Goal: Task Accomplishment & Management: Manage account settings

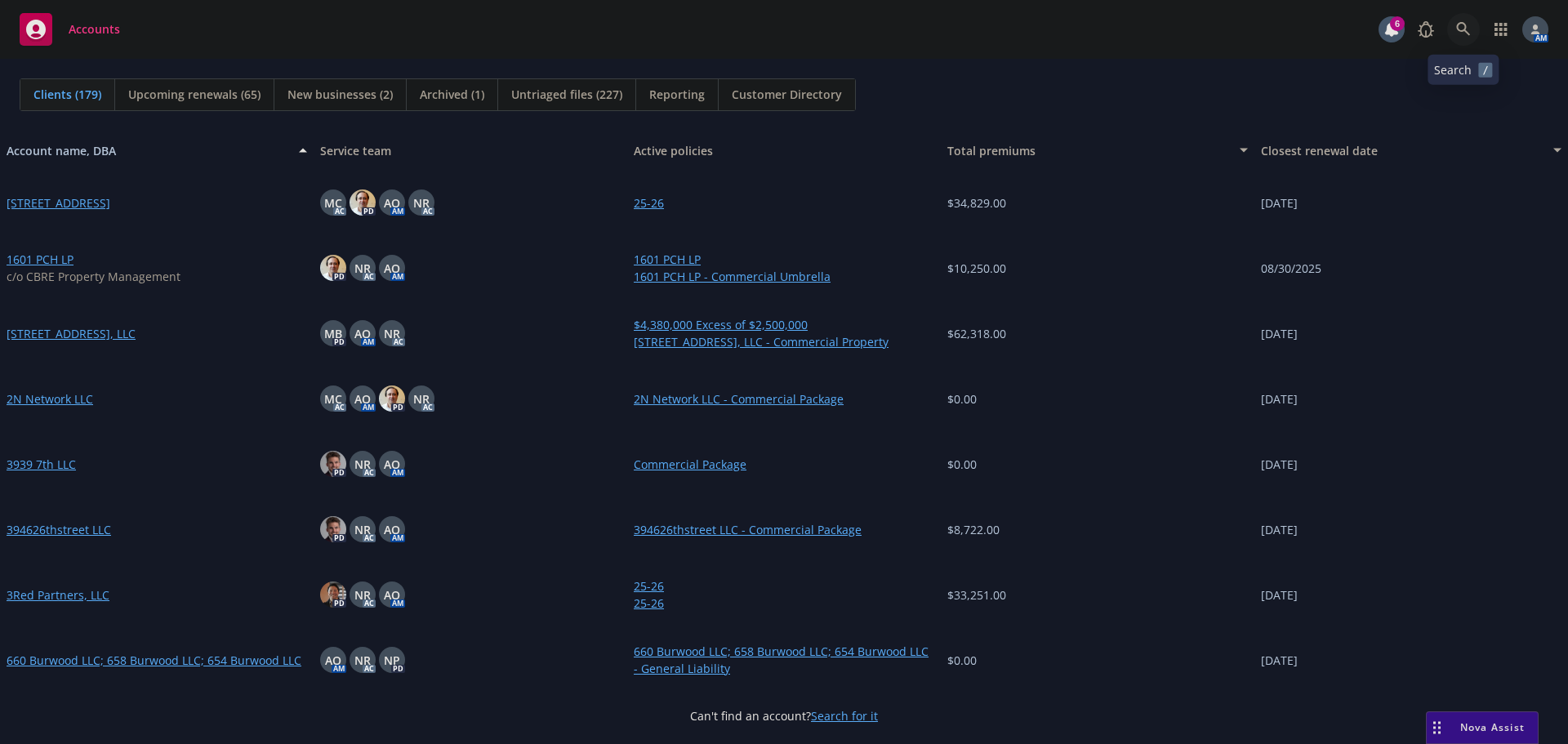
click at [1470, 31] on link at bounding box center [1463, 29] width 33 height 33
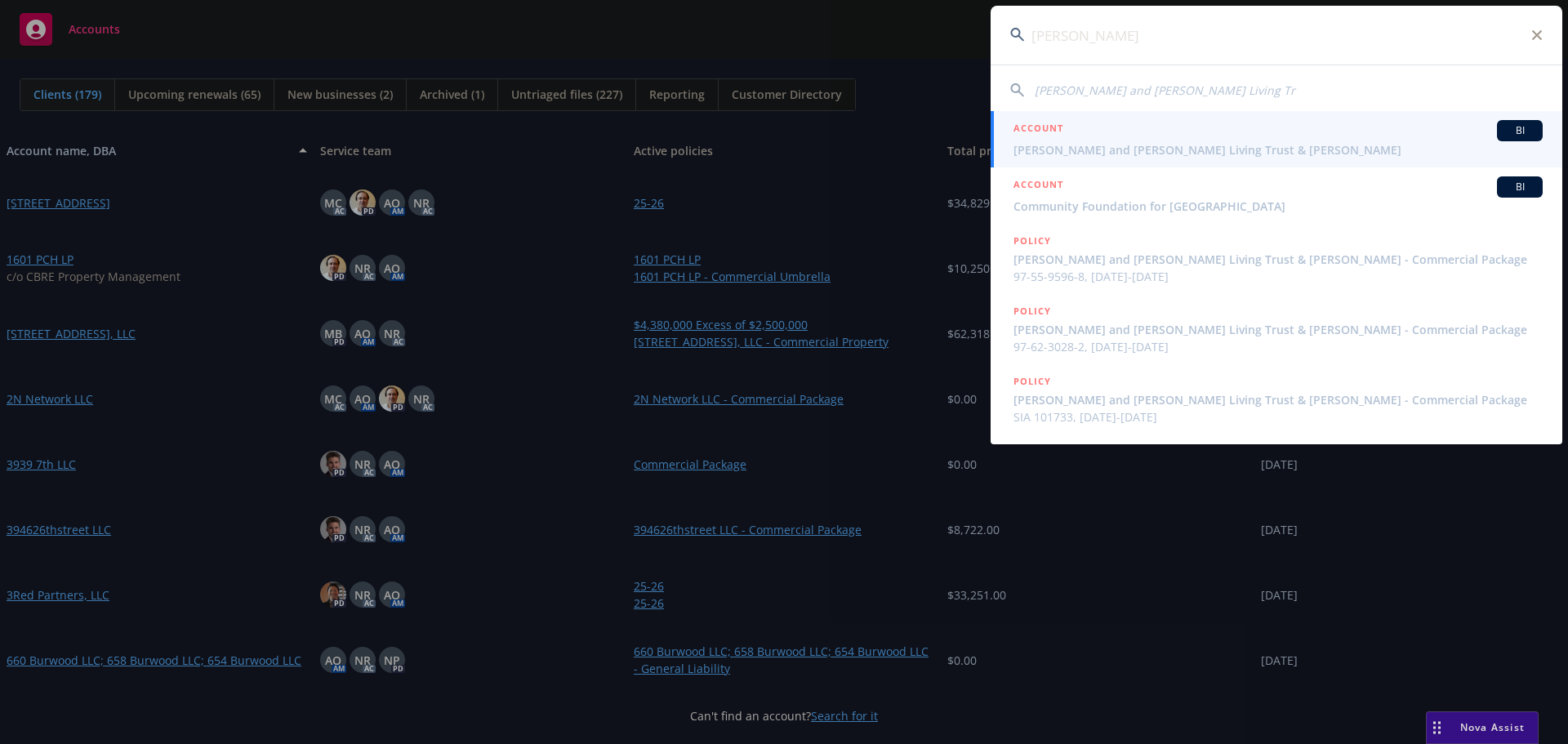
type input "darlene kard"
click at [1149, 143] on span "Darlene Kardum Portillo and Joe Portillo Living Trust & Peter Michael Kardum" at bounding box center [1278, 150] width 529 height 17
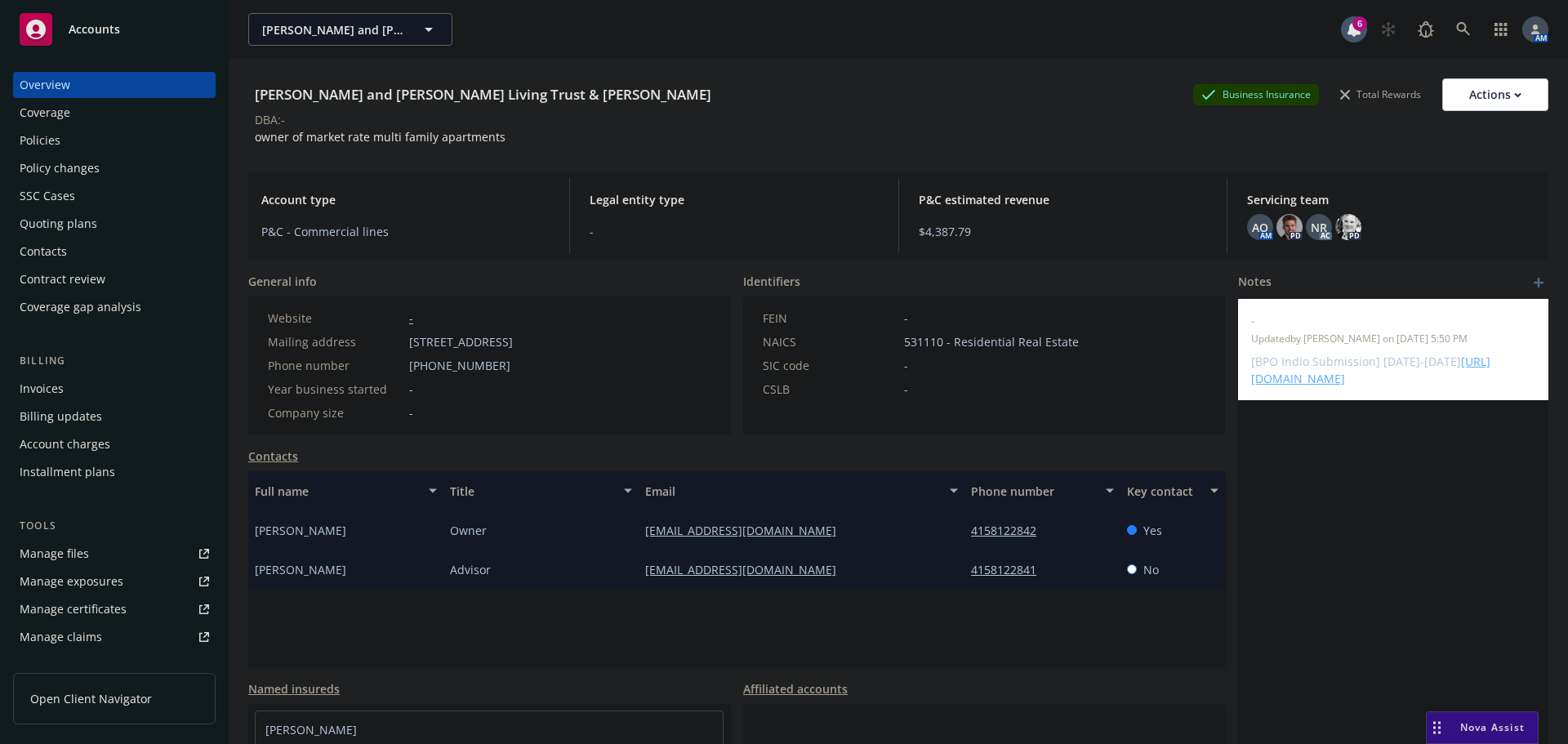
click at [67, 131] on div "Policies" at bounding box center [114, 140] width 189 height 26
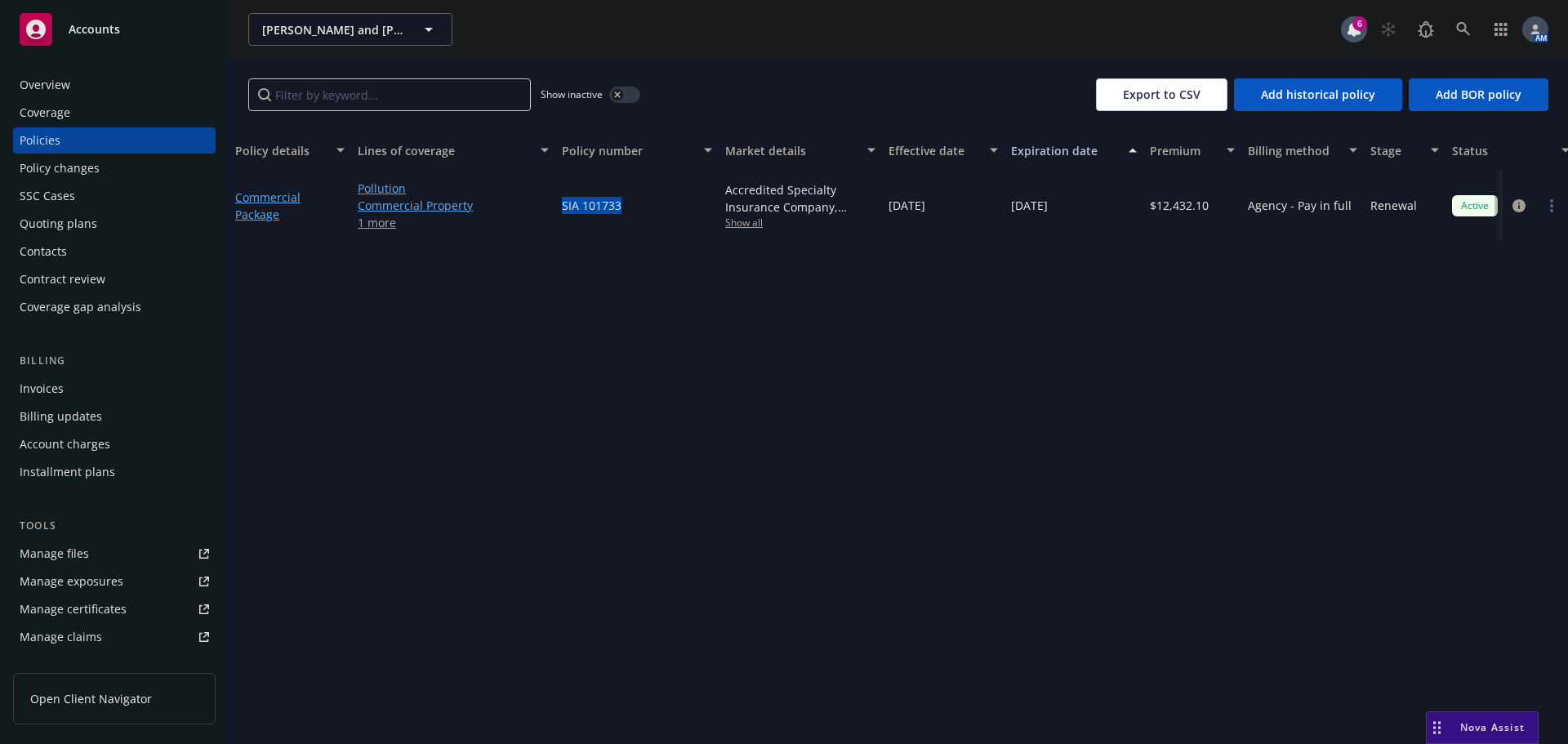
drag, startPoint x: 628, startPoint y: 208, endPoint x: 562, endPoint y: 202, distance: 66.3
click at [562, 202] on div "SIA 101733" at bounding box center [637, 206] width 163 height 71
click at [614, 97] on icon "button" at bounding box center [618, 95] width 7 height 7
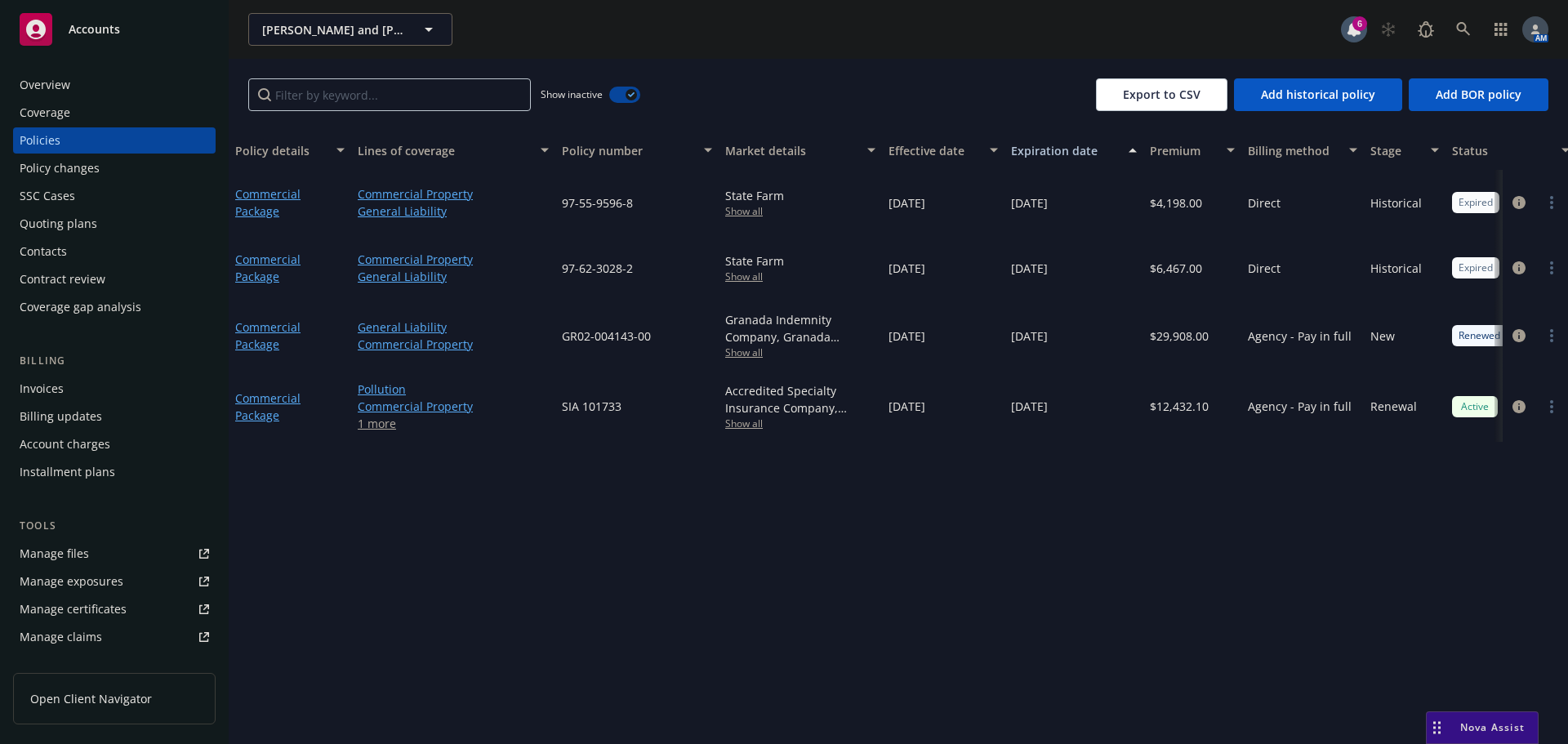
click at [52, 386] on div "Invoices" at bounding box center [41, 389] width 44 height 26
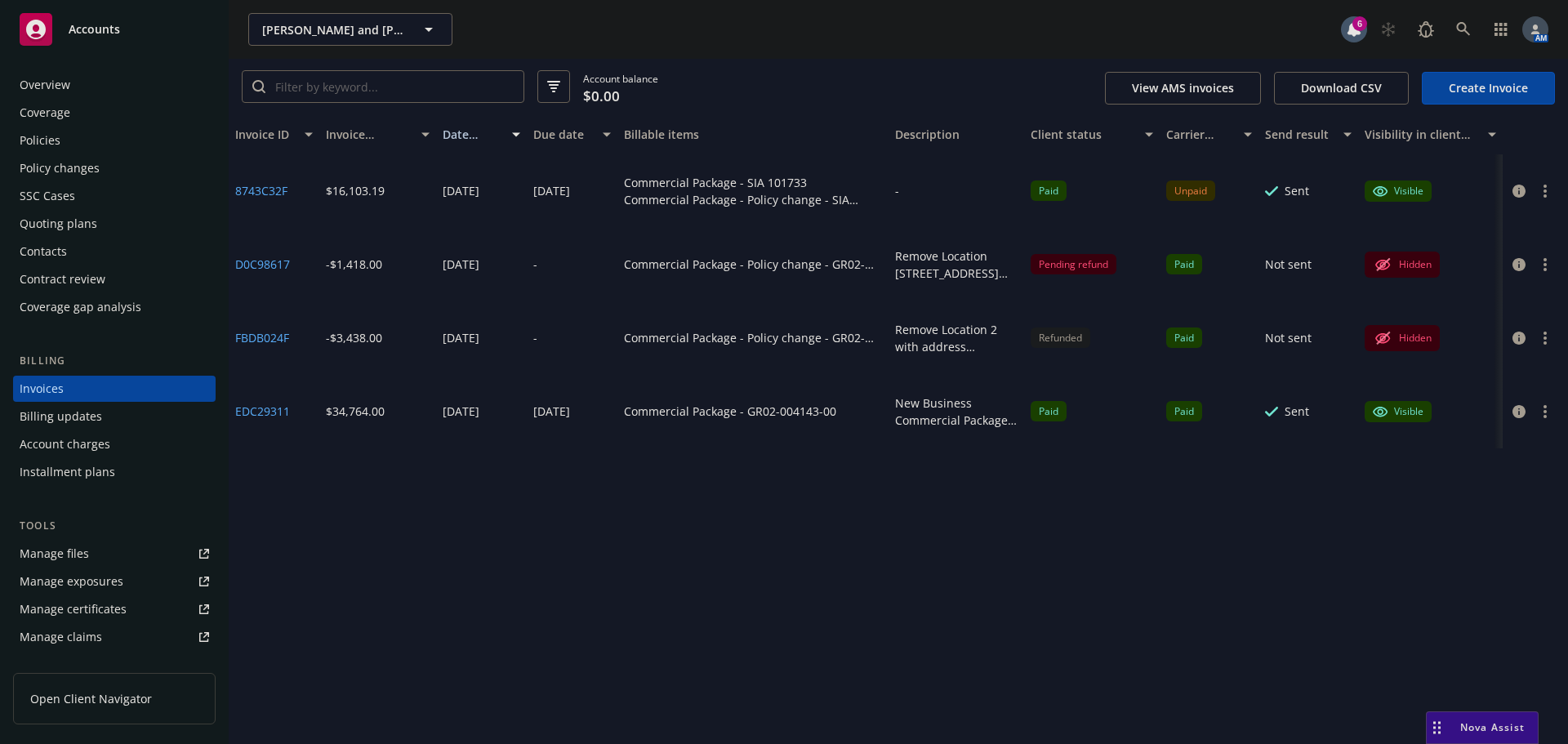
click at [889, 141] on button "Description" at bounding box center [955, 134] width 136 height 39
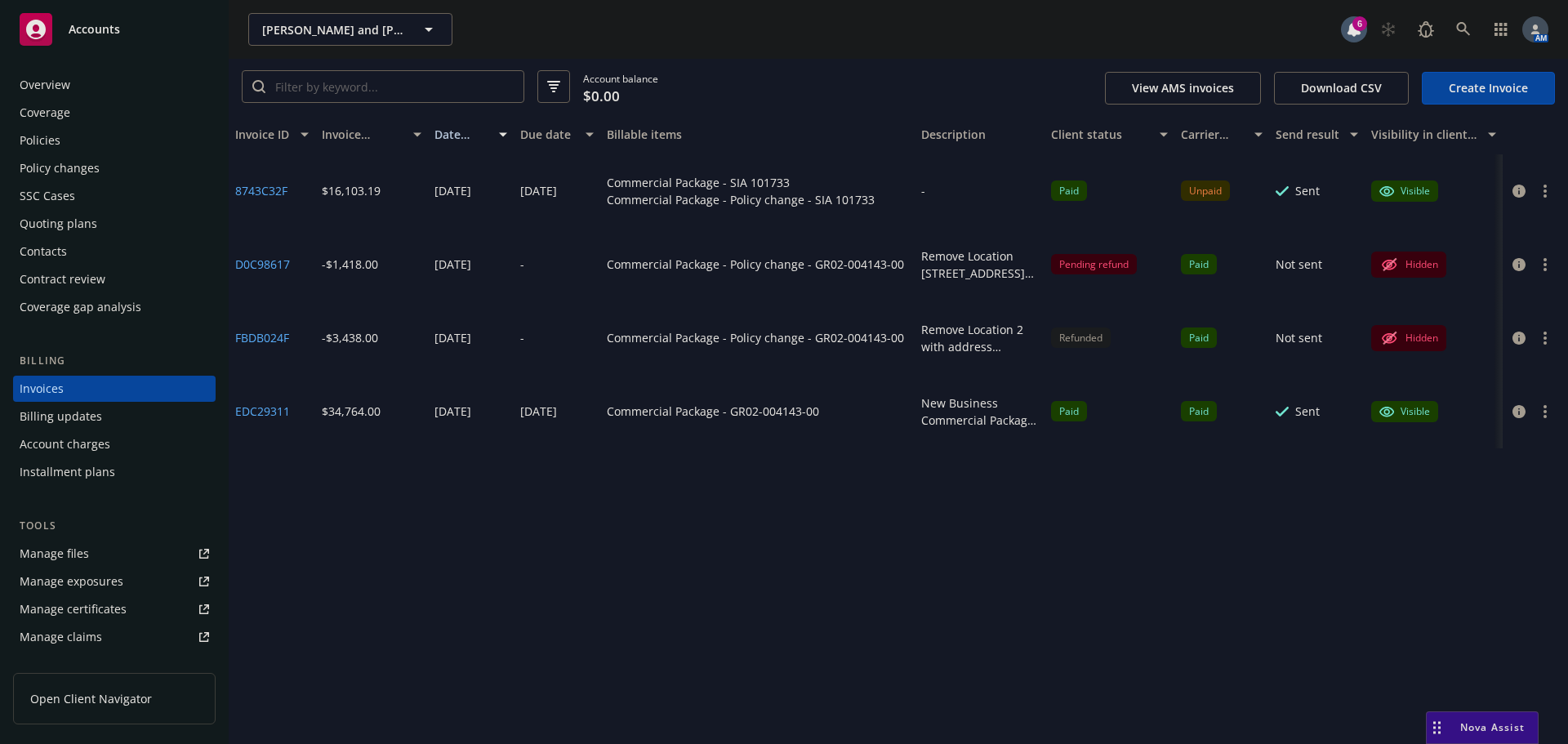
drag, startPoint x: 883, startPoint y: 140, endPoint x: 934, endPoint y: 126, distance: 52.9
click at [934, 126] on div "Invoice ID Invoice amount Date issued Due date Billable items Description Clien…" at bounding box center [898, 134] width 1339 height 39
click at [76, 133] on div "Policies" at bounding box center [114, 140] width 189 height 26
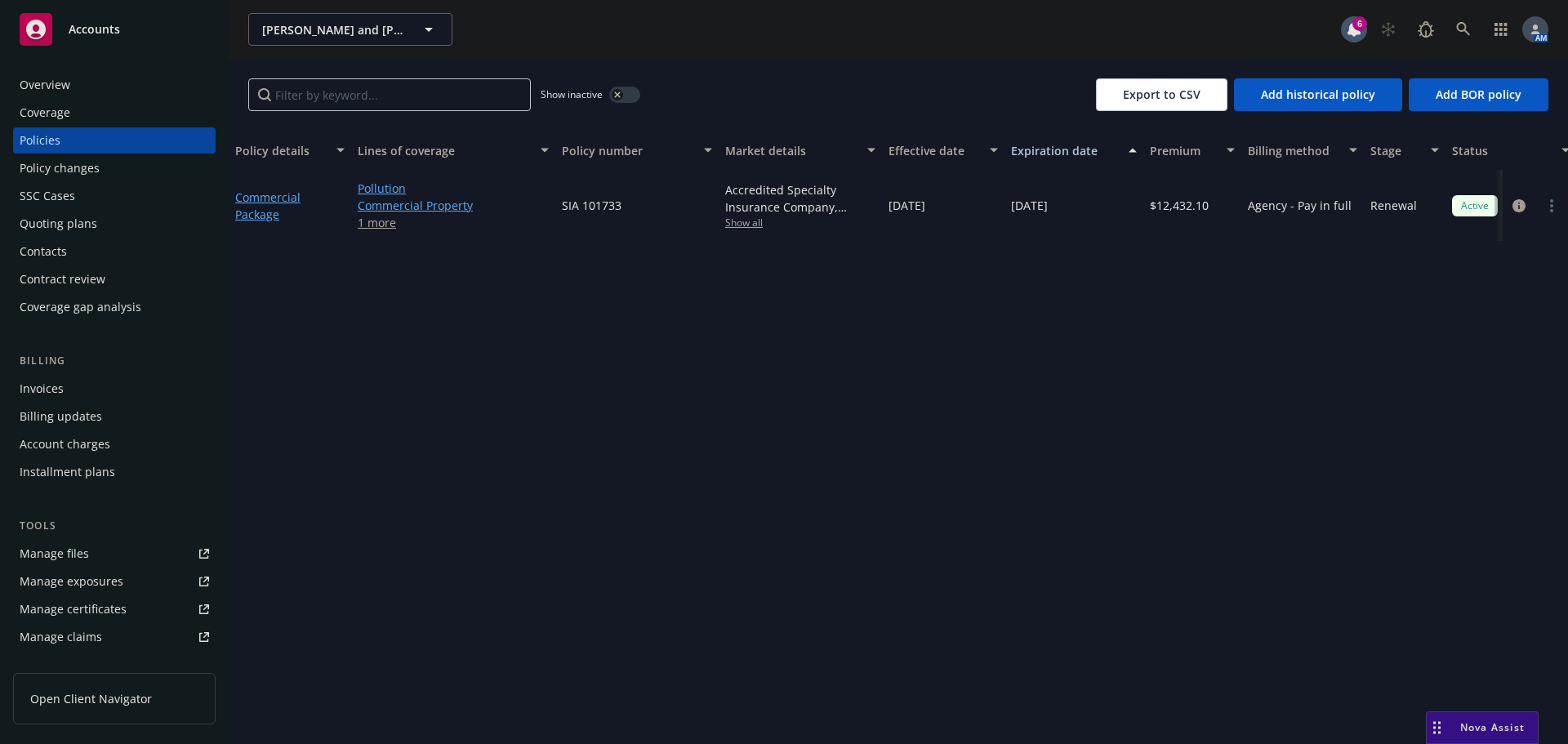
click at [56, 384] on div "Invoices" at bounding box center [41, 389] width 44 height 26
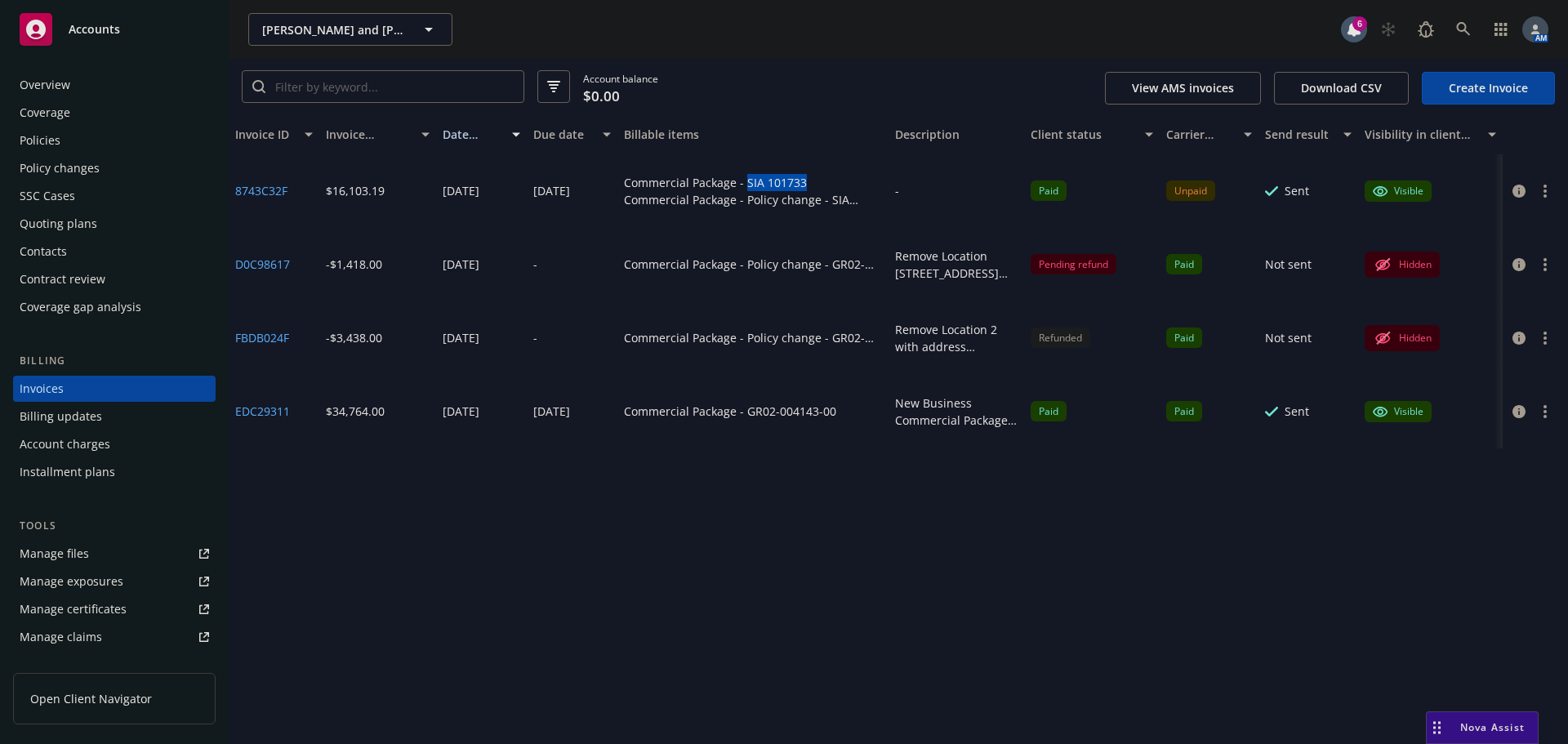
drag, startPoint x: 807, startPoint y: 185, endPoint x: 745, endPoint y: 186, distance: 62.0
click at [745, 186] on div "Commercial Package - SIA 101733" at bounding box center [752, 182] width 258 height 17
click at [60, 141] on div "Policies" at bounding box center [114, 140] width 189 height 26
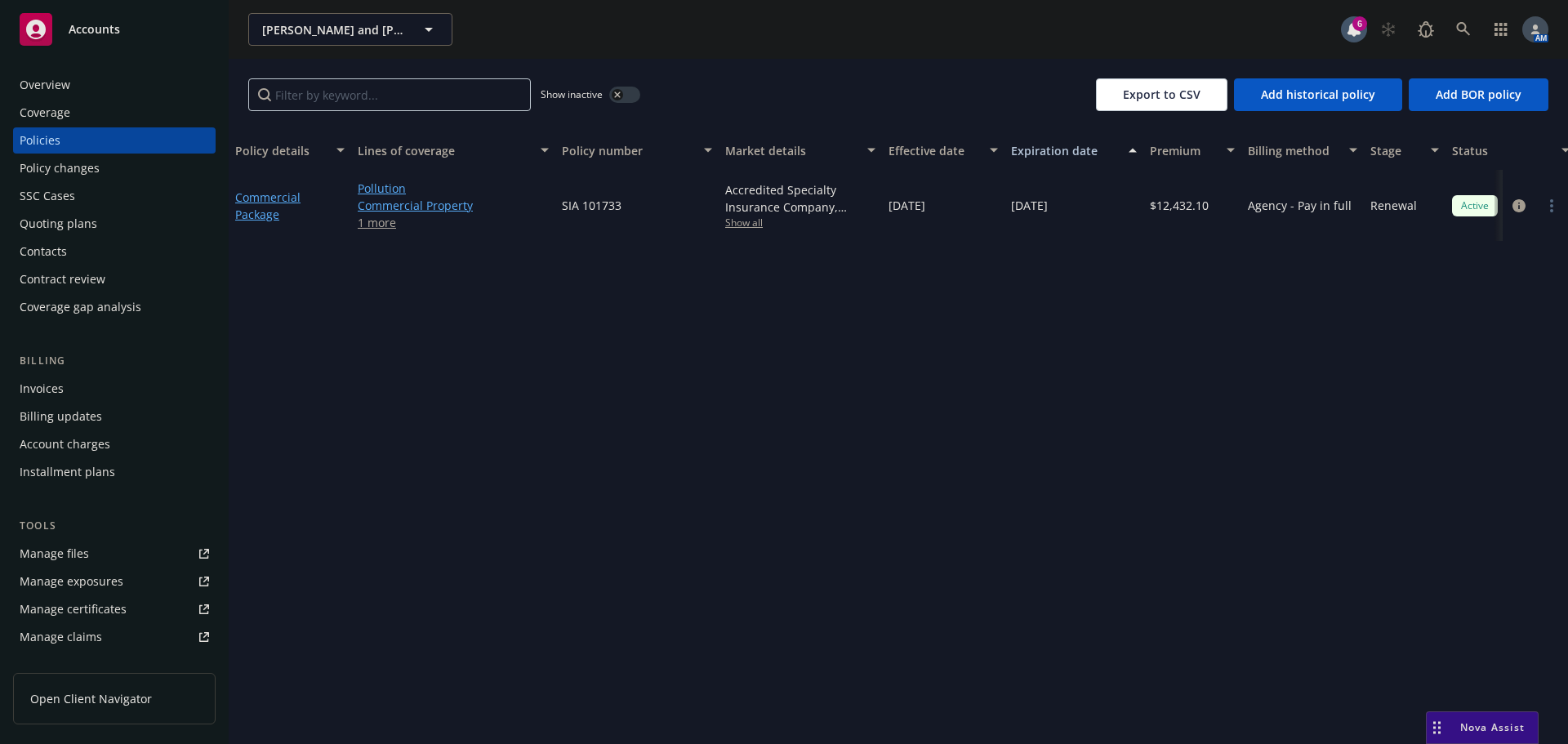
click at [746, 226] on span "Show all" at bounding box center [800, 223] width 150 height 14
click at [632, 94] on button "button" at bounding box center [625, 94] width 31 height 16
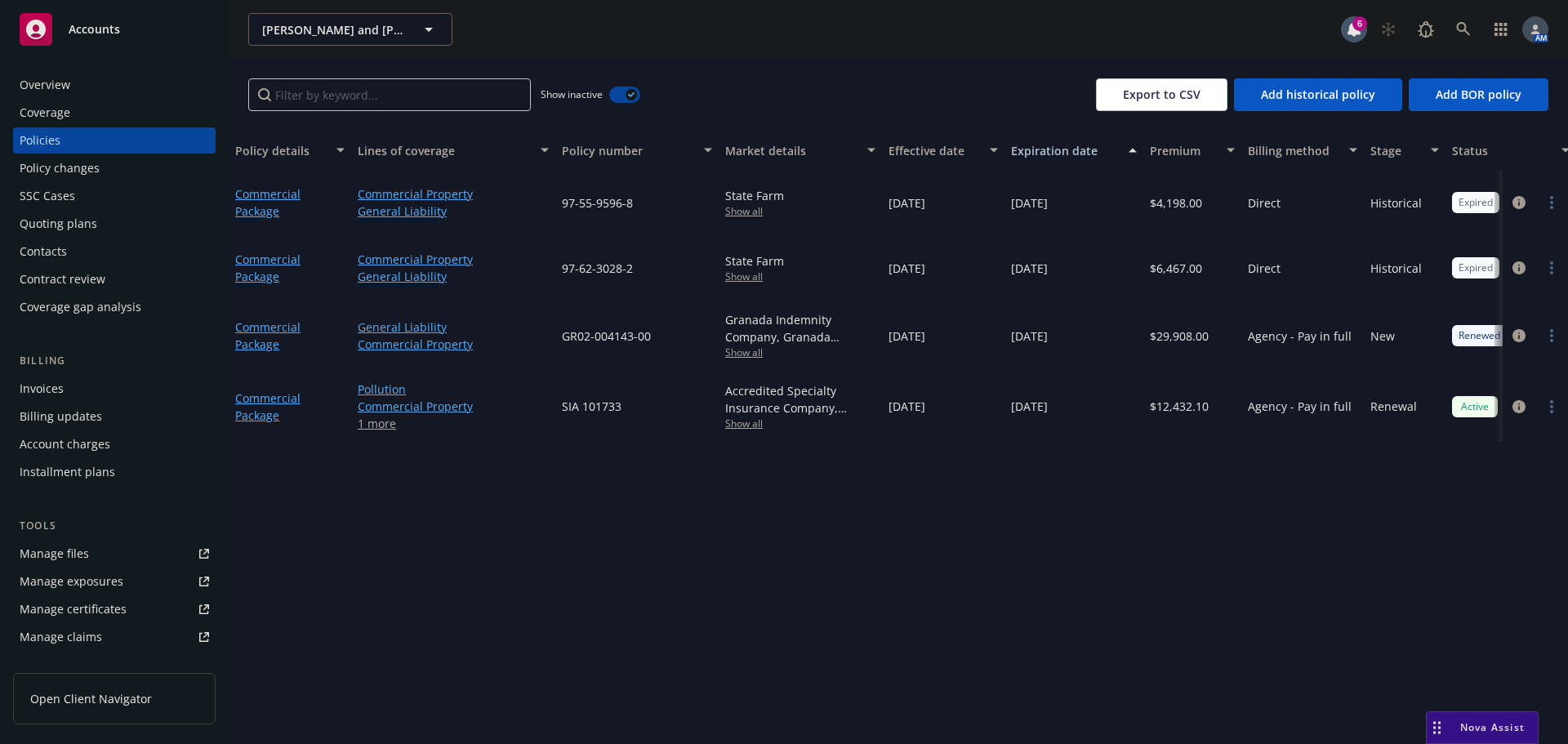
click at [743, 428] on span "Show all" at bounding box center [800, 423] width 150 height 14
click at [623, 92] on button "button" at bounding box center [625, 94] width 31 height 16
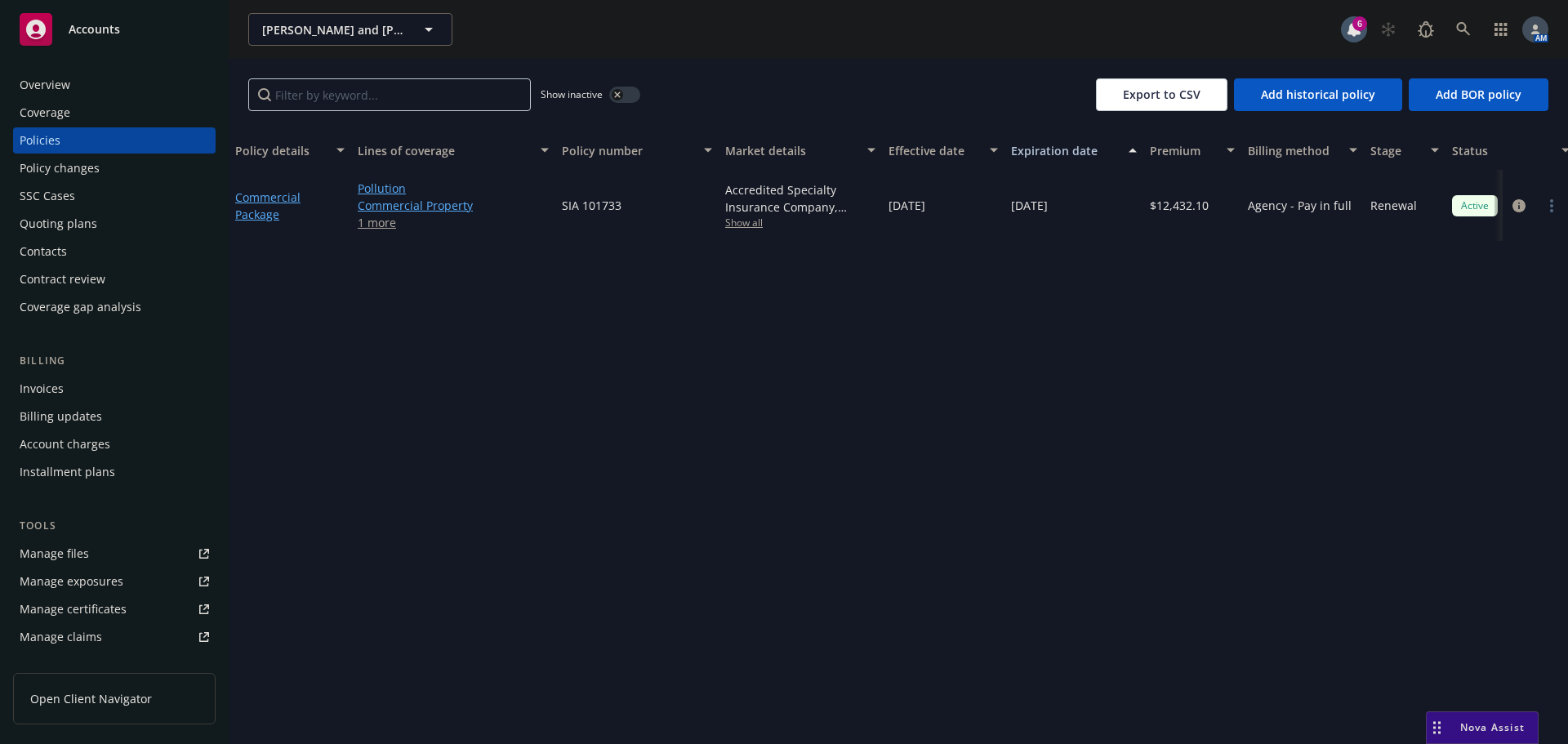
drag, startPoint x: 45, startPoint y: 381, endPoint x: 130, endPoint y: 385, distance: 85.1
click at [45, 381] on div "Invoices" at bounding box center [41, 389] width 44 height 26
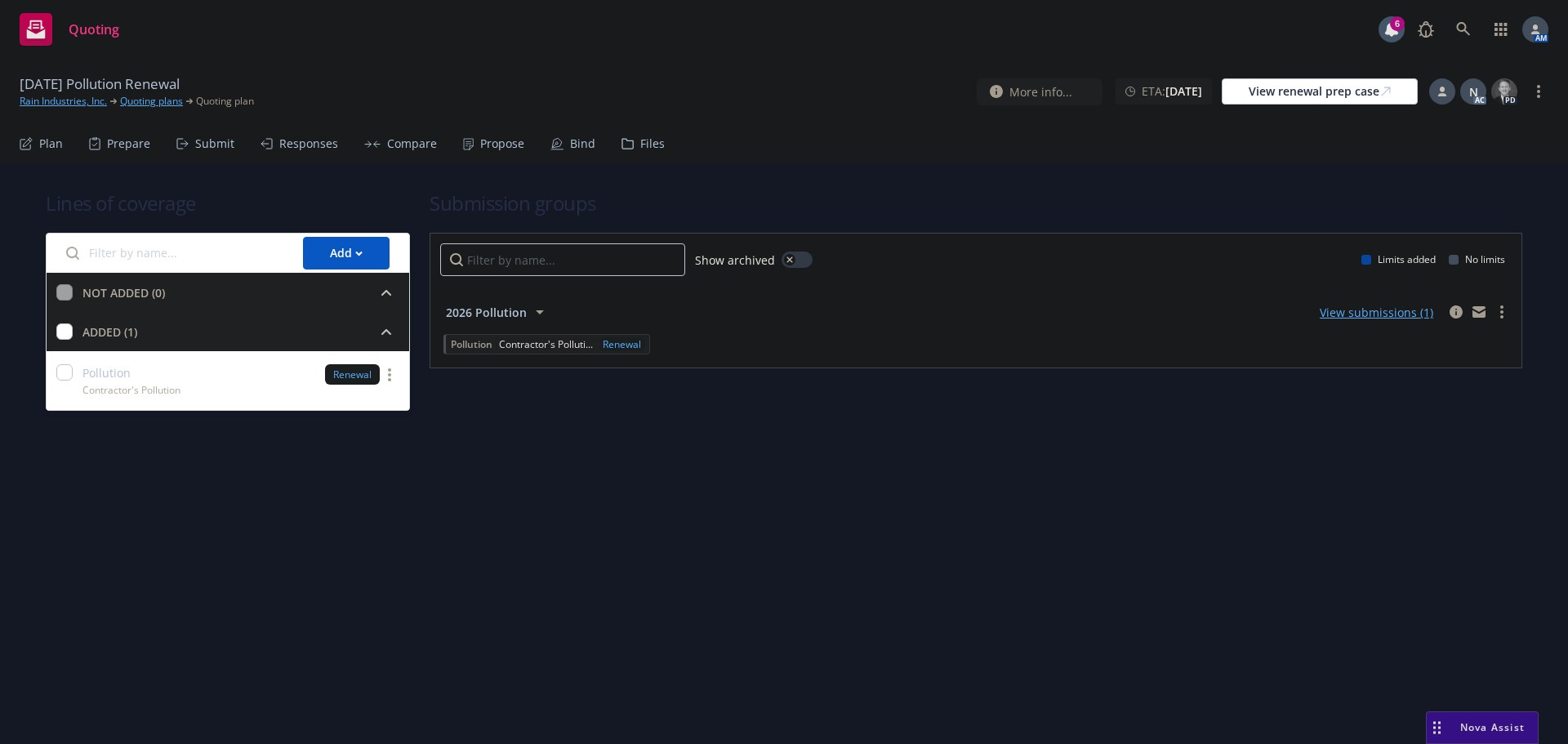
click at [518, 313] on span "2026 Pollution" at bounding box center [486, 313] width 81 height 17
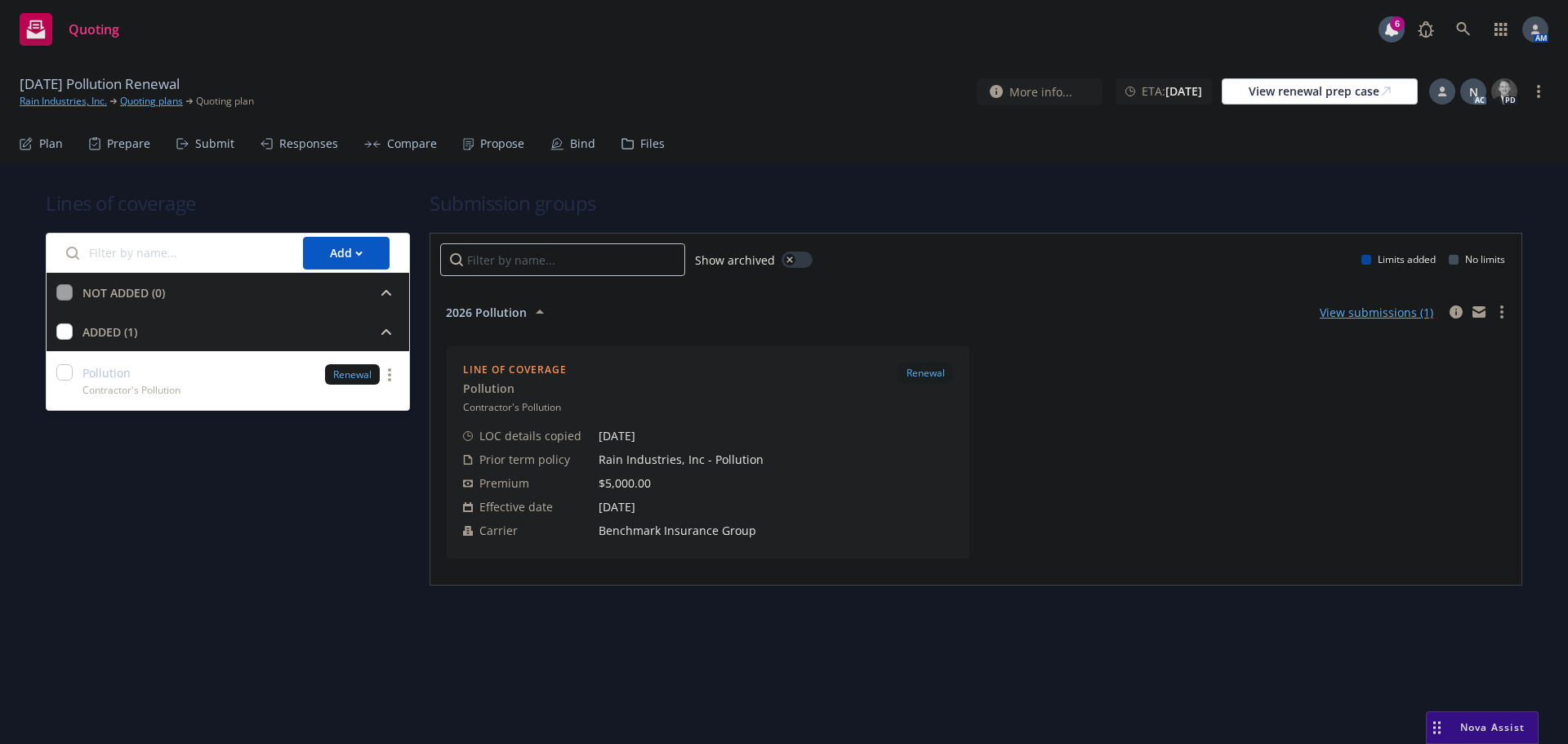
click at [195, 143] on div "Submit" at bounding box center [214, 143] width 39 height 13
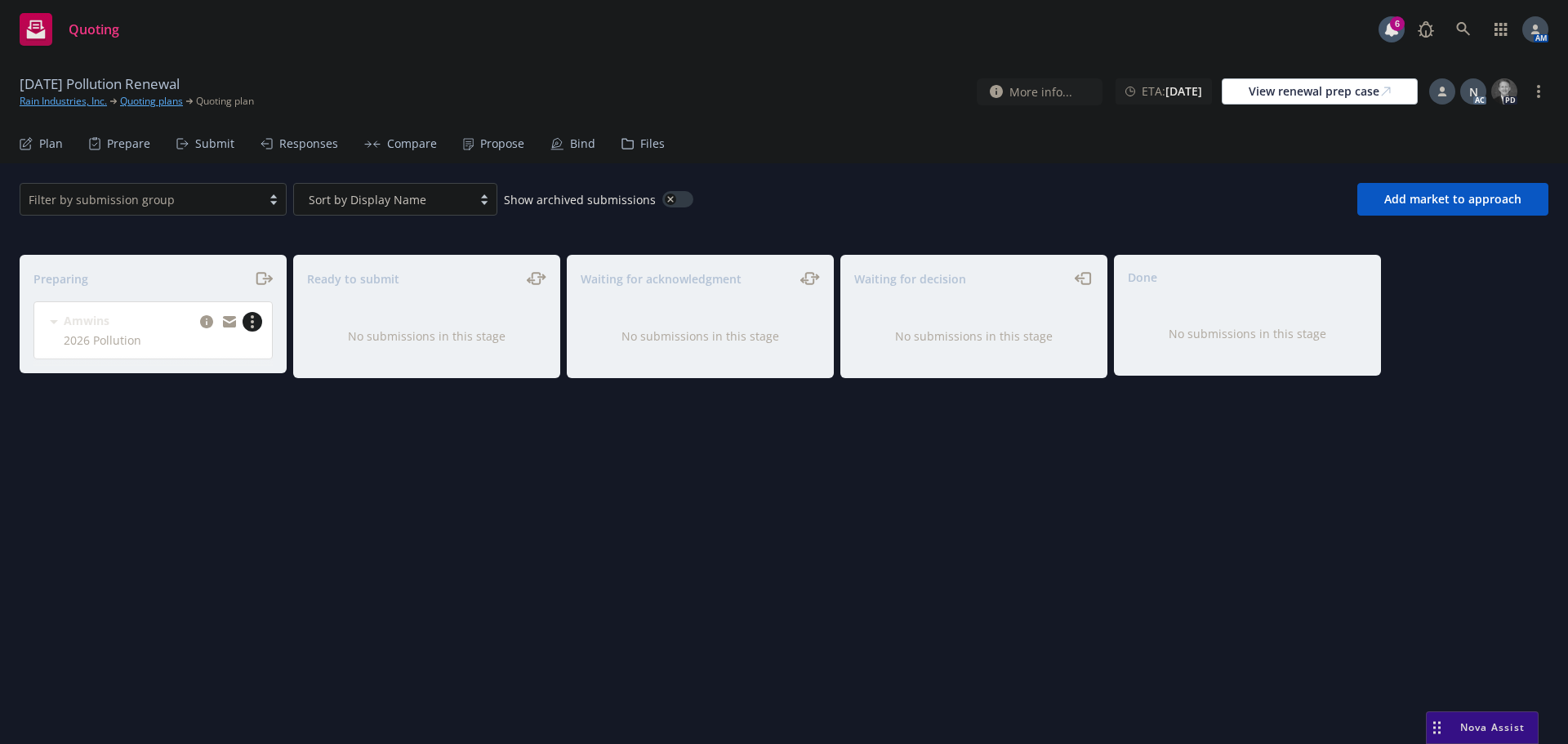
click at [253, 323] on icon "more" at bounding box center [252, 321] width 3 height 13
click at [226, 353] on span "Complete preparation" at bounding box center [177, 355] width 160 height 16
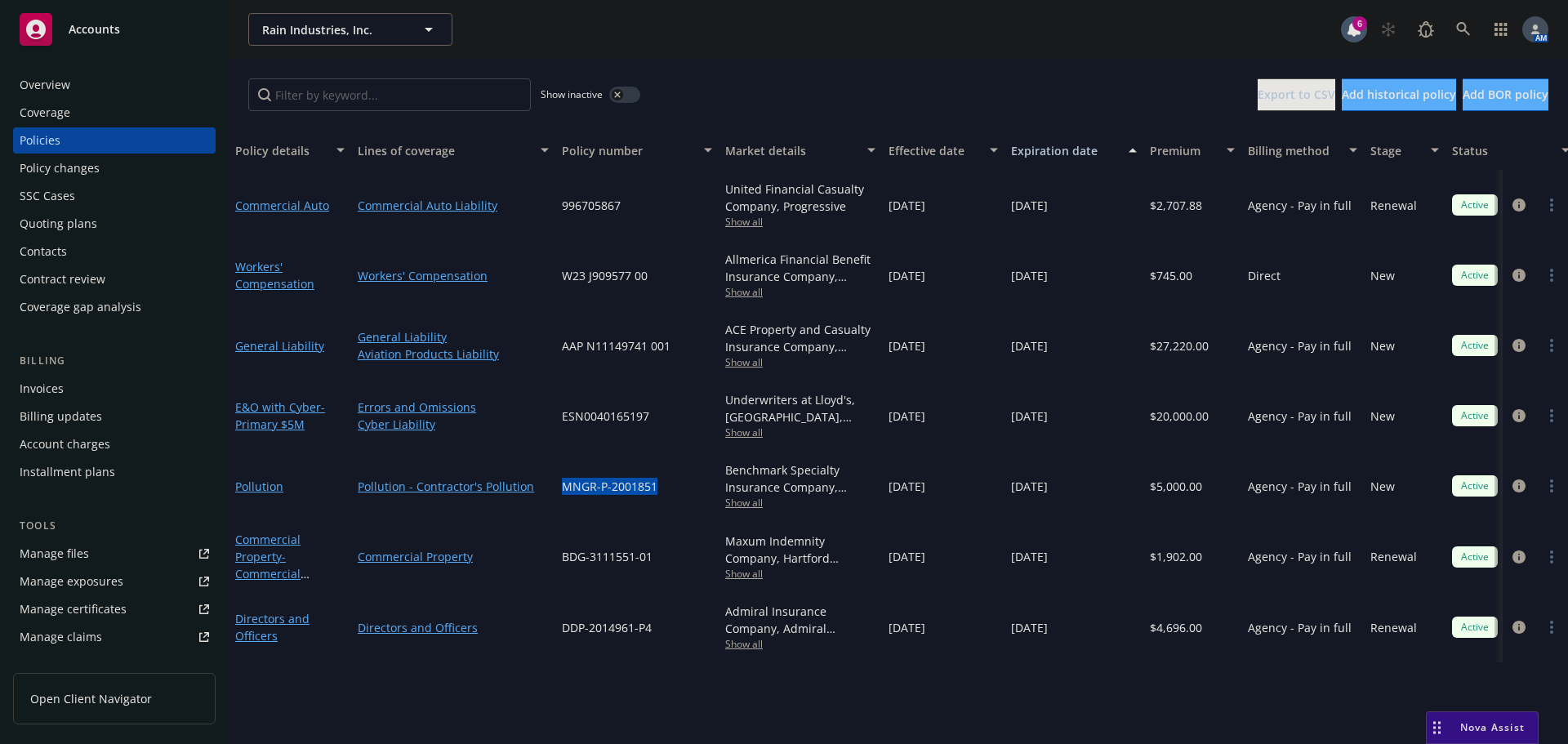
drag, startPoint x: 656, startPoint y: 496, endPoint x: 559, endPoint y: 499, distance: 97.0
click at [559, 499] on div "MNGR-P-2001851" at bounding box center [637, 486] width 163 height 70
copy span "MNGR-P-2001851"
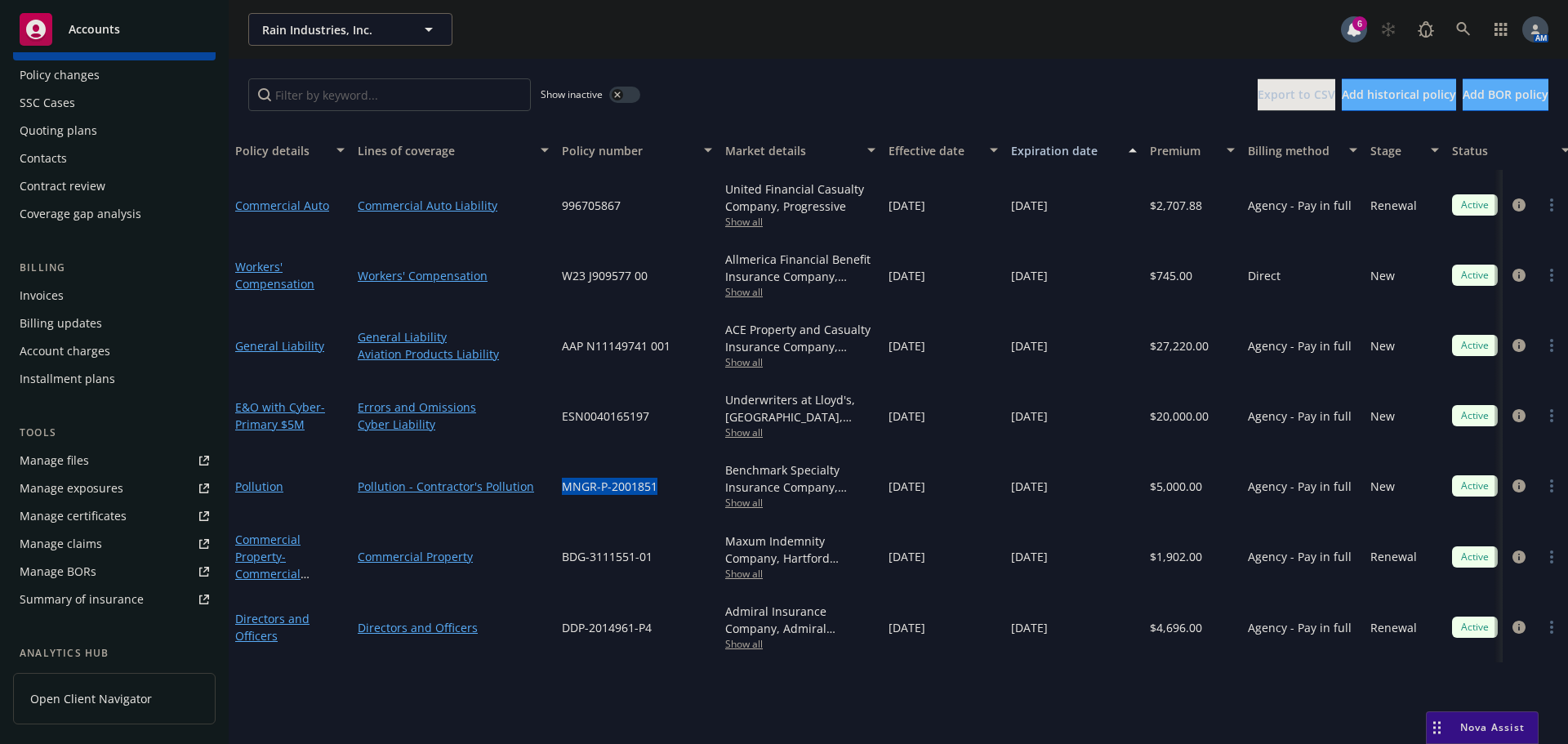
scroll to position [245, 0]
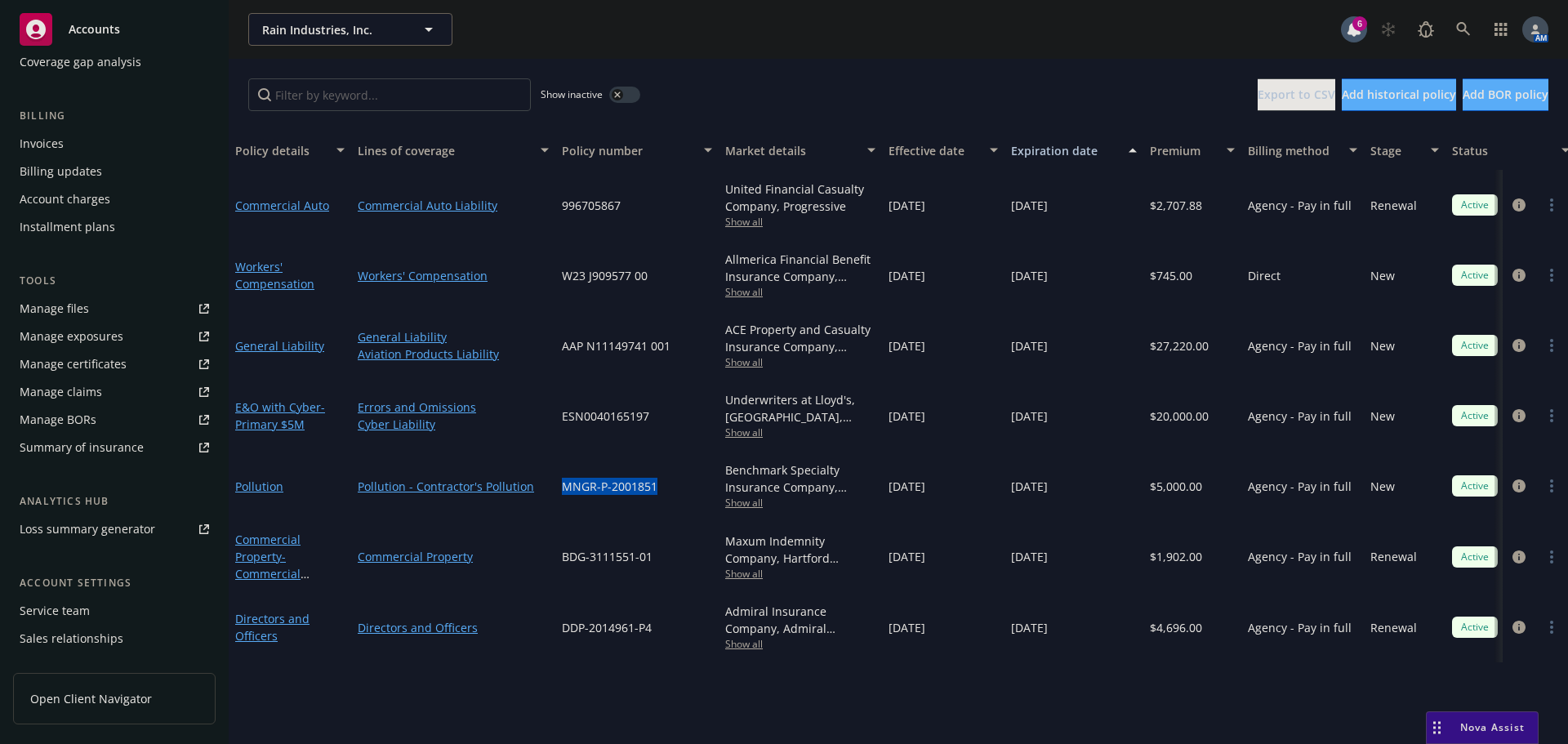
click at [72, 606] on div "Service team" at bounding box center [54, 611] width 70 height 26
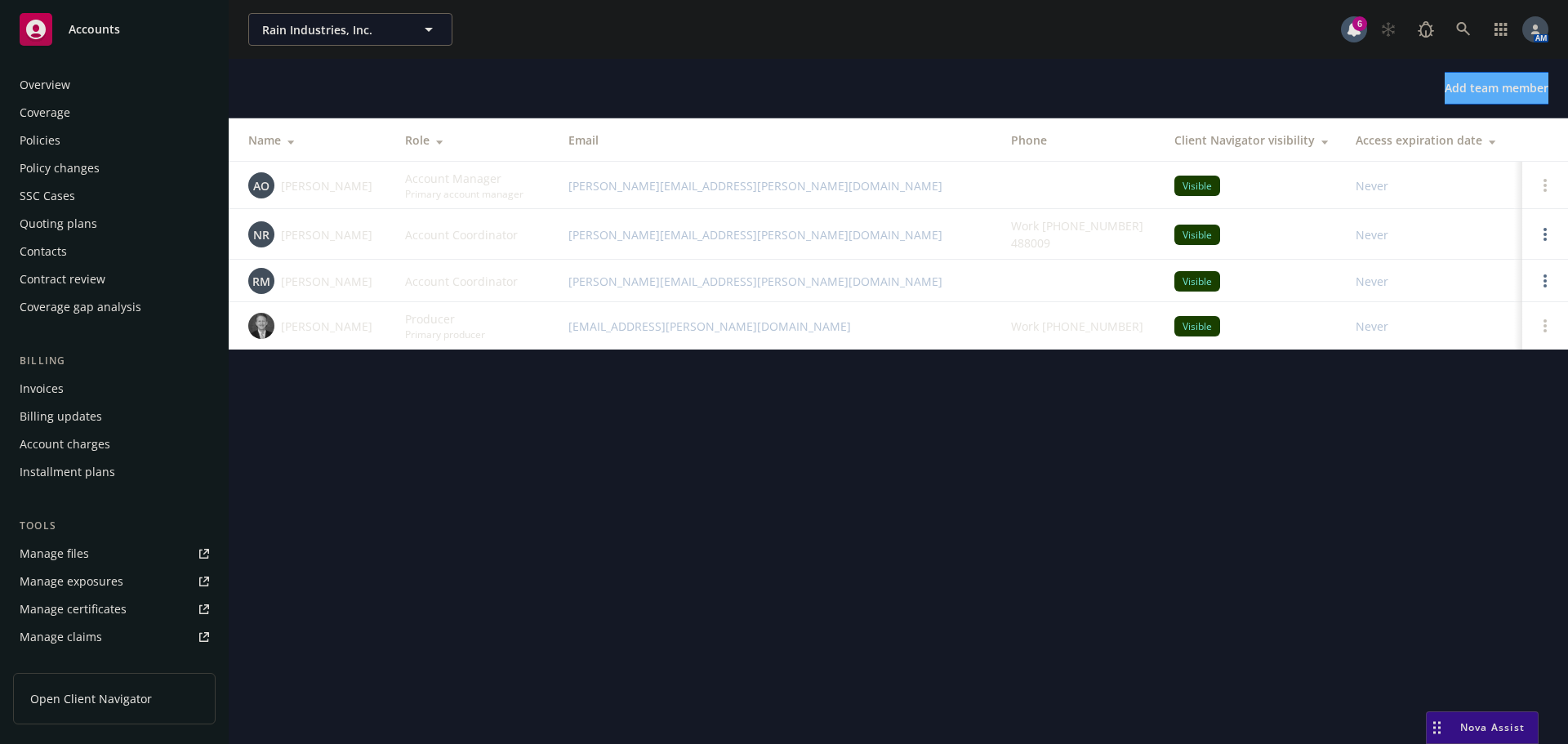
click at [42, 142] on div "Policies" at bounding box center [40, 140] width 41 height 26
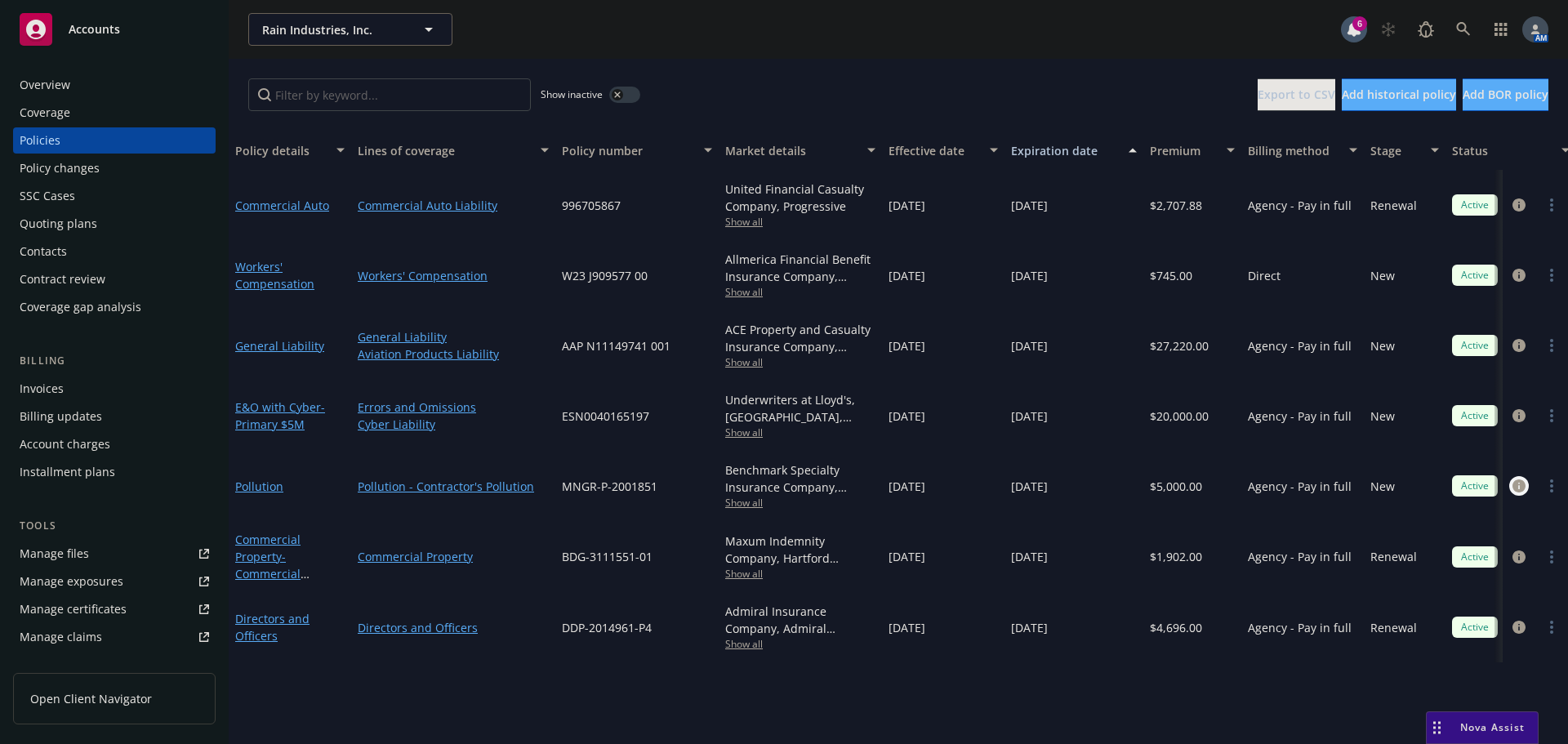
click at [1517, 482] on icon "circleInformation" at bounding box center [1518, 486] width 13 height 13
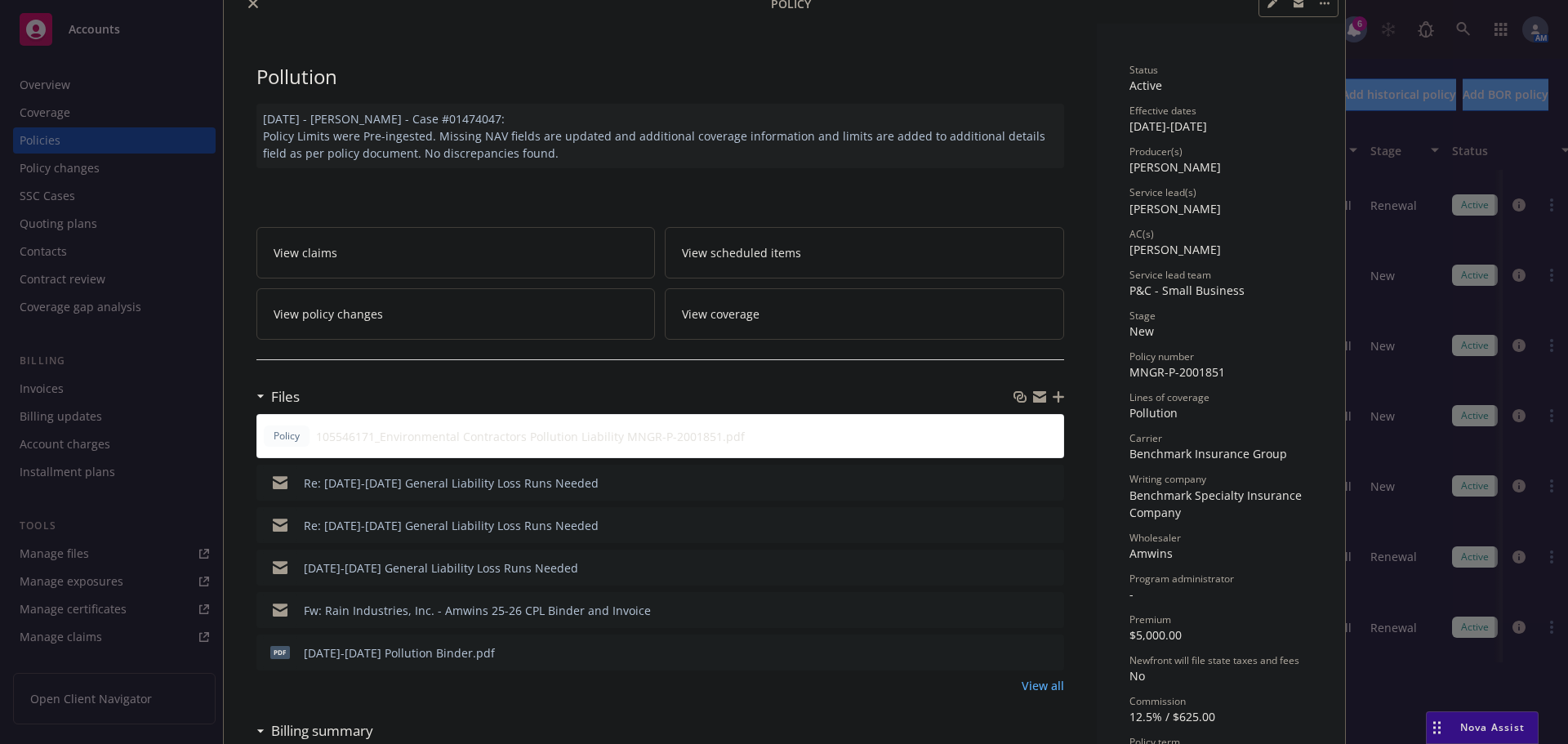
scroll to position [163, 0]
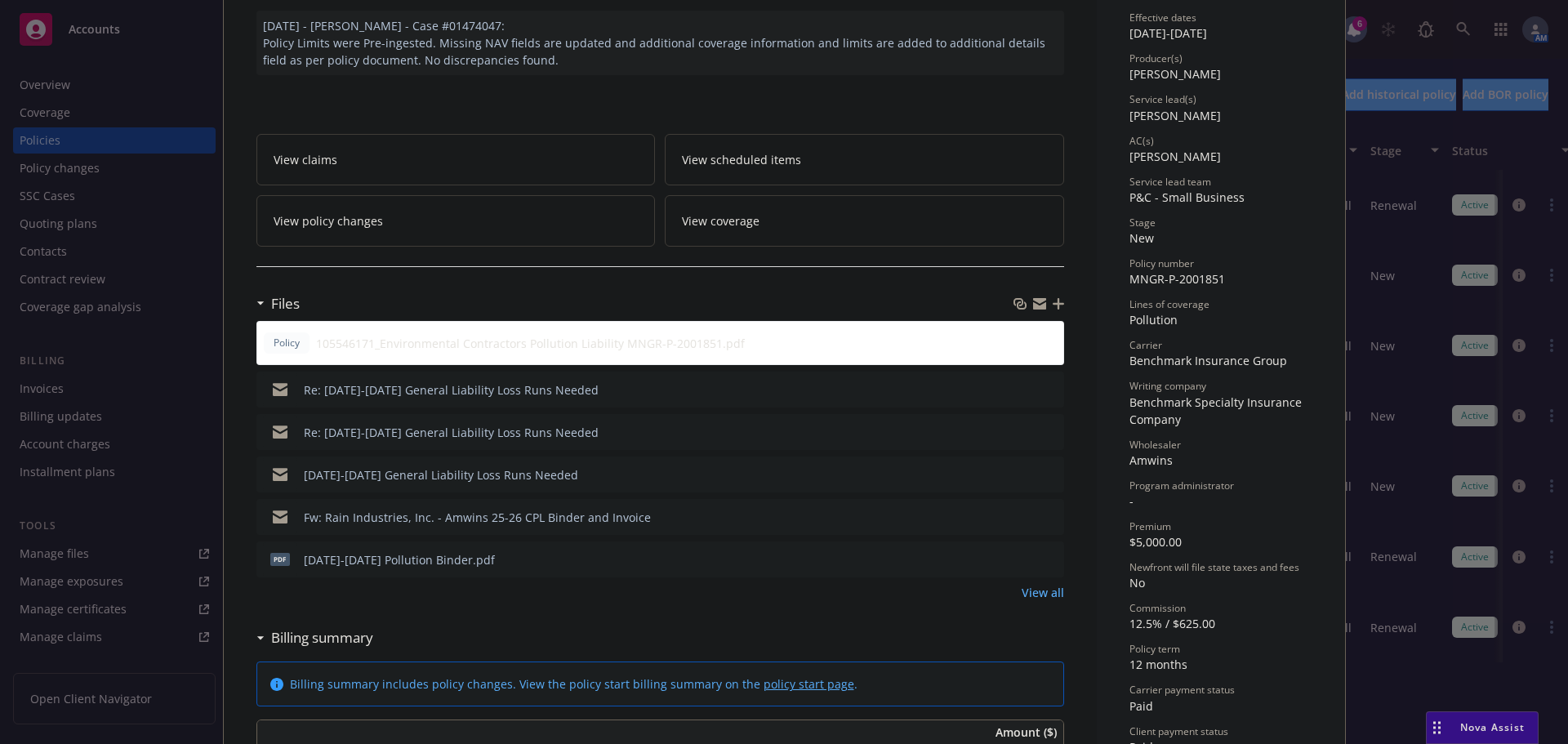
click at [1046, 561] on icon "preview file" at bounding box center [1048, 558] width 15 height 11
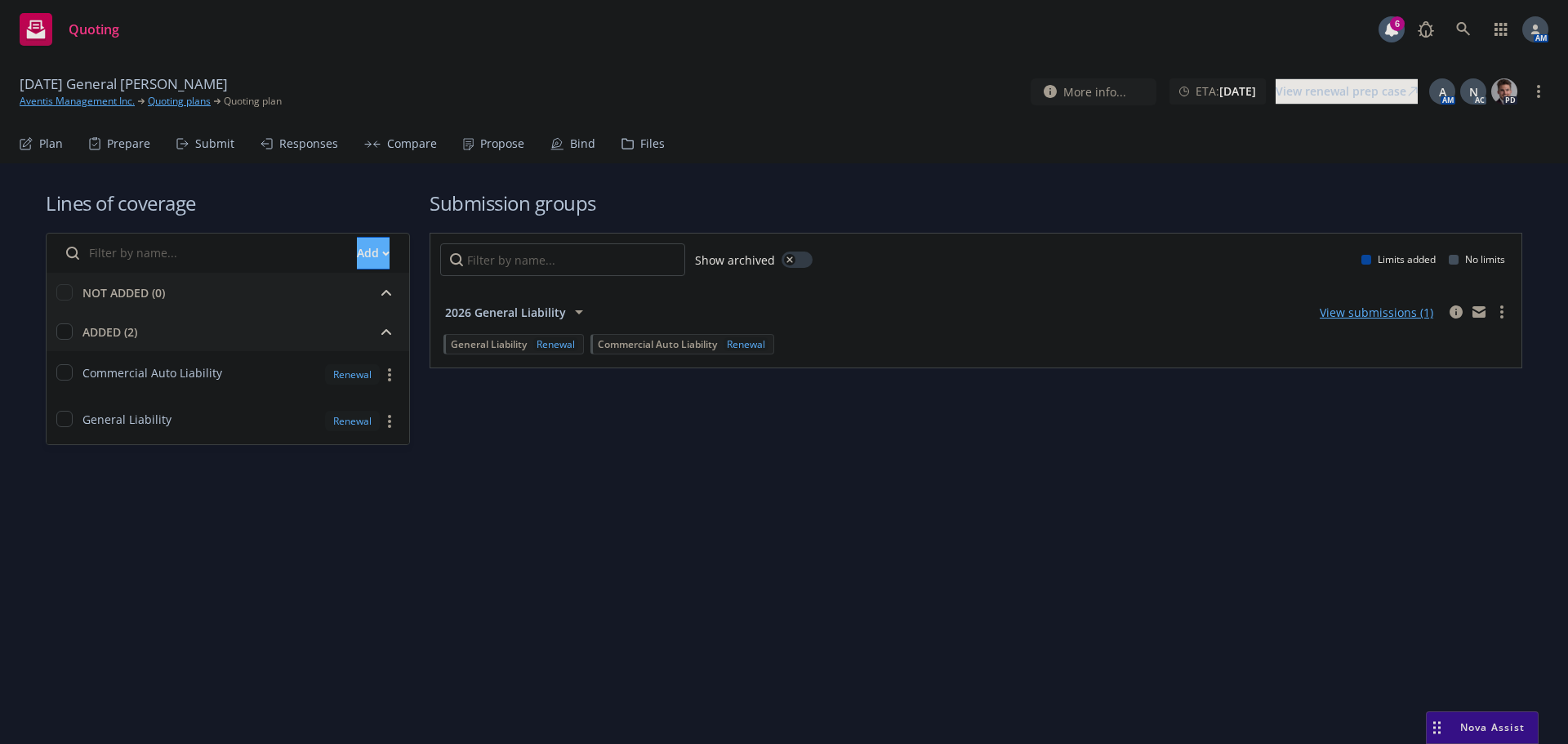
click at [556, 305] on span "2026 General Liability" at bounding box center [505, 313] width 121 height 17
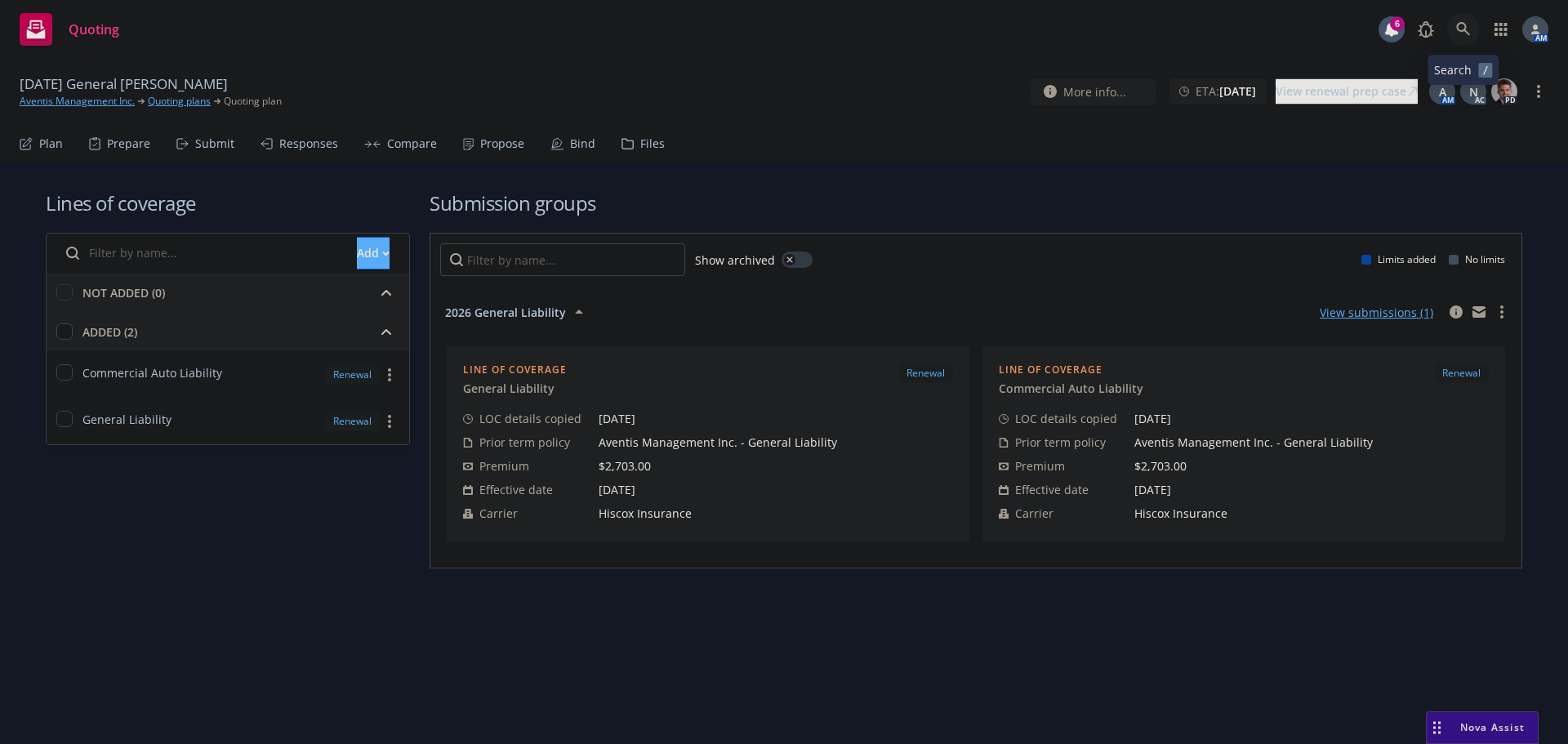
click at [1459, 29] on icon at bounding box center [1463, 29] width 15 height 15
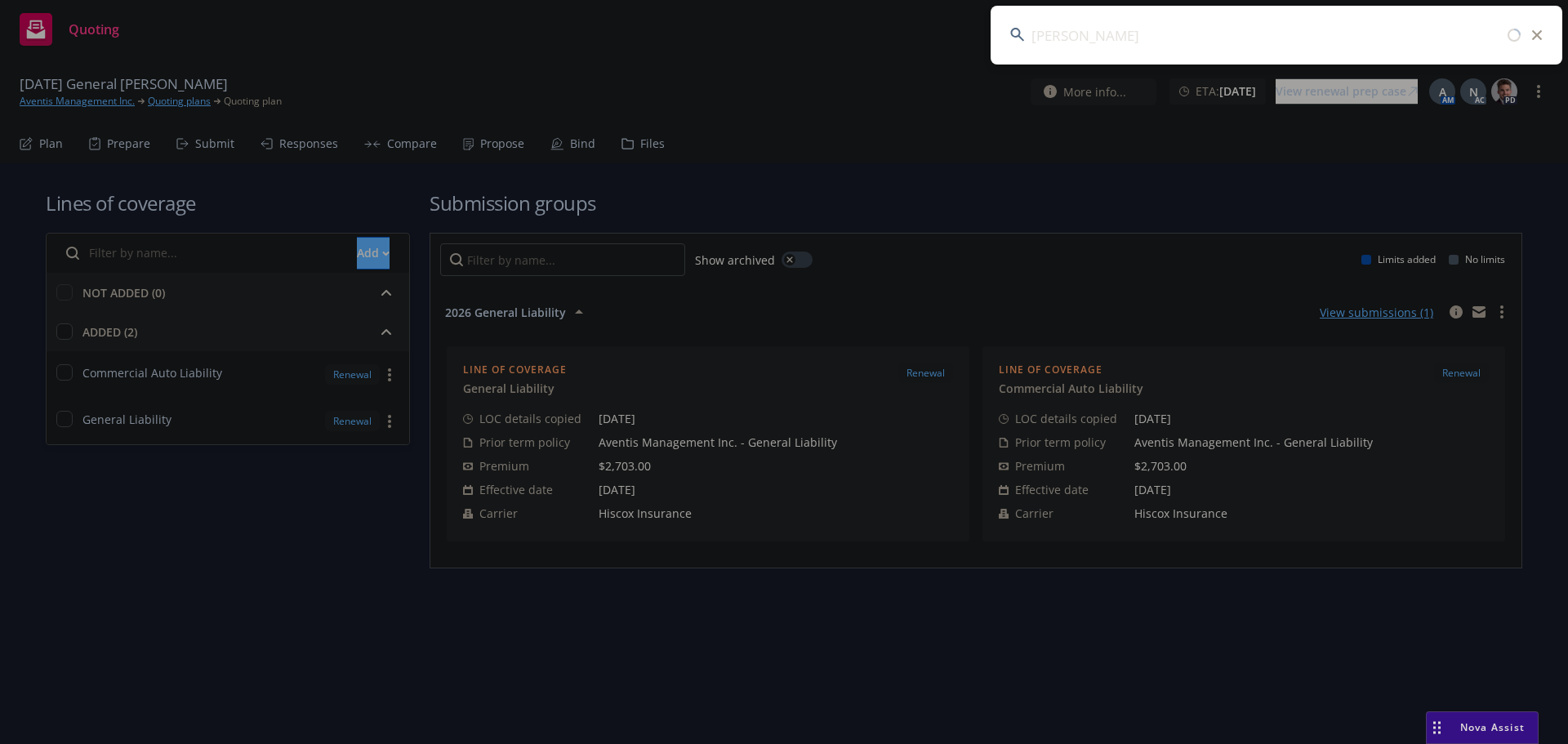
click at [1151, 37] on input "stephen schwartz" at bounding box center [1276, 35] width 572 height 59
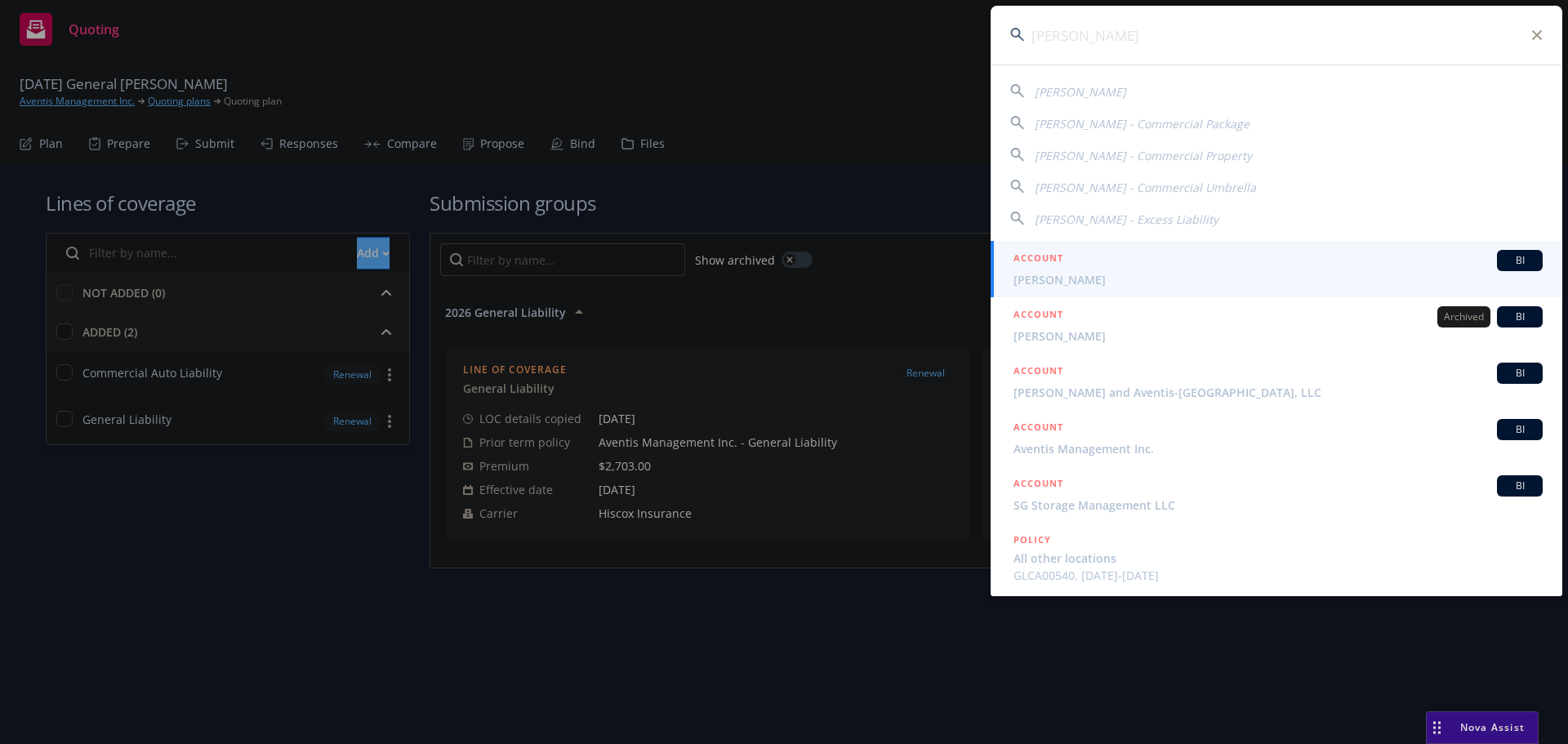
type input "stephen schwartz"
click at [1114, 273] on span "Stephen Schwartz" at bounding box center [1278, 280] width 529 height 17
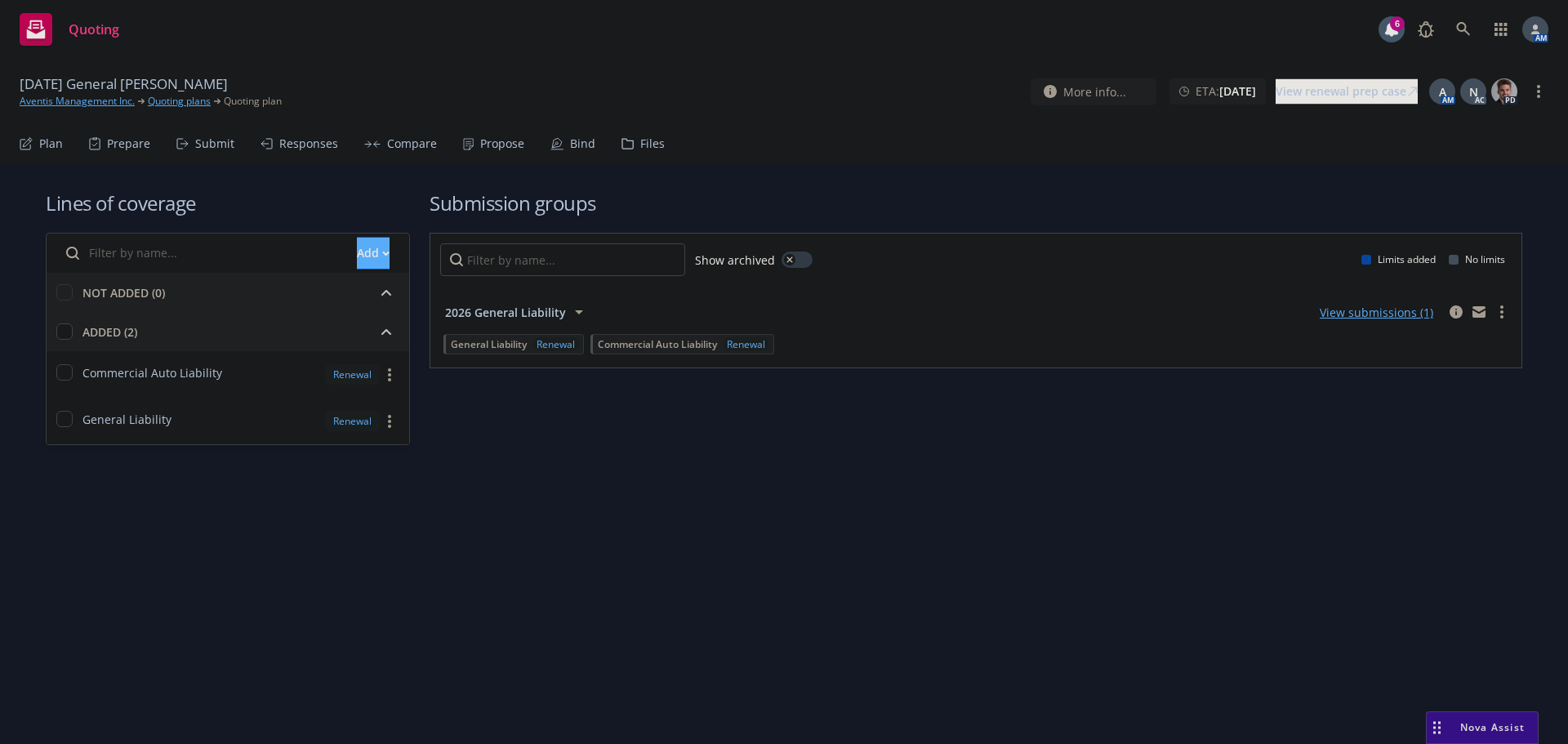
click at [504, 310] on span "2026 General Liability" at bounding box center [505, 313] width 121 height 17
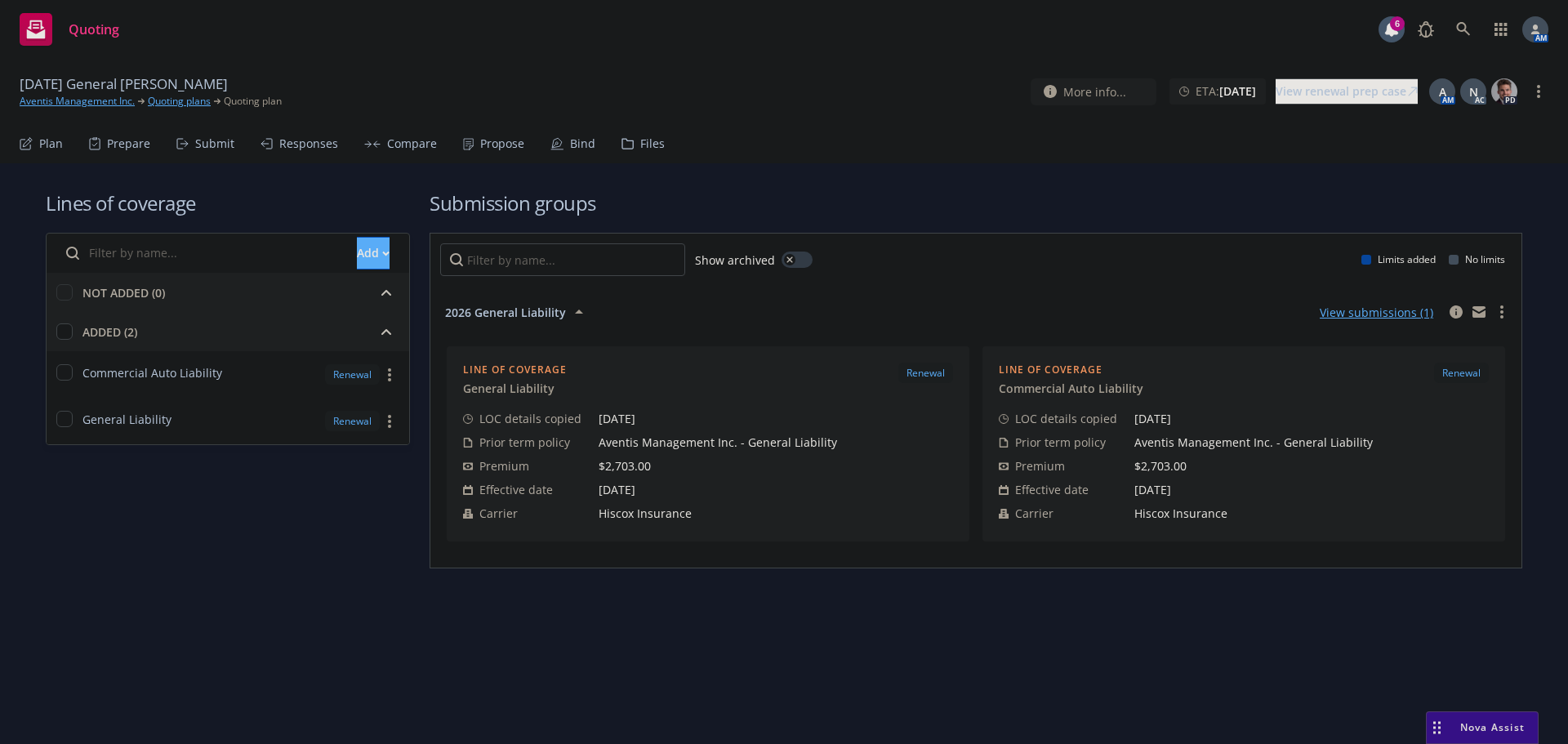
click at [231, 150] on div "Submit" at bounding box center [205, 143] width 58 height 39
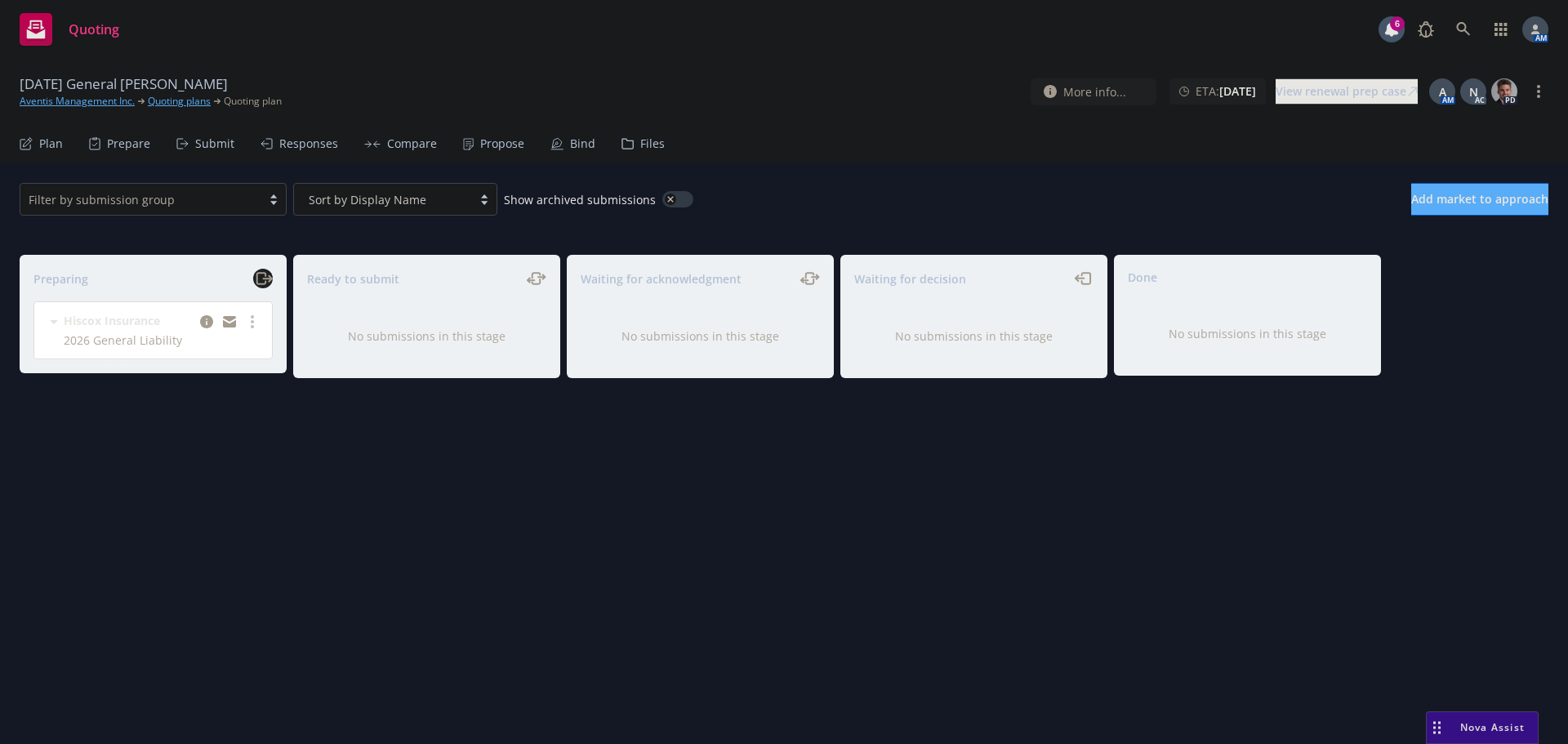
click at [266, 277] on icon "moveRight" at bounding box center [263, 278] width 19 height 20
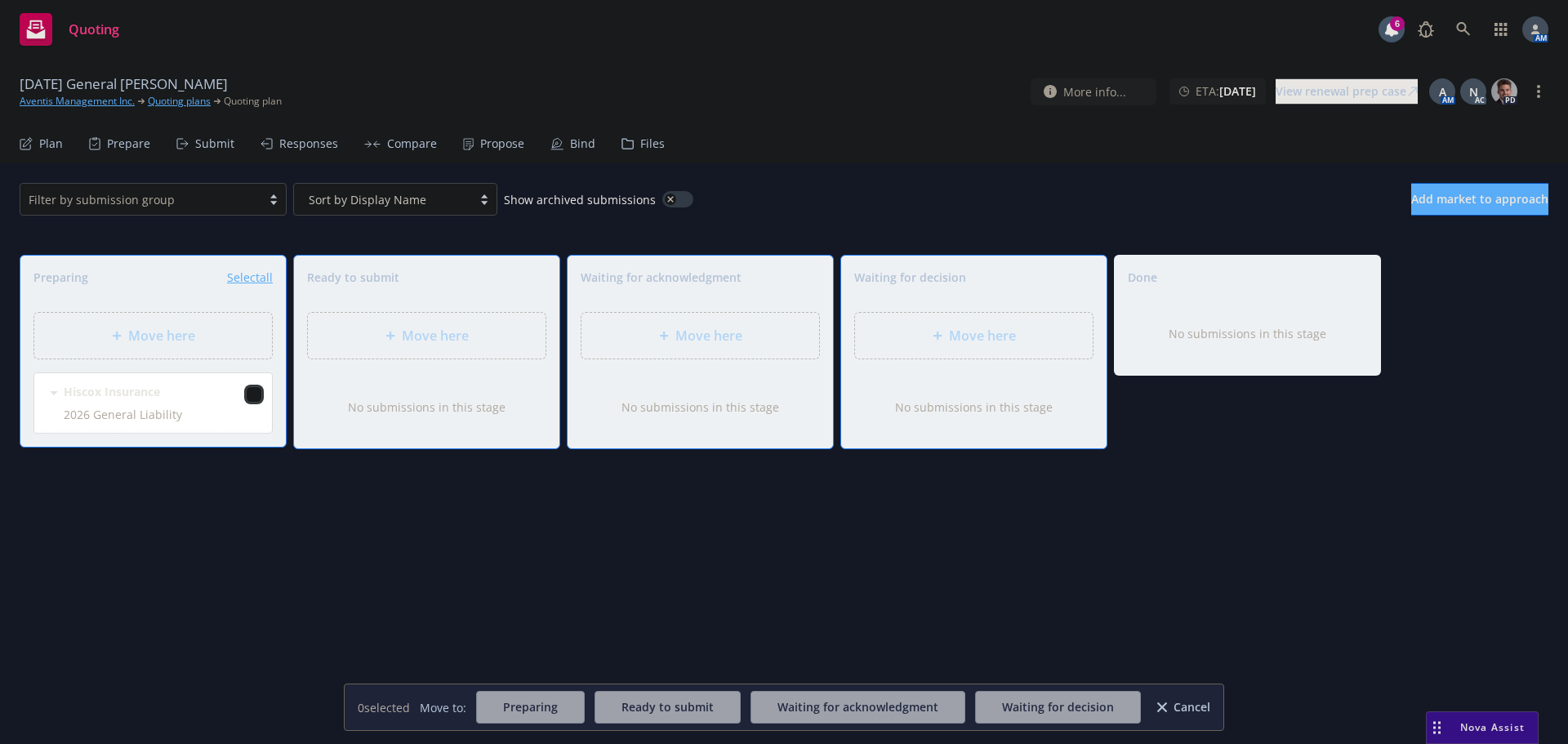
click at [251, 392] on input "checkbox" at bounding box center [253, 394] width 16 height 16
checkbox input "true"
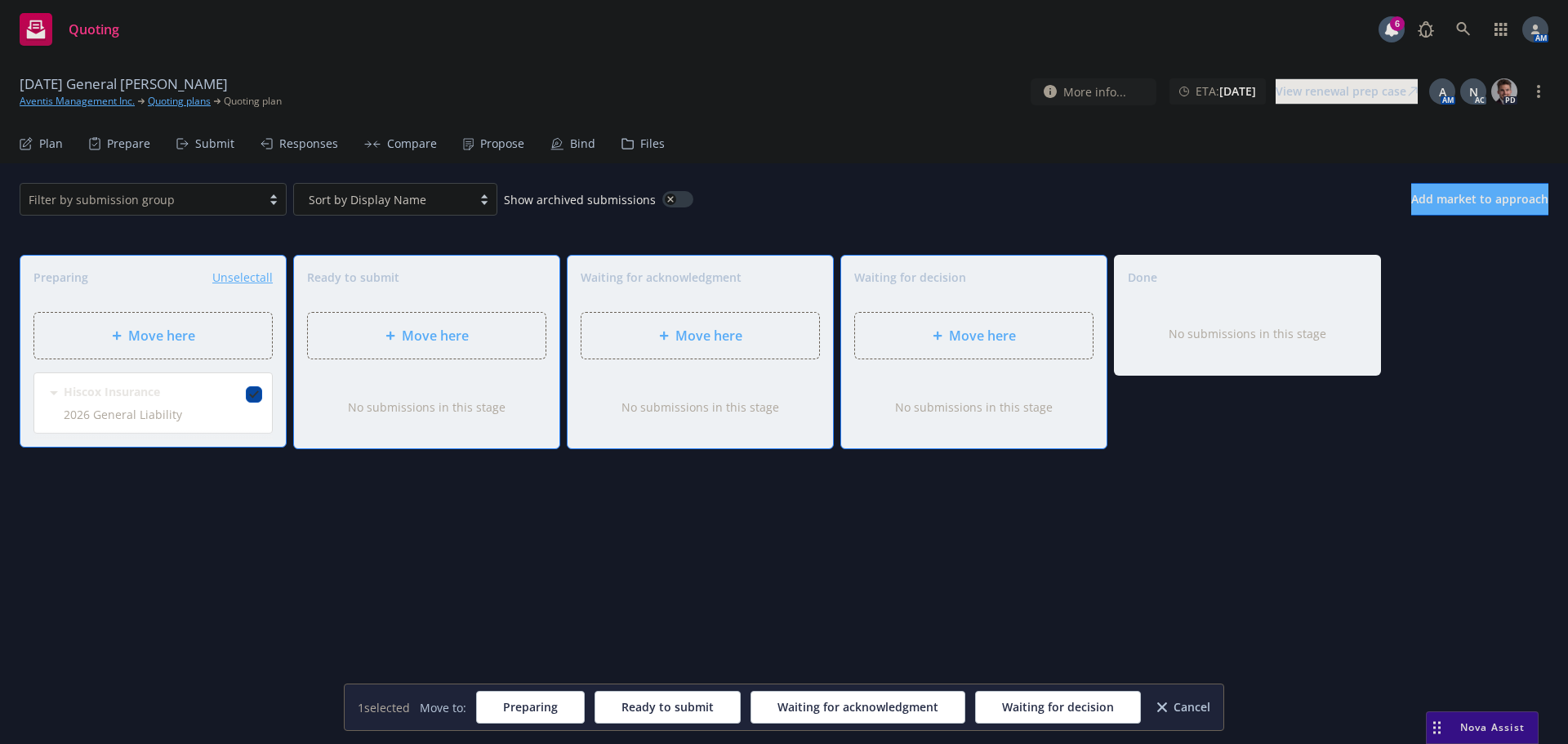
click at [397, 336] on div at bounding box center [393, 335] width 16 height 10
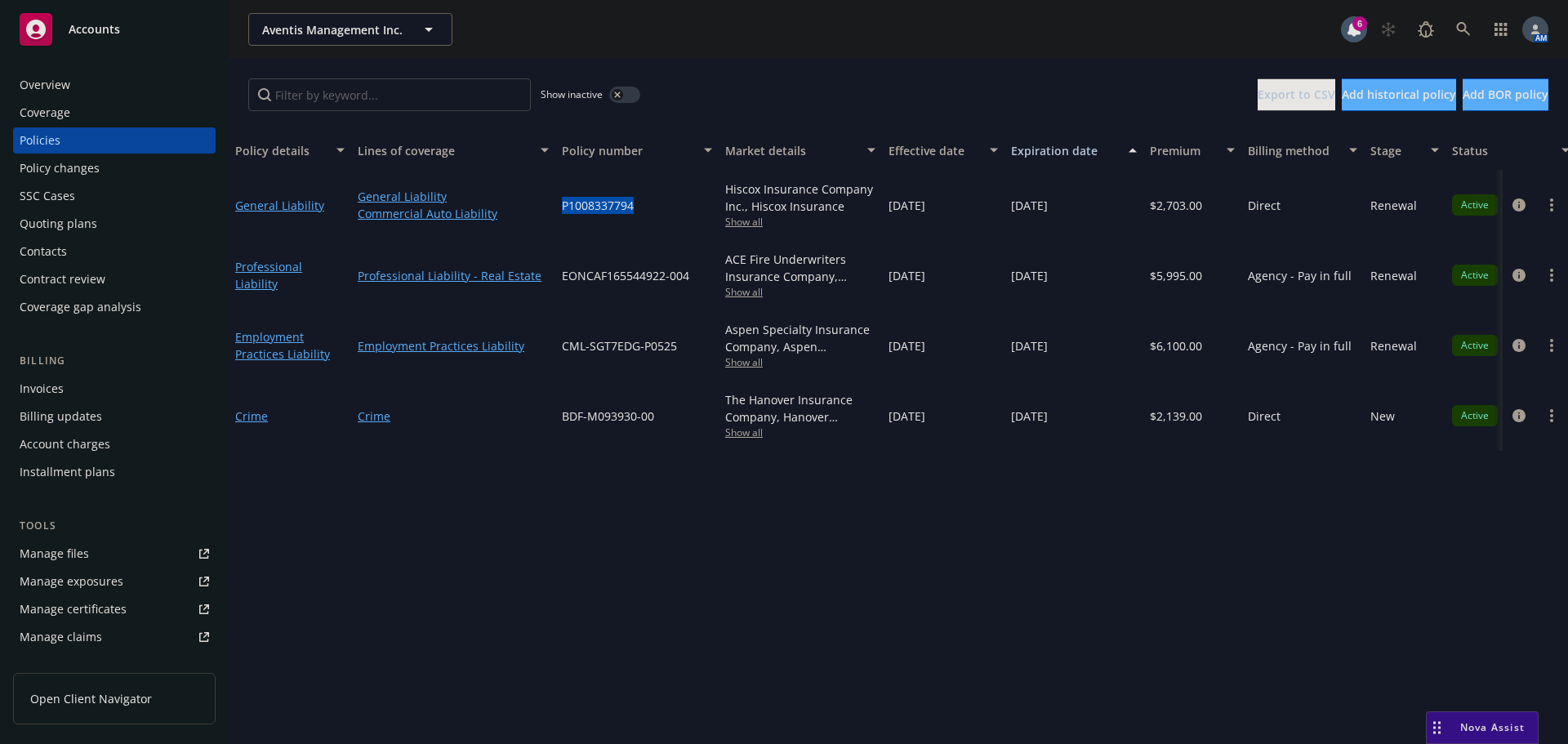
drag, startPoint x: 647, startPoint y: 206, endPoint x: 546, endPoint y: 205, distance: 101.0
click at [546, 205] on div "General Liability General Liability Commercial Auto Liability P1008337794 Hisco…" at bounding box center [1017, 205] width 1576 height 70
copy div "P1008337794"
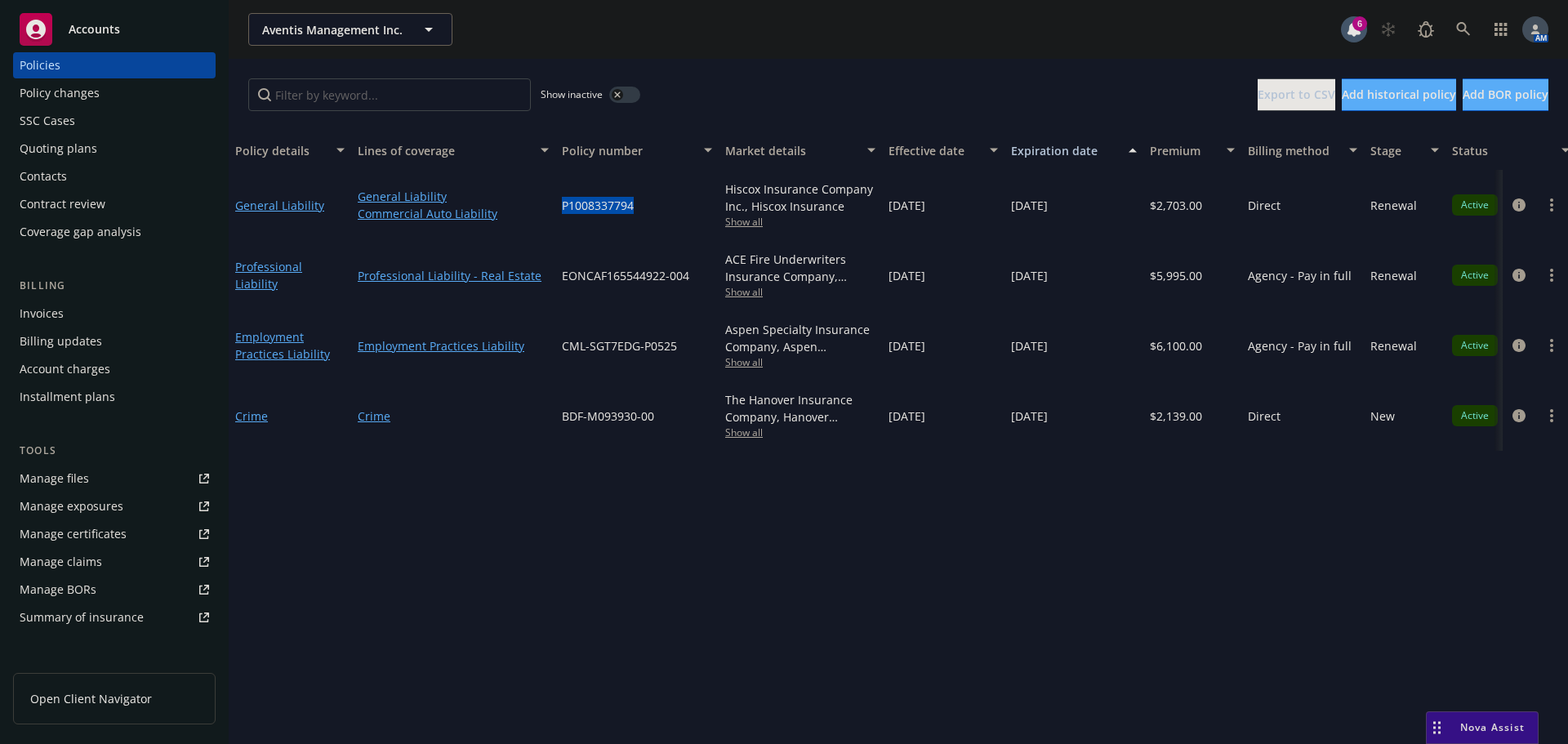
scroll to position [320, 0]
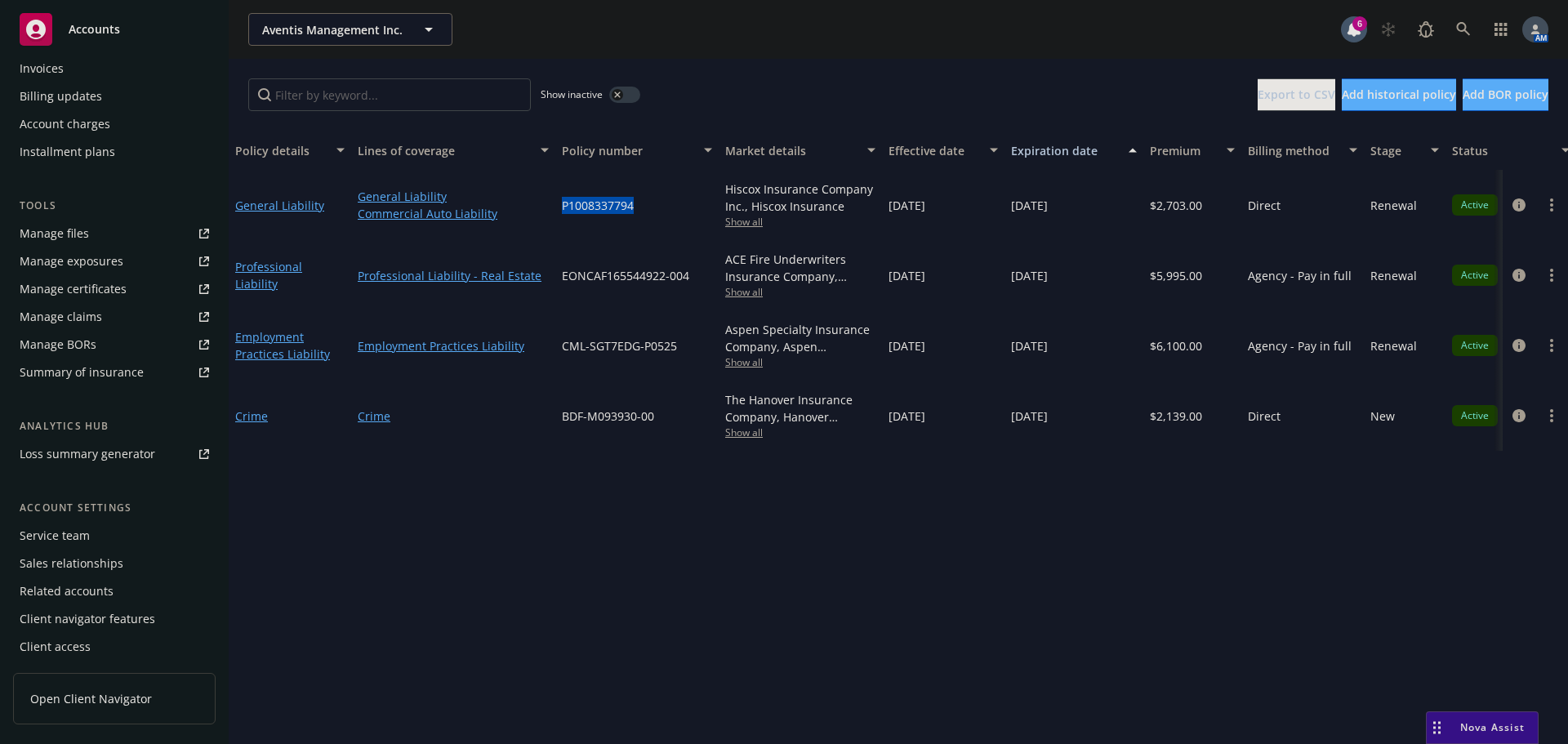
click at [75, 531] on div "Service team" at bounding box center [54, 536] width 70 height 26
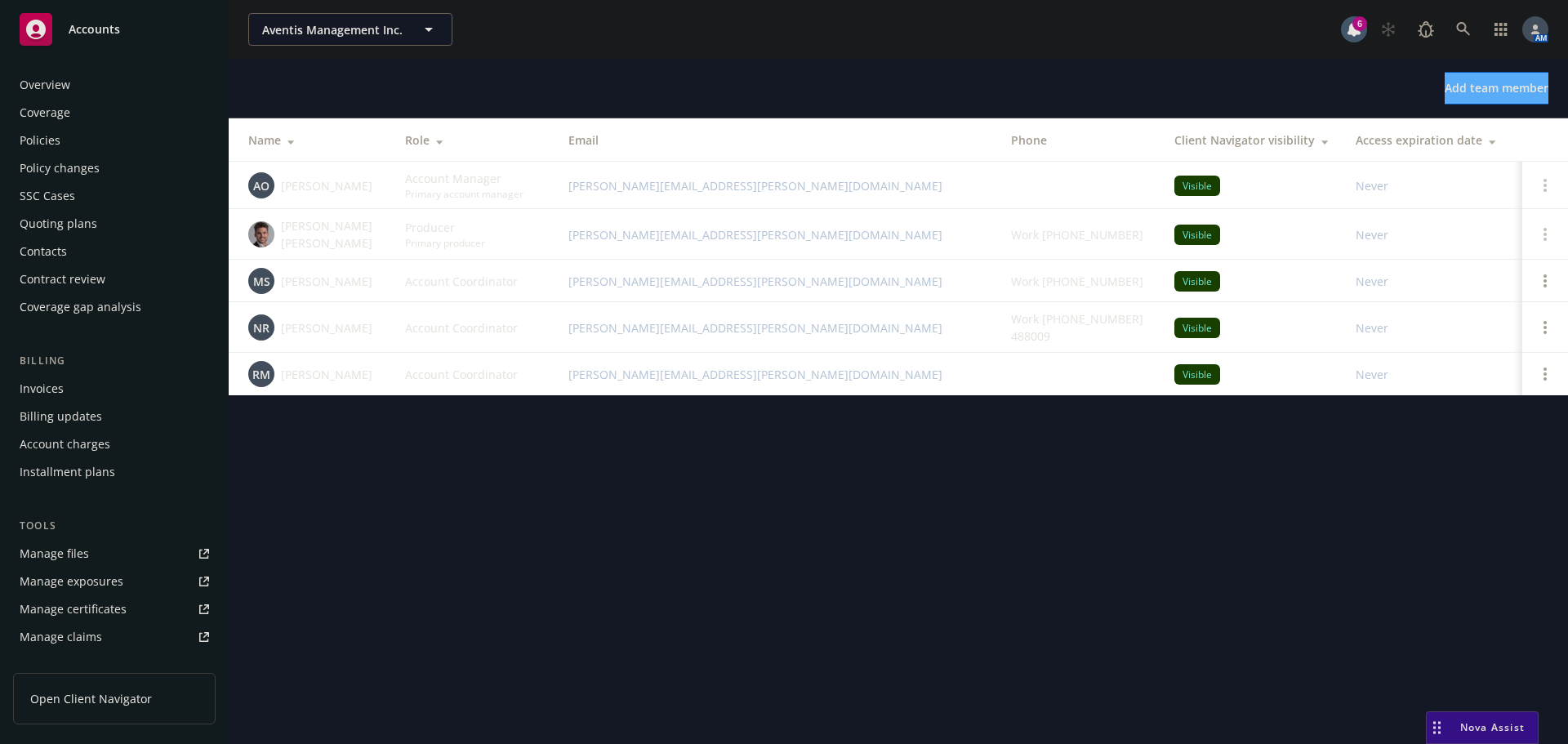
click at [78, 86] on div "Overview" at bounding box center [114, 85] width 189 height 26
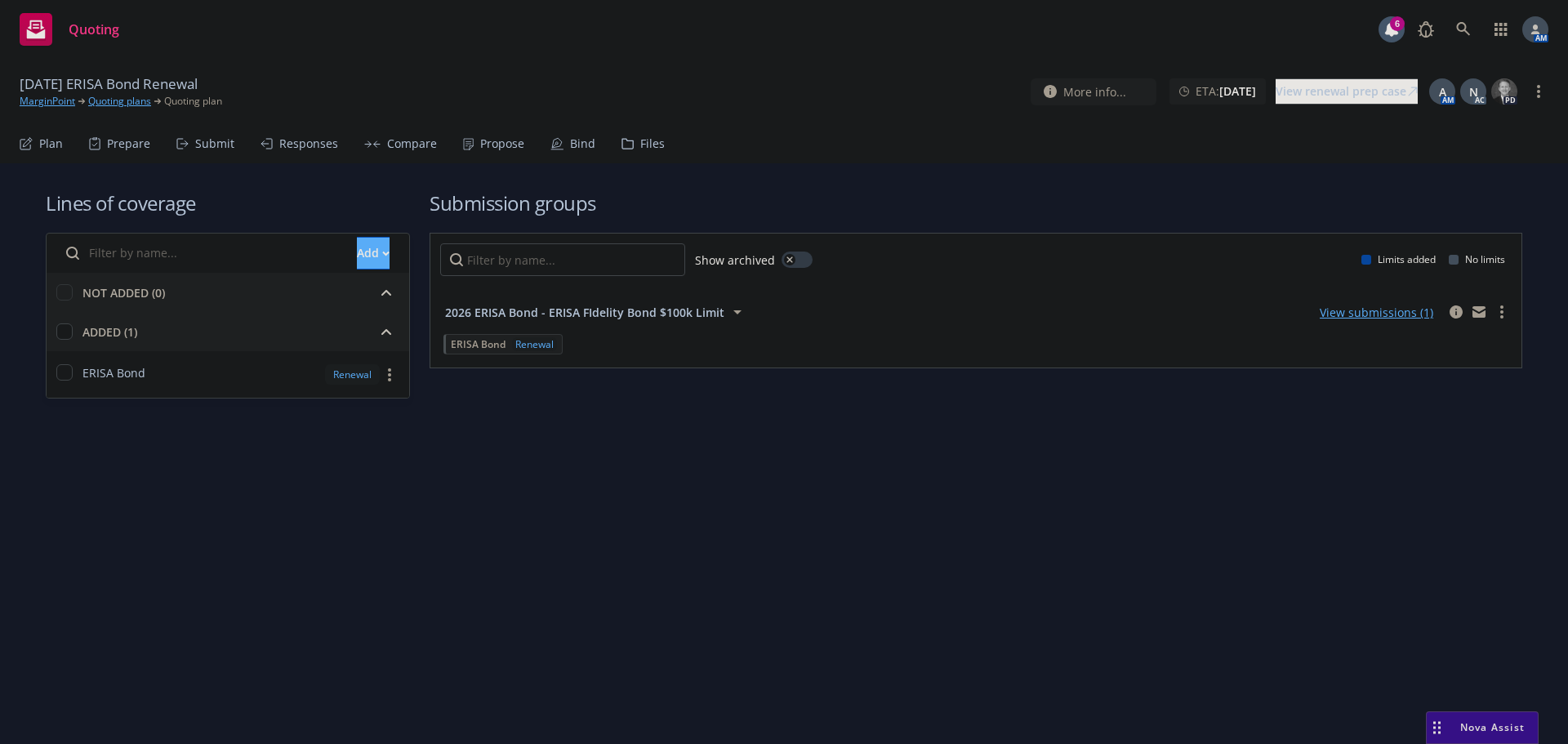
click at [568, 318] on span "2026 ERISA Bond - ERISA FIdelity Bond $100k Limit" at bounding box center [584, 313] width 279 height 17
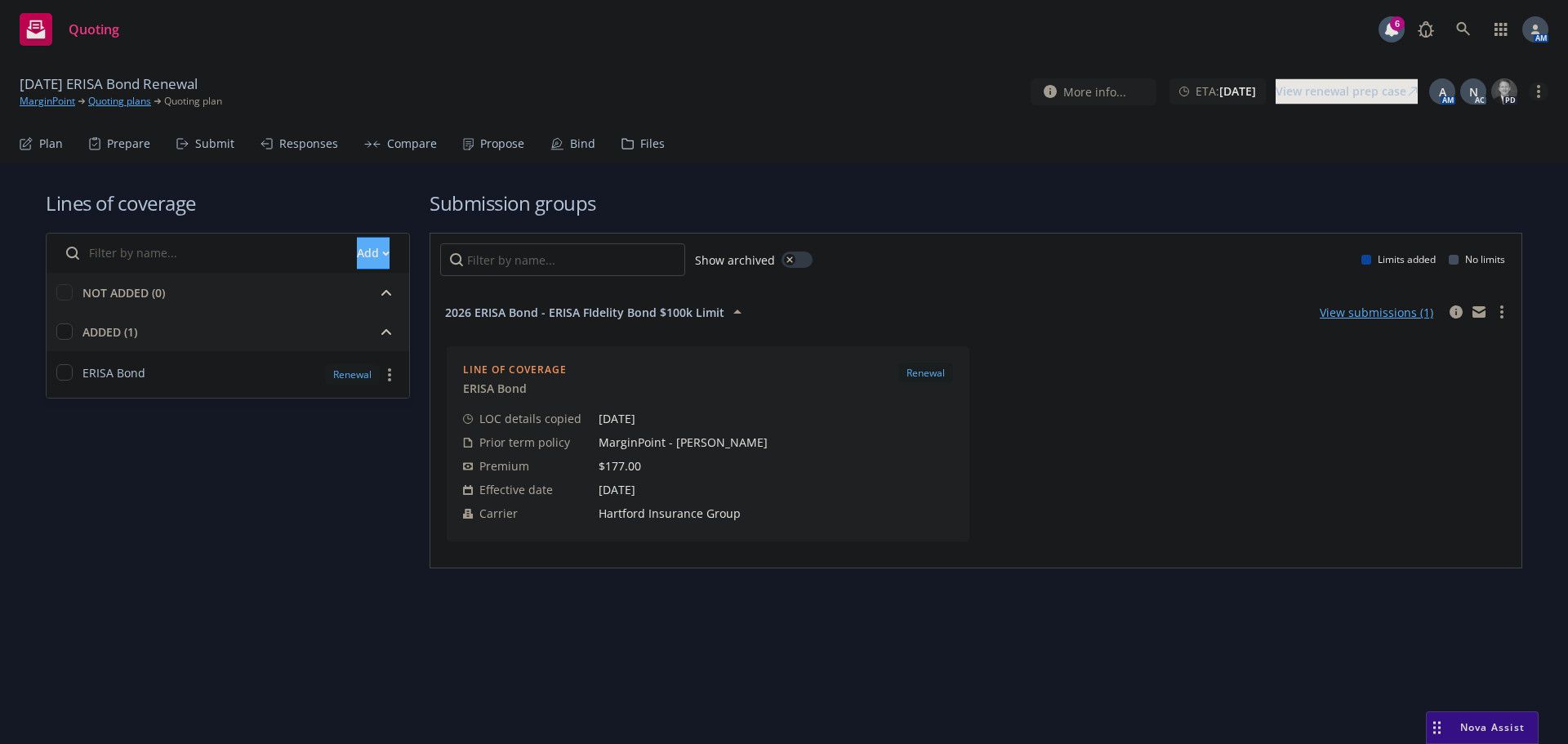
click at [1539, 92] on circle "more" at bounding box center [1539, 92] width 3 height 3
drag, startPoint x: 1447, startPoint y: 255, endPoint x: 1413, endPoint y: 250, distance: 34.4
click at [1447, 255] on link "Archive quoting plan" at bounding box center [1456, 256] width 182 height 33
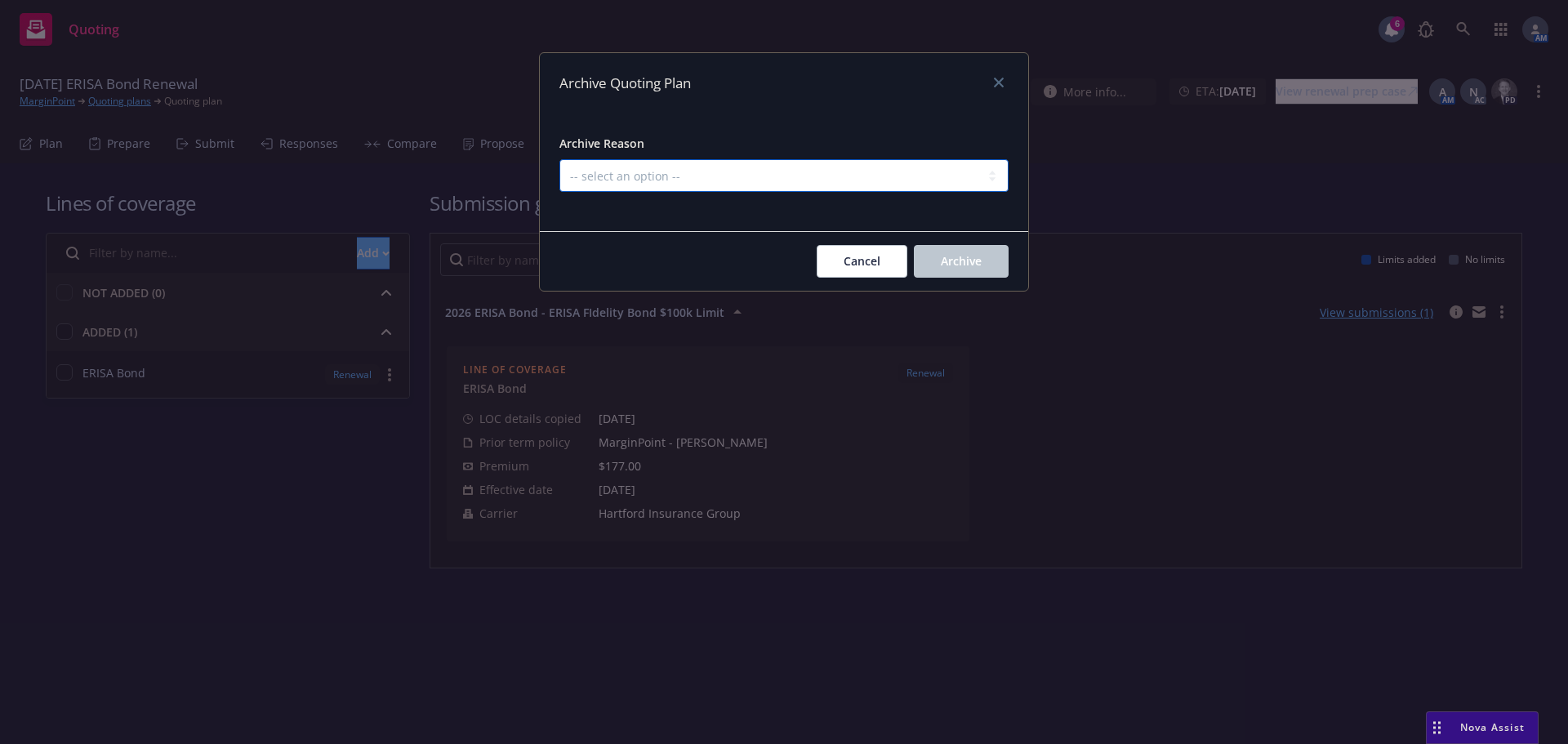
drag, startPoint x: 810, startPoint y: 175, endPoint x: 746, endPoint y: 191, distance: 66.0
click at [809, 175] on select "-- select an option -- All policies in this renewal plan are auto-renewed Creat…" at bounding box center [784, 175] width 449 height 33
select select "ARCHIVED_RENEWAL_POLICY_AUTO_RENEWED"
click at [559, 159] on select "-- select an option -- All policies in this renewal plan are auto-renewed Creat…" at bounding box center [784, 175] width 449 height 33
click at [969, 262] on span "Archive" at bounding box center [961, 261] width 41 height 16
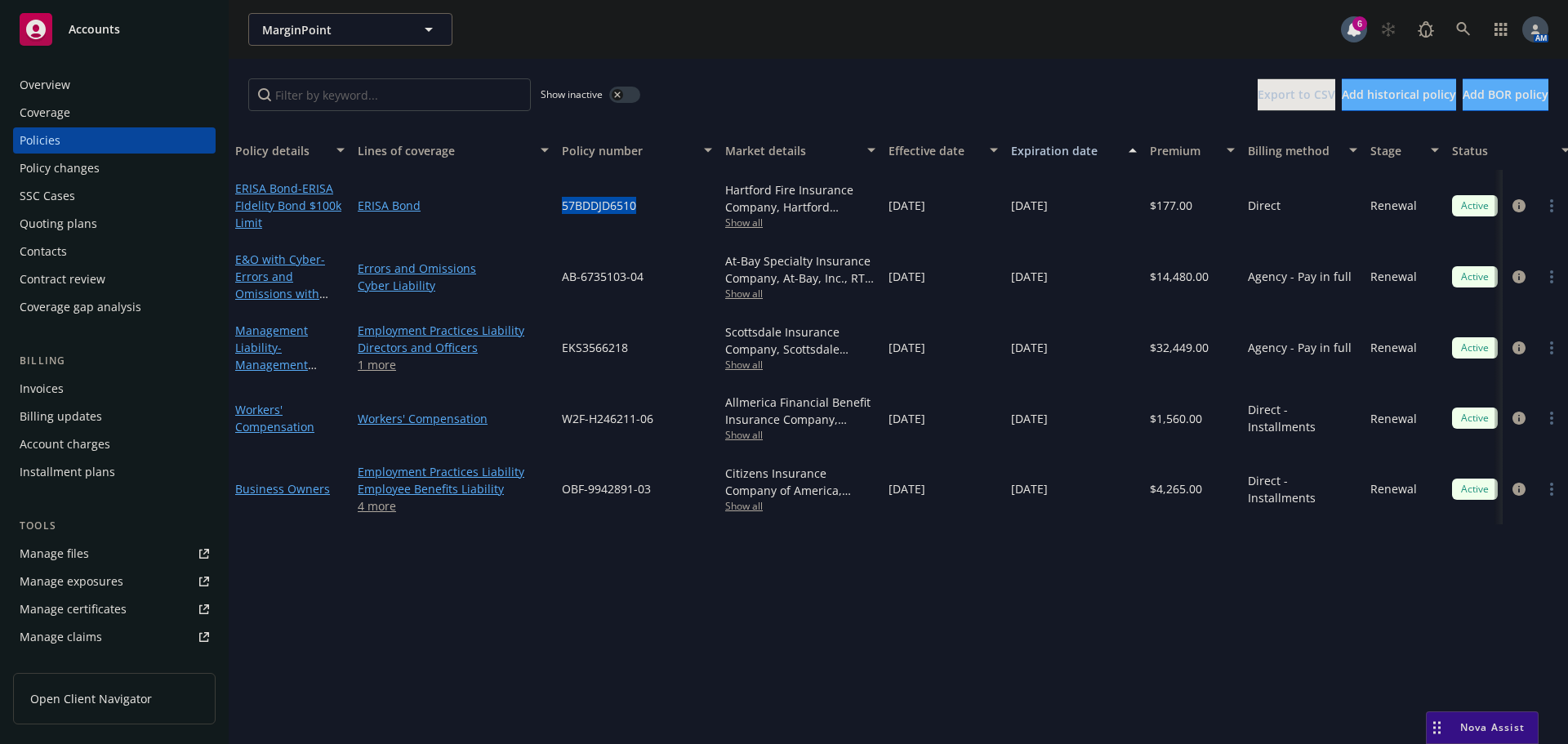
drag, startPoint x: 640, startPoint y: 206, endPoint x: 558, endPoint y: 202, distance: 82.1
click at [558, 202] on div "57BDDJD6510" at bounding box center [637, 206] width 163 height 71
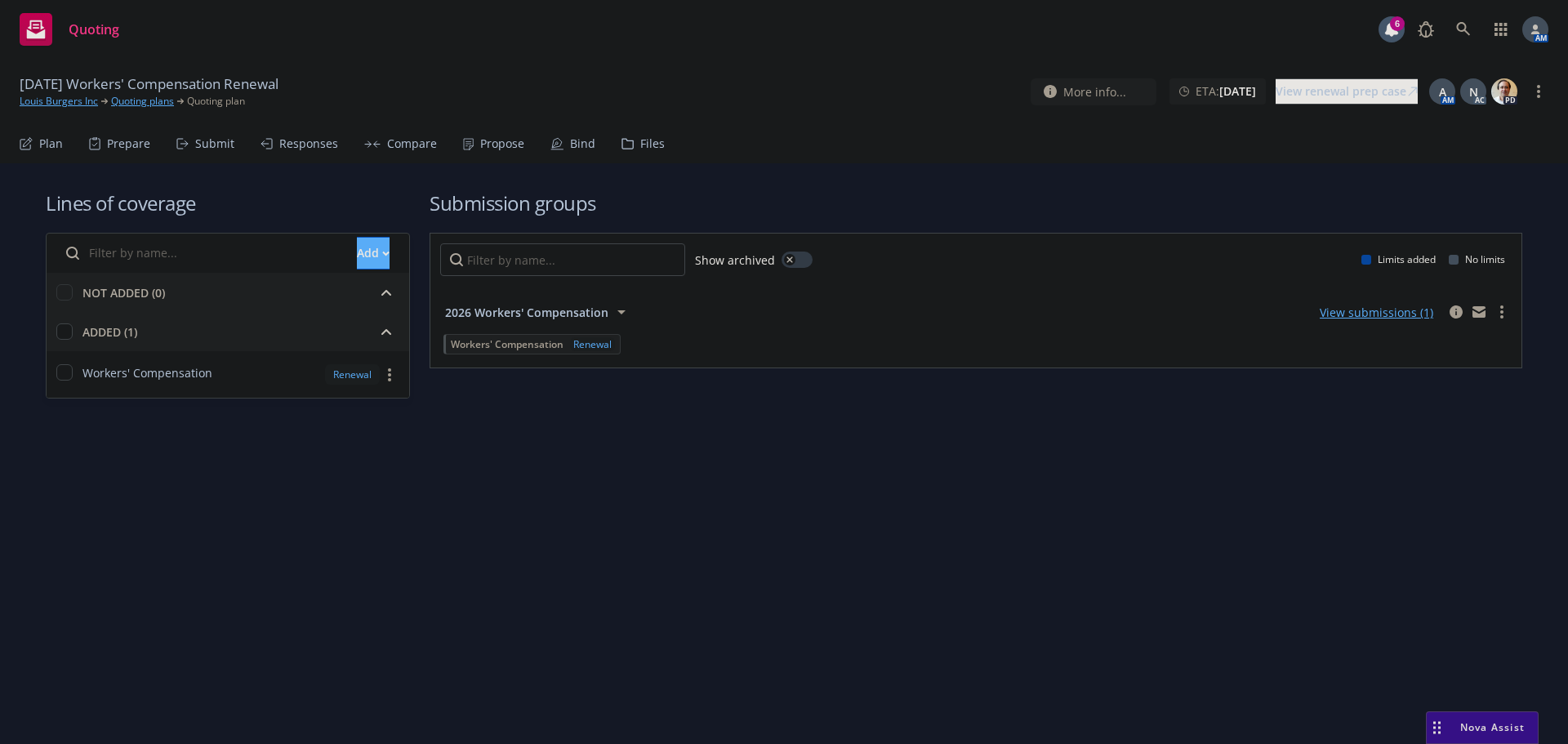
click at [552, 308] on span "2026 Workers' Compensation" at bounding box center [526, 313] width 163 height 17
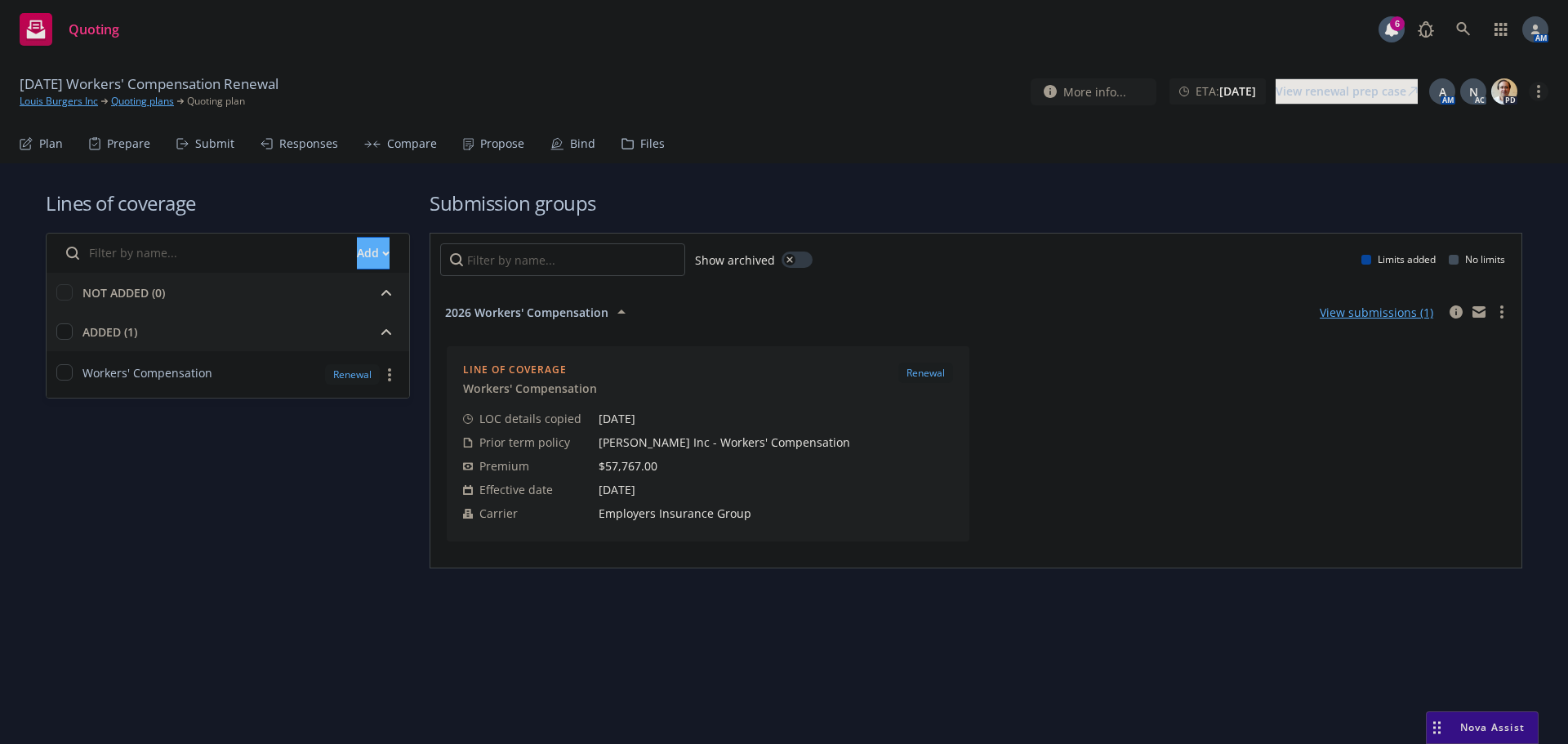
click at [1544, 89] on link "more" at bounding box center [1538, 92] width 20 height 20
drag, startPoint x: 1458, startPoint y: 253, endPoint x: 1431, endPoint y: 251, distance: 27.1
click at [1458, 253] on link "Archive quoting plan" at bounding box center [1456, 256] width 182 height 33
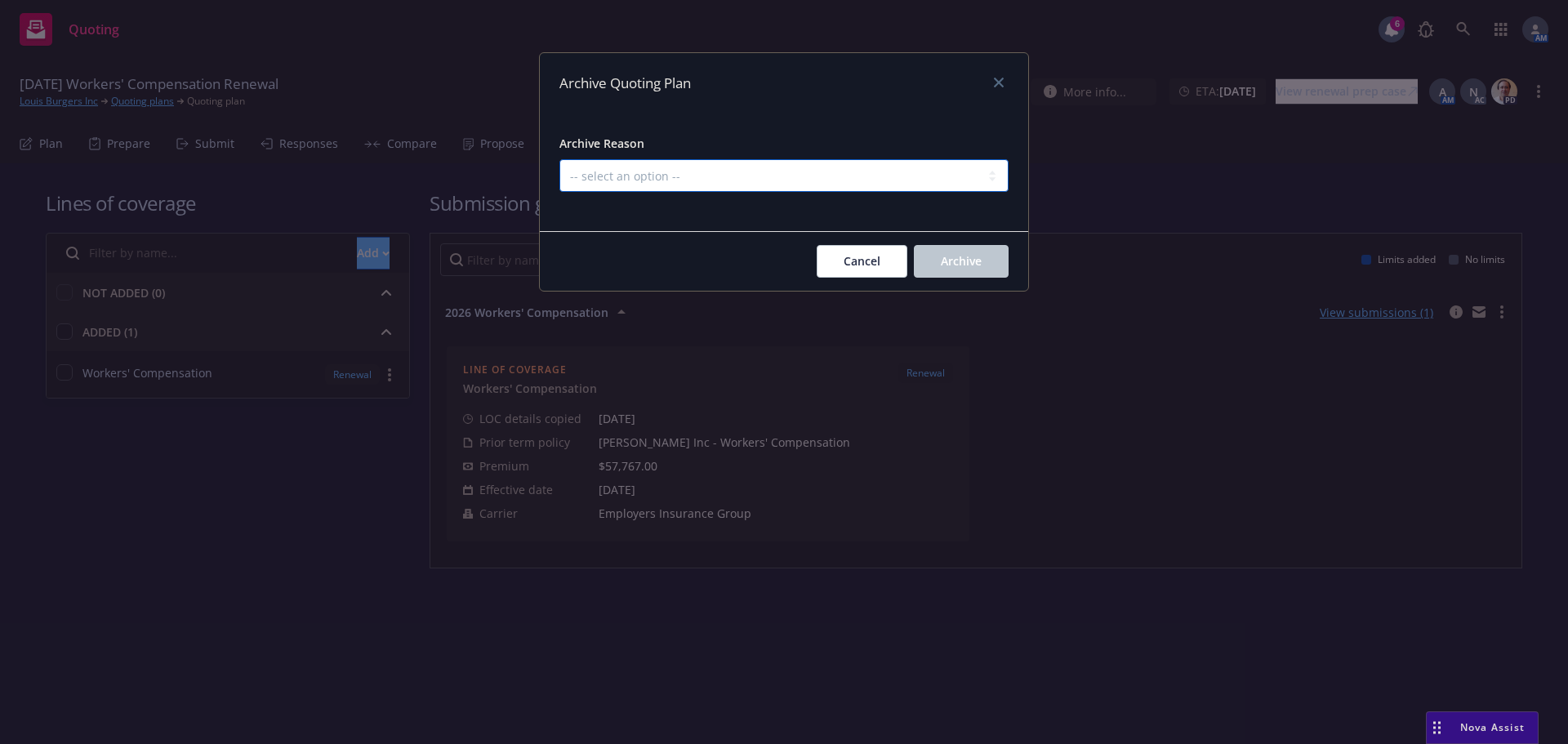
drag, startPoint x: 873, startPoint y: 162, endPoint x: 855, endPoint y: 168, distance: 19.0
click at [871, 162] on select "-- select an option -- All policies in this renewal plan are auto-renewed Creat…" at bounding box center [784, 175] width 449 height 33
select select "ARCHIVED_RENEWAL_POLICY_AUTO_RENEWED"
click at [559, 159] on select "-- select an option -- All policies in this renewal plan are auto-renewed Creat…" at bounding box center [784, 175] width 449 height 33
click at [987, 260] on button "Archive" at bounding box center [962, 262] width 95 height 33
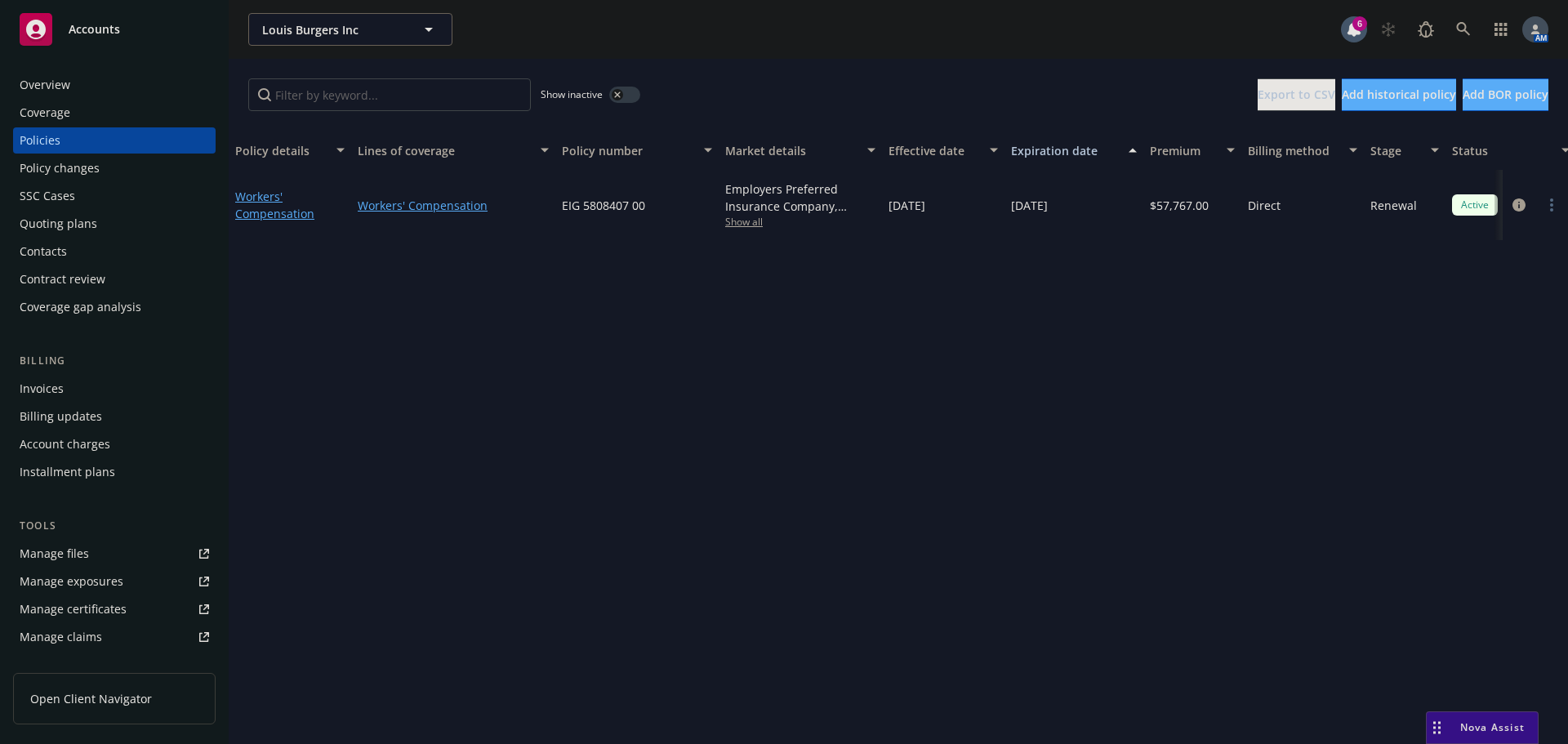
click at [629, 95] on button "button" at bounding box center [625, 94] width 31 height 16
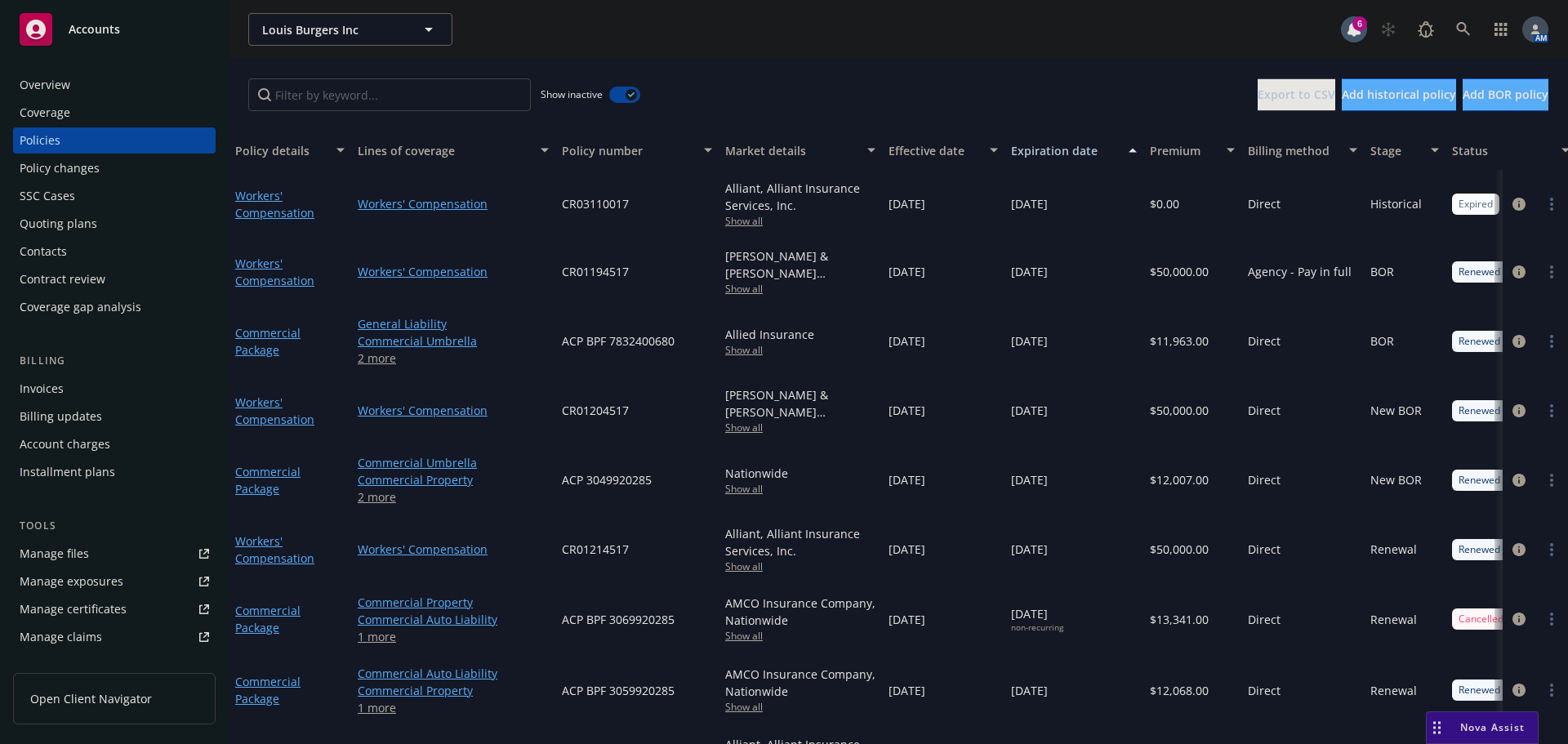
click at [625, 96] on button "button" at bounding box center [625, 94] width 31 height 16
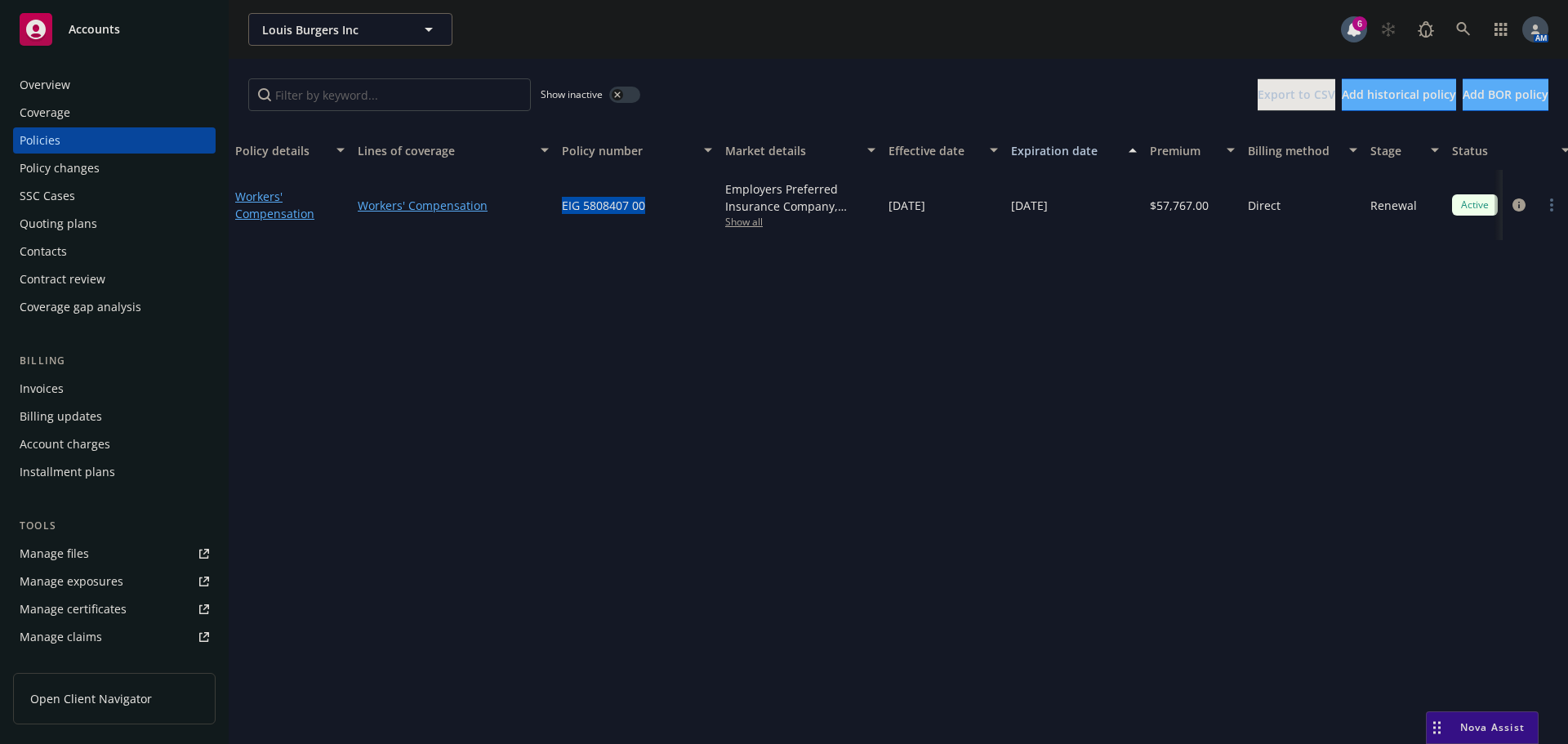
drag, startPoint x: 650, startPoint y: 204, endPoint x: 562, endPoint y: 206, distance: 88.0
click at [562, 206] on div "EIG 5808407 00" at bounding box center [637, 205] width 163 height 70
copy span "EIG 5808407 00"
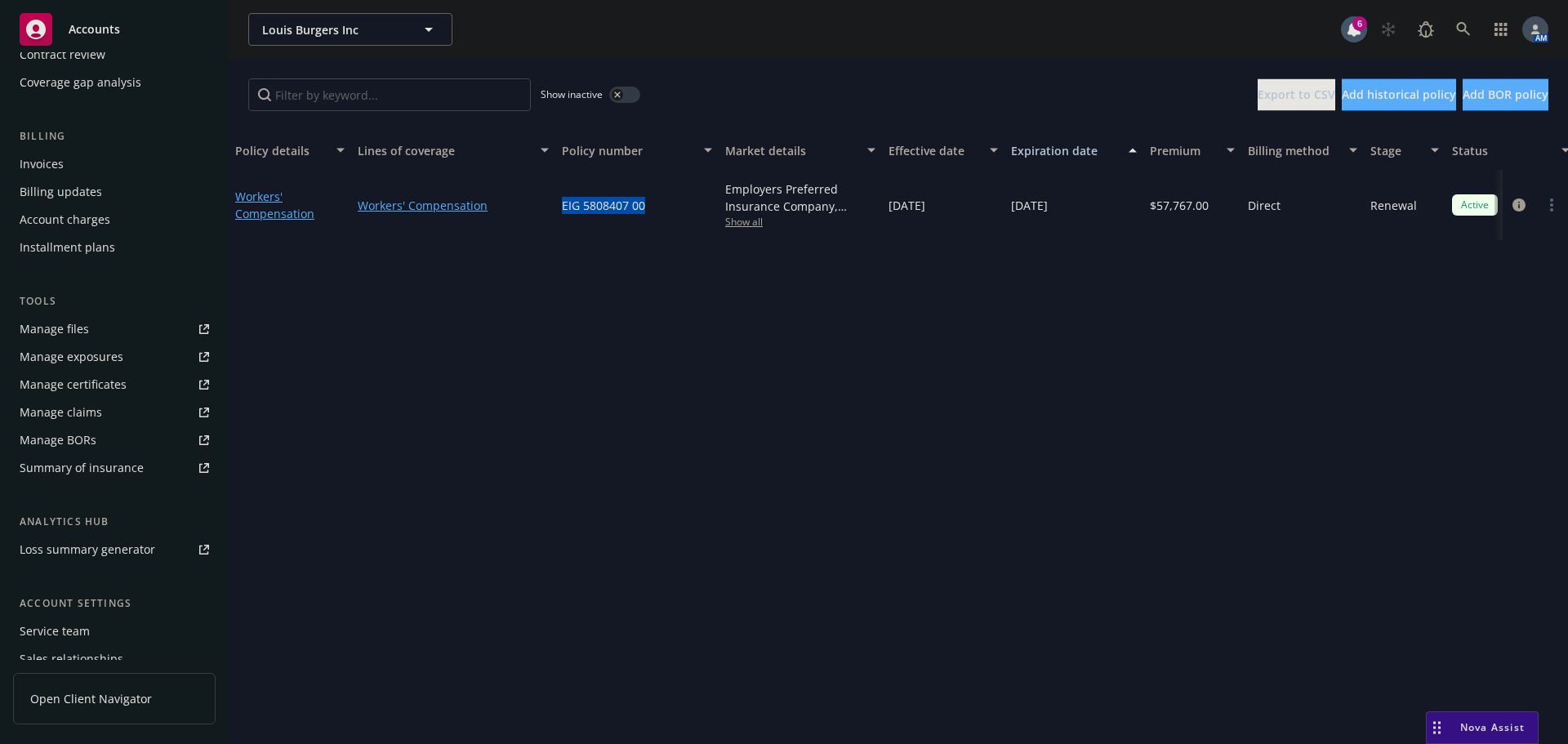
scroll to position [320, 0]
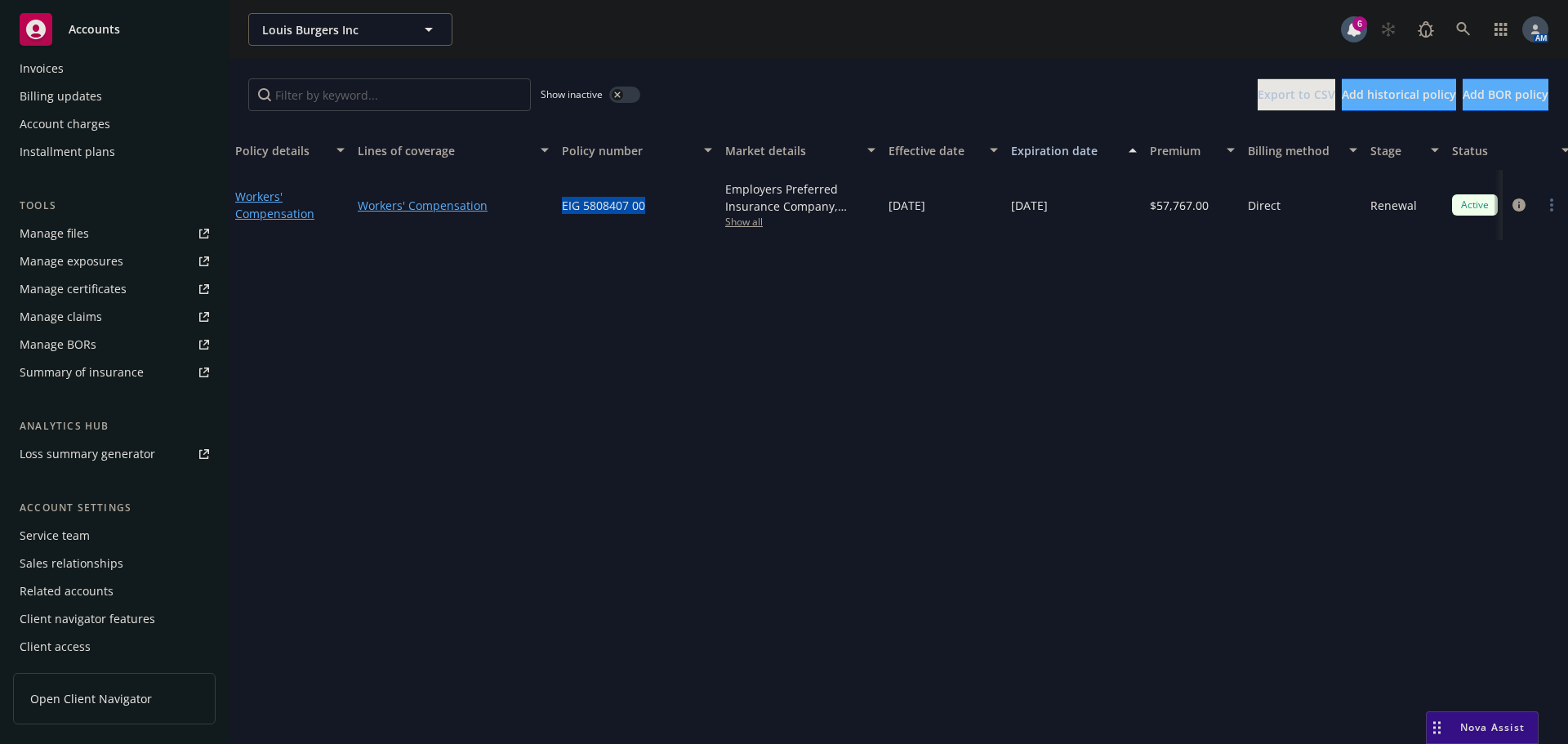
click at [51, 544] on div "Service team" at bounding box center [54, 536] width 70 height 26
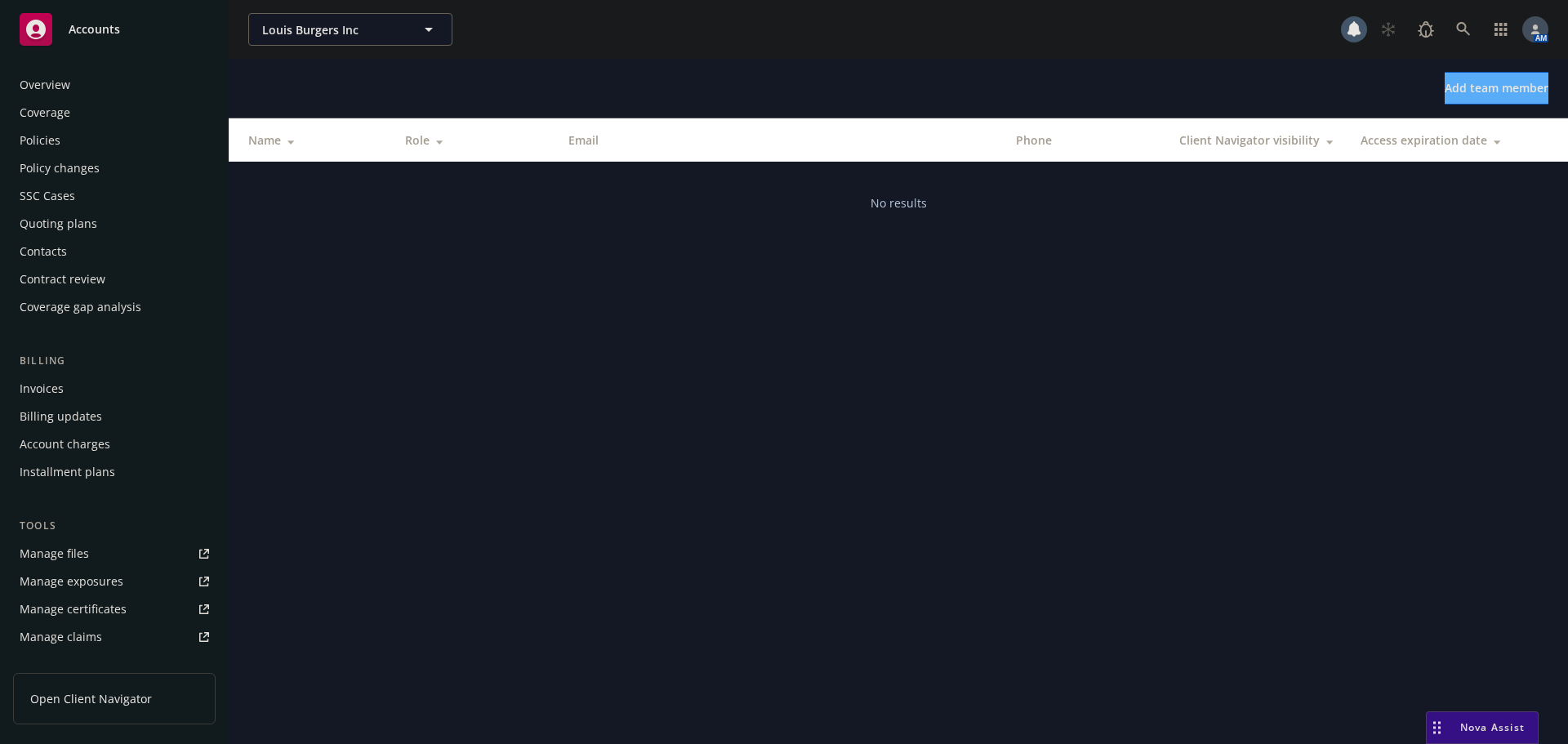
scroll to position [320, 0]
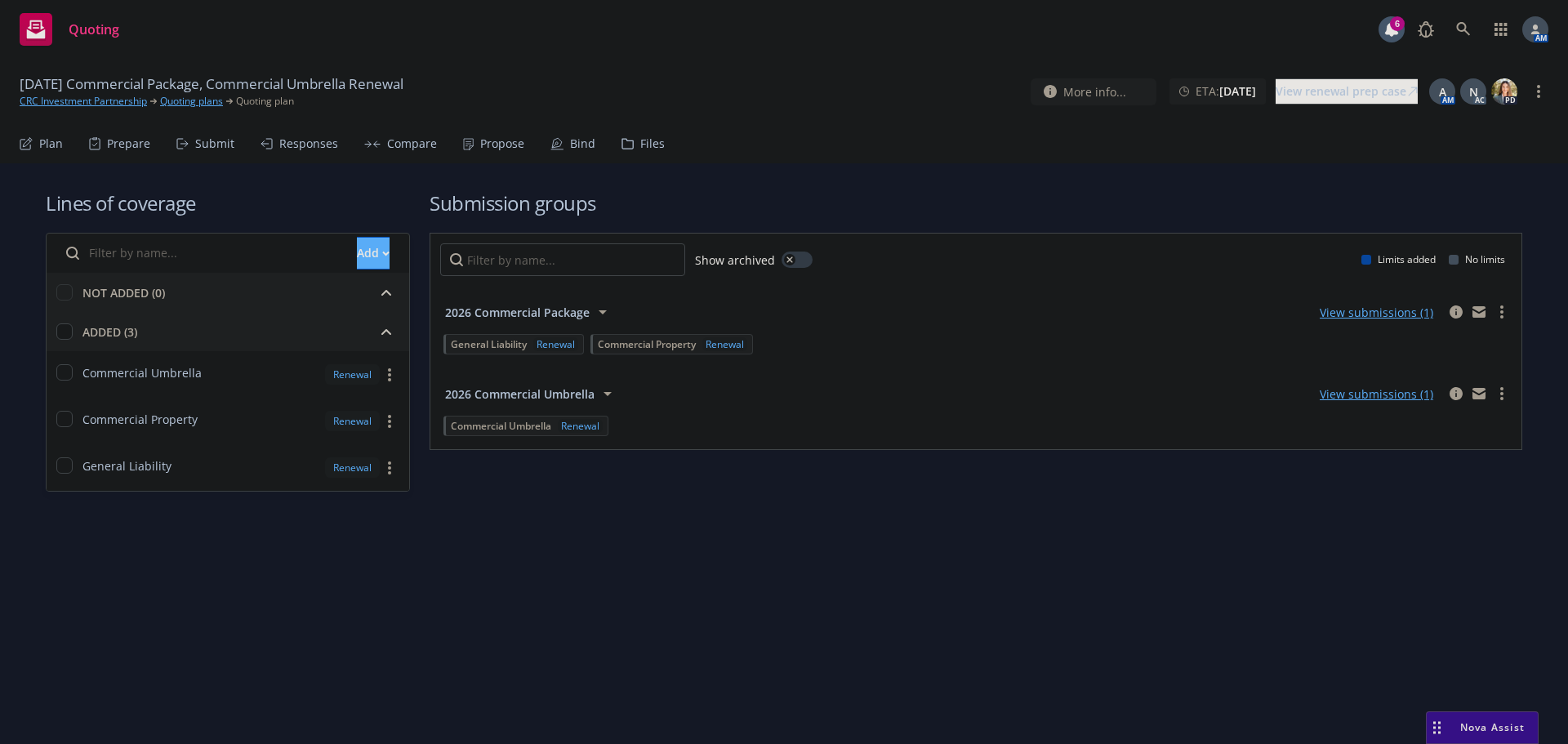
click at [500, 305] on span "2026 Commercial Package" at bounding box center [517, 313] width 144 height 17
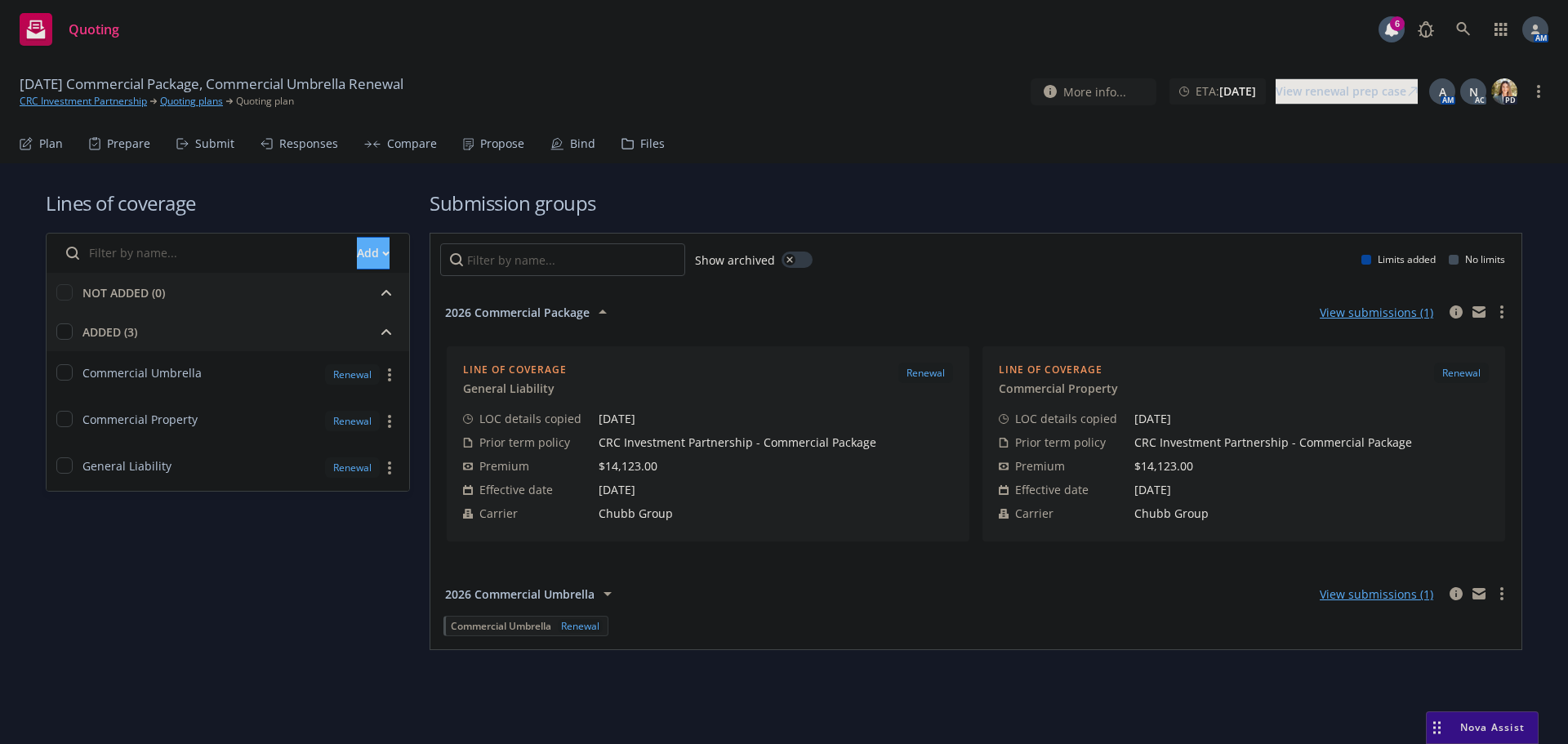
click at [544, 592] on span "2026 Commercial Umbrella" at bounding box center [519, 595] width 149 height 17
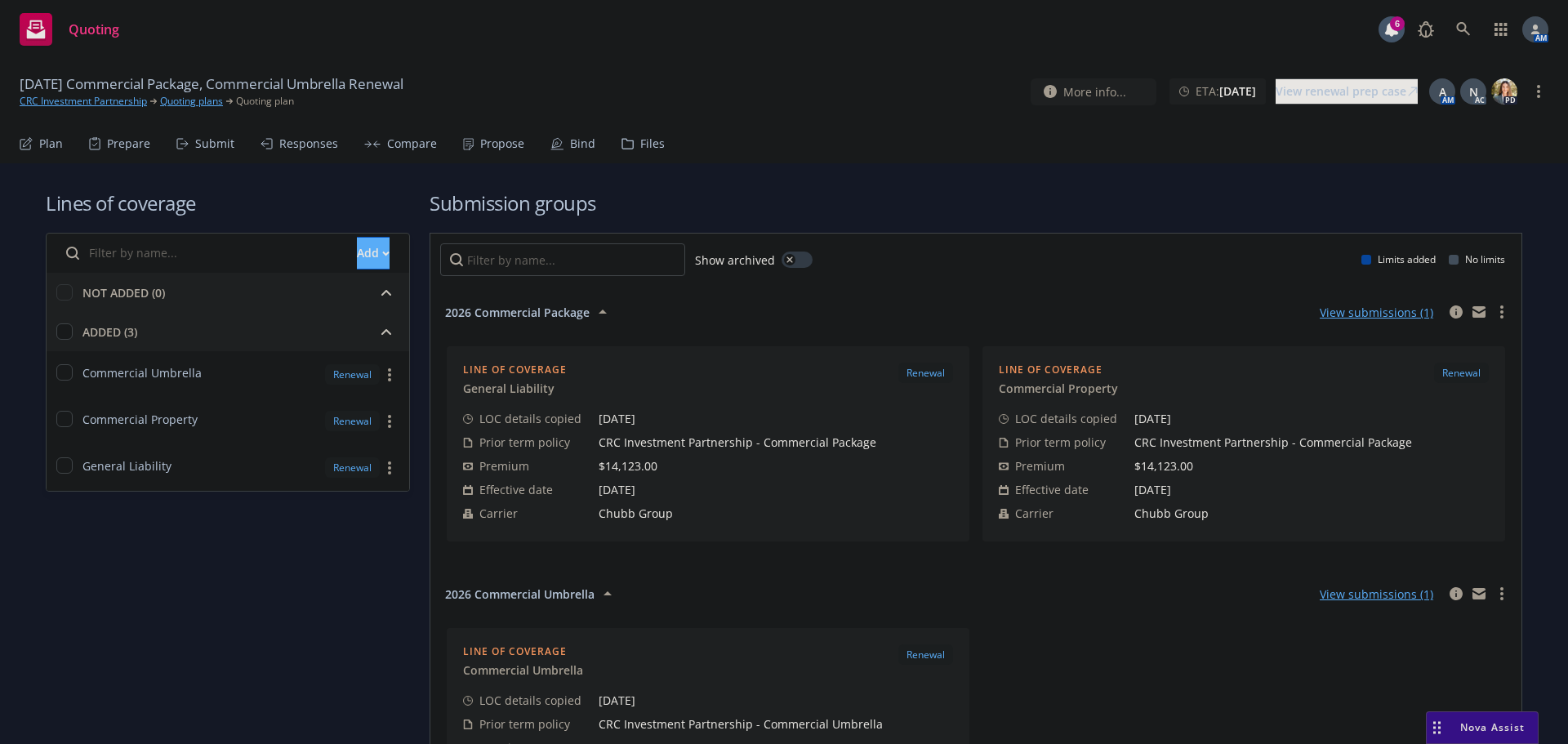
click at [196, 143] on div "Submit" at bounding box center [214, 143] width 39 height 13
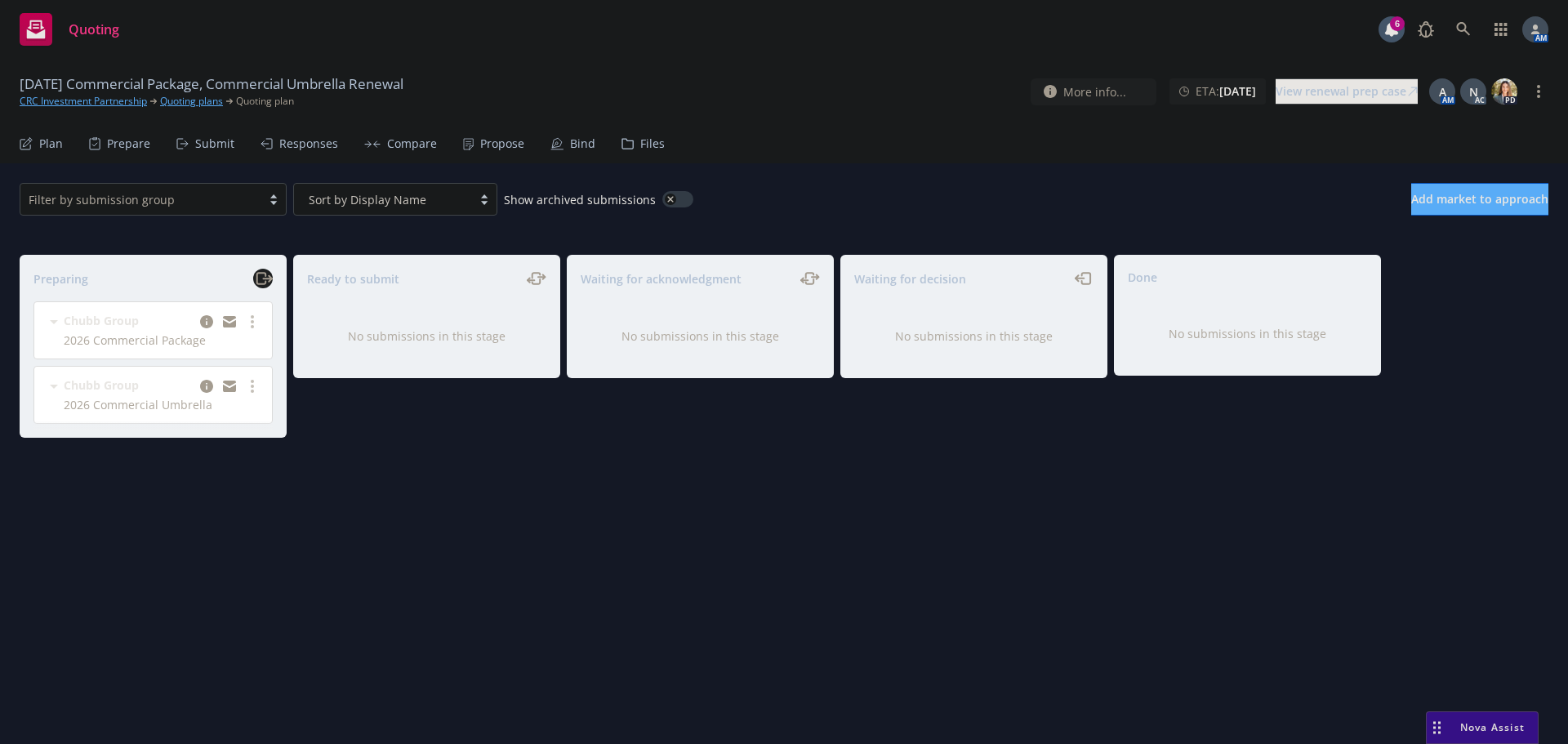
click at [259, 280] on icon "moveRight" at bounding box center [263, 278] width 19 height 20
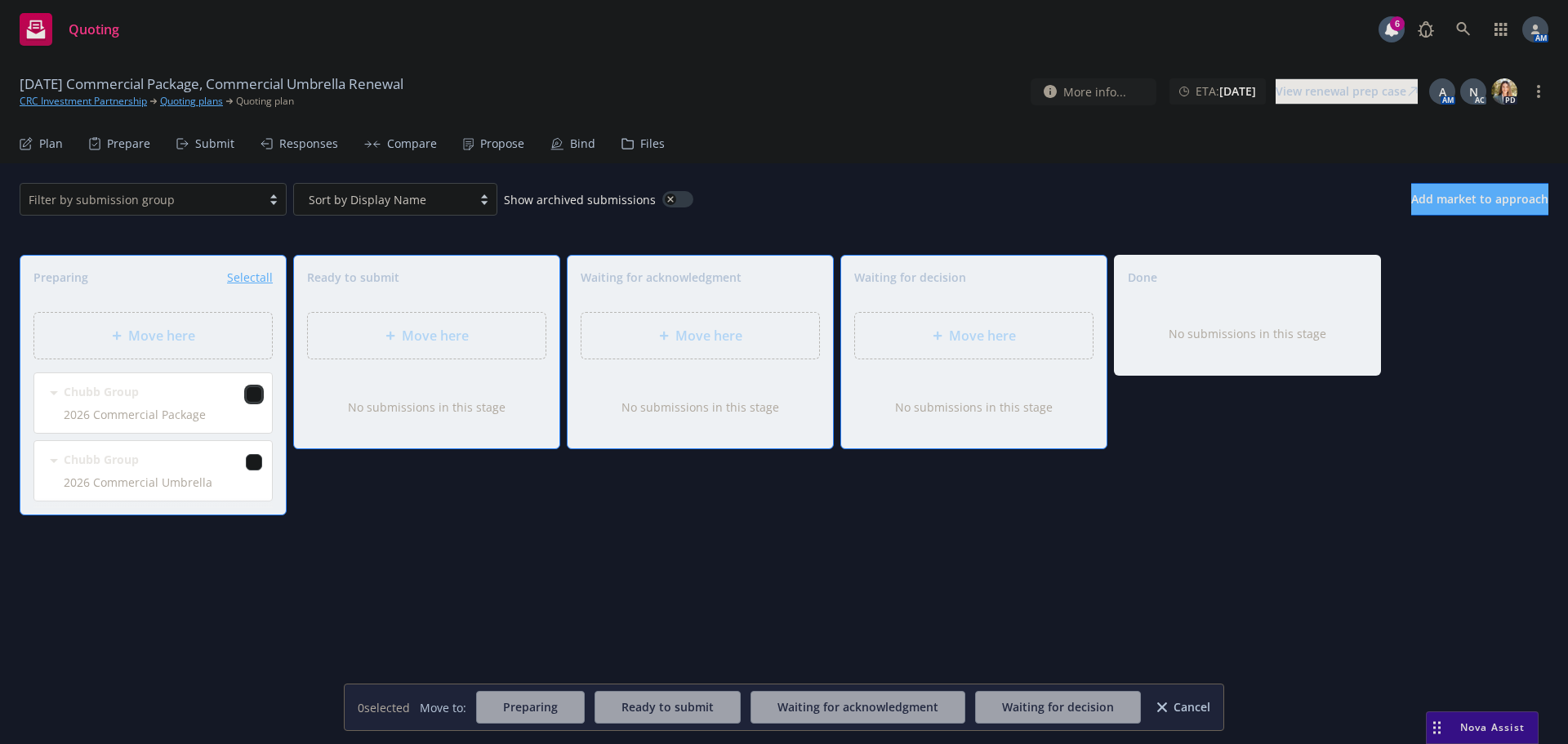
click at [255, 393] on input "checkbox" at bounding box center [253, 394] width 16 height 16
checkbox input "true"
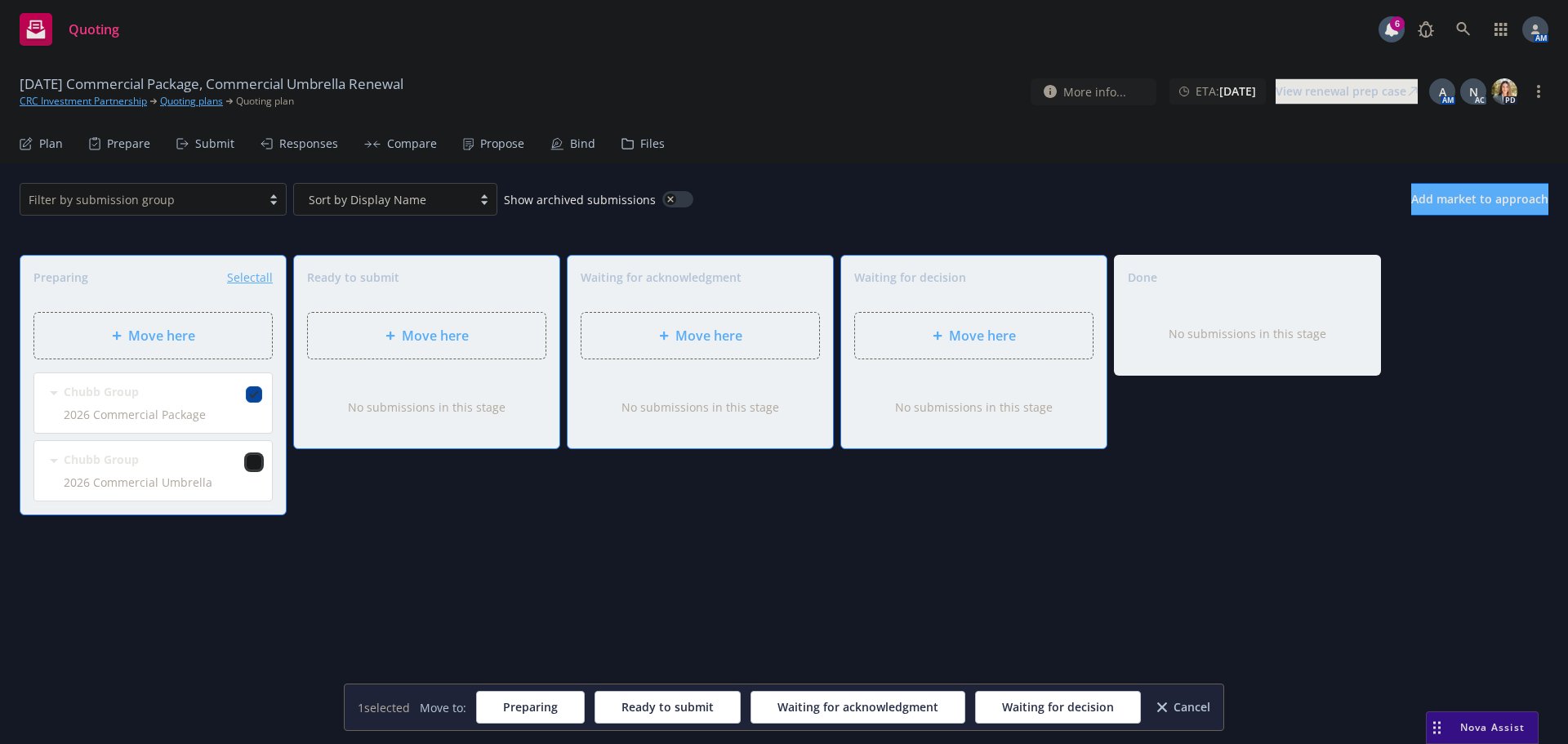
click at [251, 460] on input "checkbox" at bounding box center [253, 461] width 16 height 16
checkbox input "true"
click at [420, 331] on span "Move here" at bounding box center [435, 335] width 67 height 20
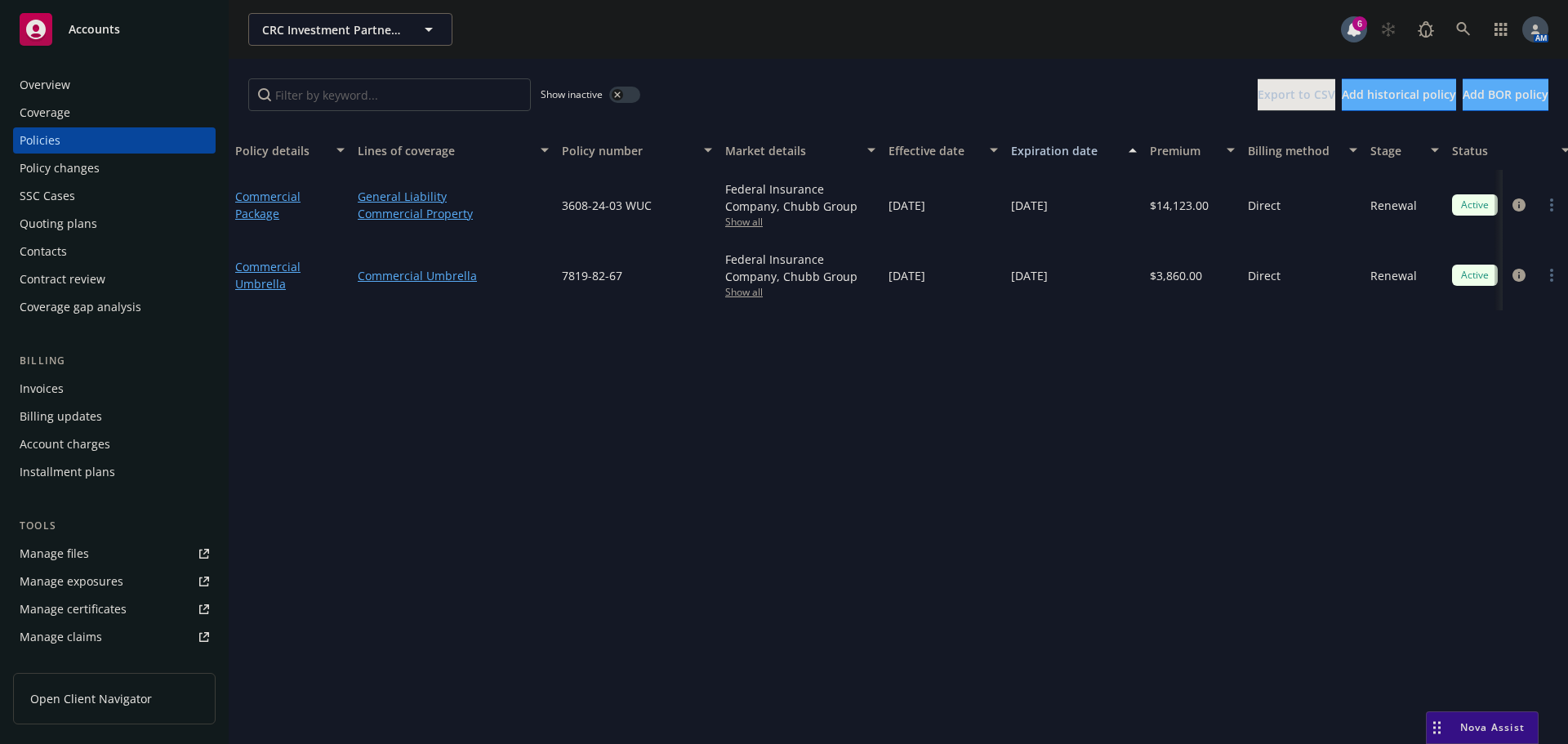
drag, startPoint x: 651, startPoint y: 202, endPoint x: 555, endPoint y: 206, distance: 96.1
click at [555, 206] on div "Commercial Package General Liability Commercial Property 3608-24-03 WUC Federal…" at bounding box center [1017, 205] width 1576 height 70
click at [655, 201] on div "3608-24-03 WUC" at bounding box center [637, 205] width 163 height 70
drag, startPoint x: 647, startPoint y: 206, endPoint x: 562, endPoint y: 207, distance: 85.0
click at [562, 207] on div "3608-24-03 WUC" at bounding box center [637, 205] width 163 height 70
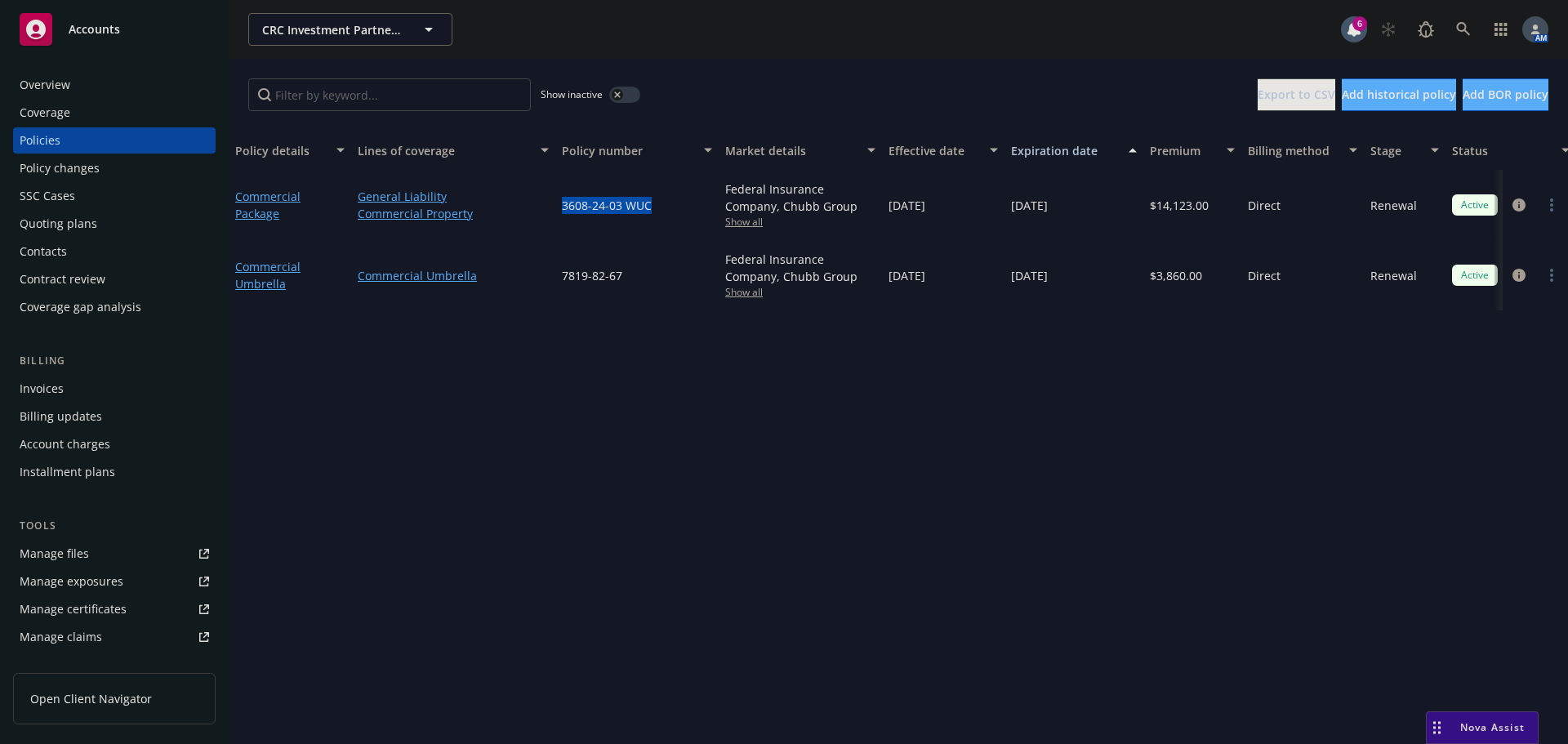
copy span "3608-24-03 WUC"
drag, startPoint x: 625, startPoint y: 270, endPoint x: 559, endPoint y: 286, distance: 67.9
click at [559, 286] on div "7819-82-67" at bounding box center [637, 275] width 163 height 70
copy span "7819-82-67"
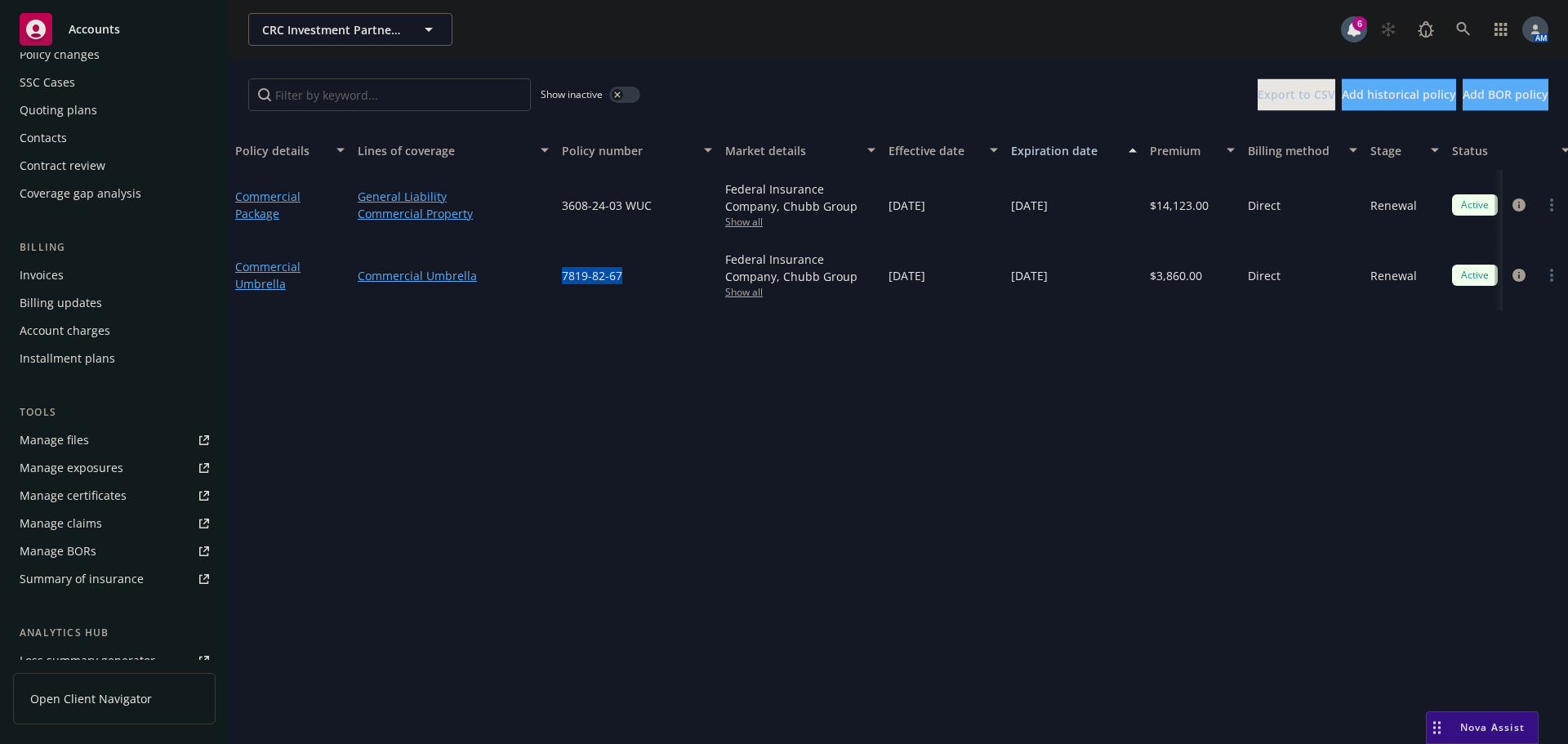
scroll to position [320, 0]
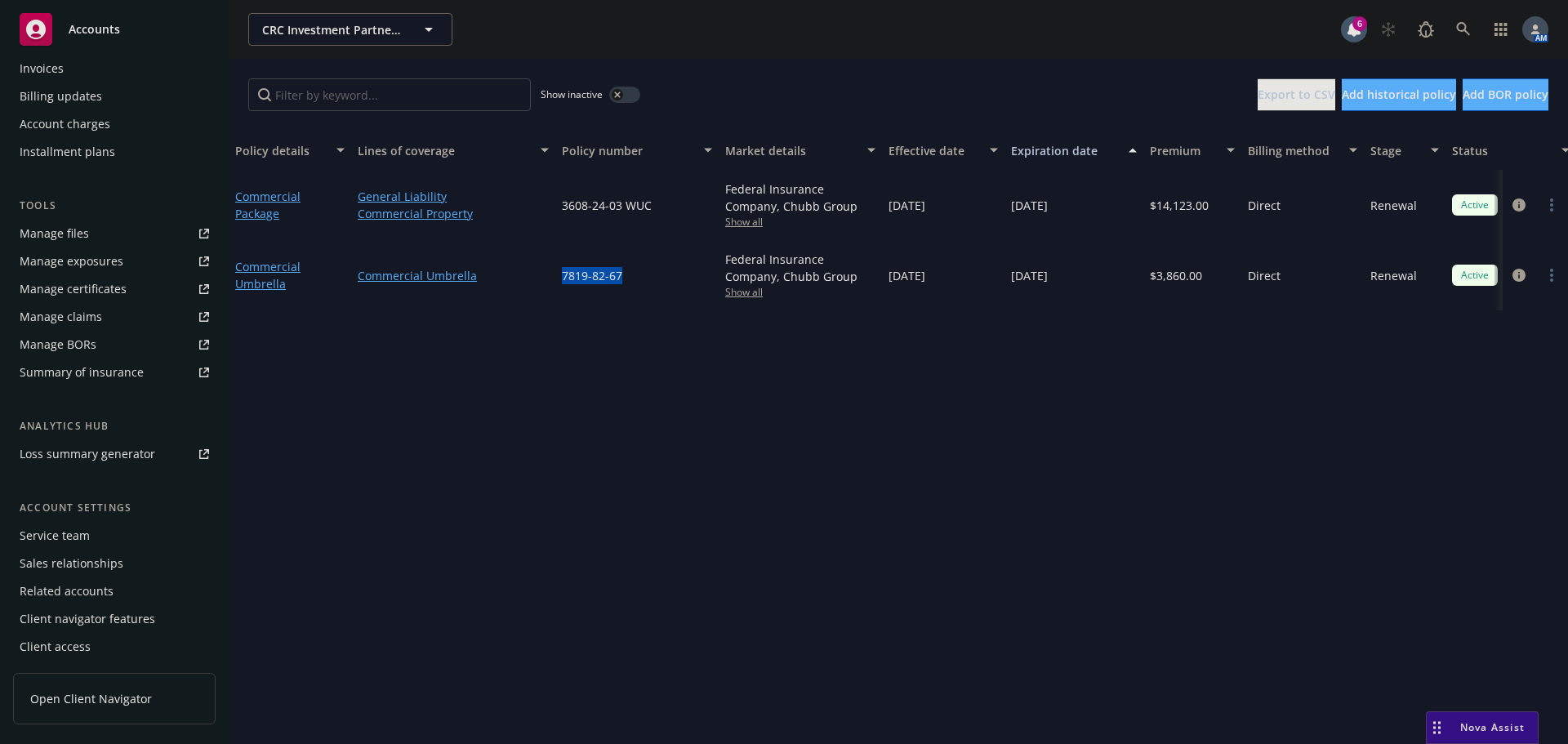
click at [66, 530] on div "Service team" at bounding box center [54, 536] width 70 height 26
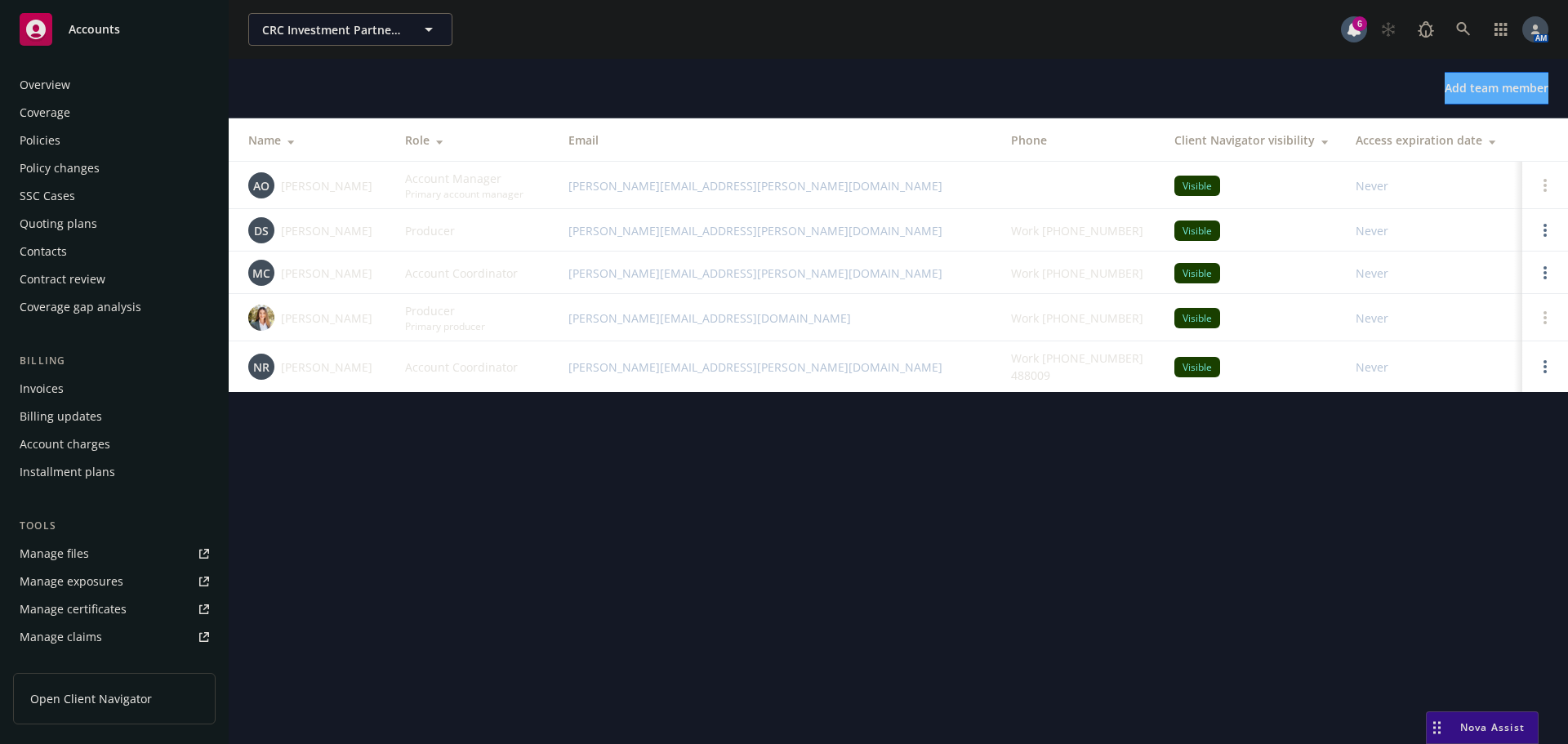
click at [66, 142] on div "Policies" at bounding box center [114, 140] width 189 height 26
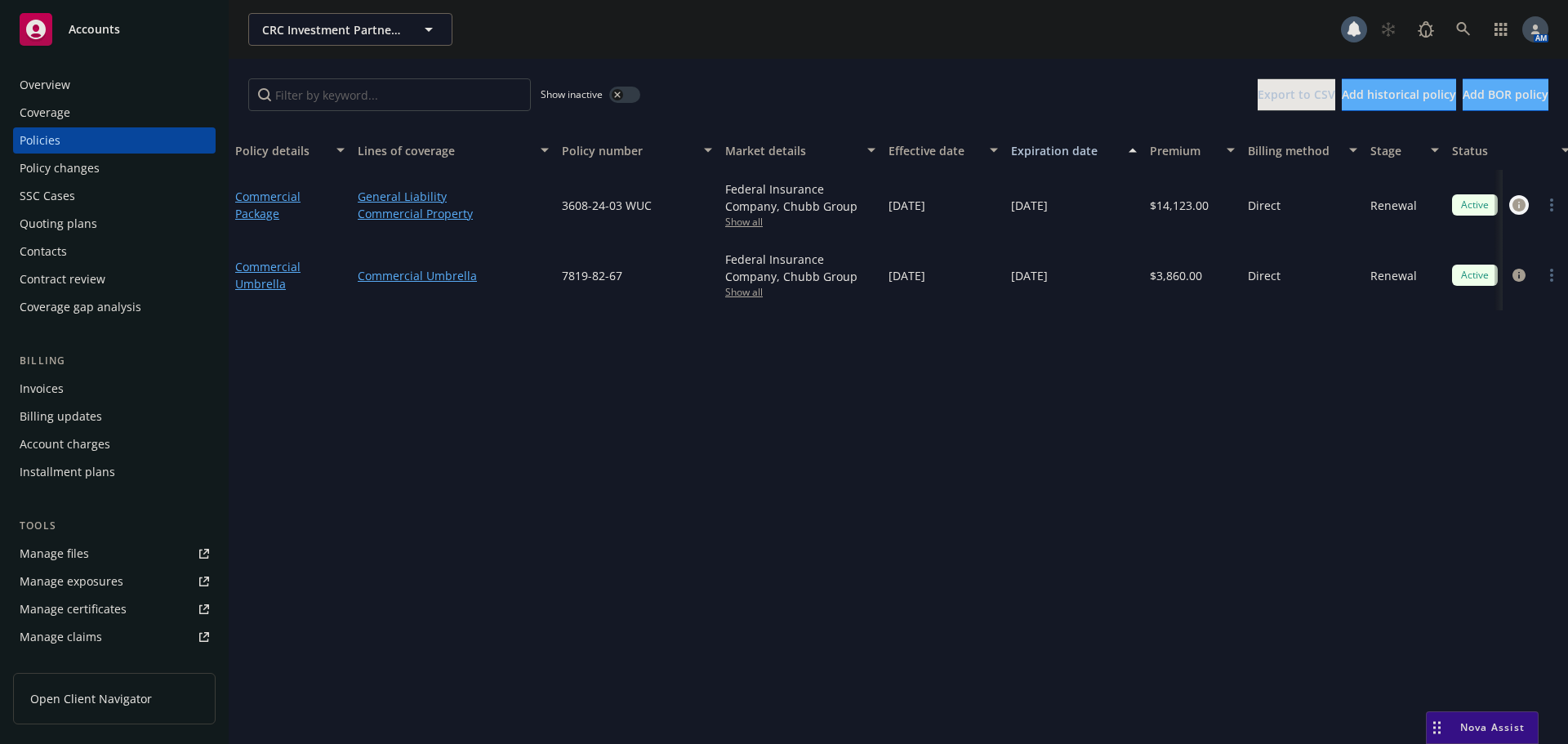
click at [1521, 203] on icon "circleInformation" at bounding box center [1518, 205] width 13 height 13
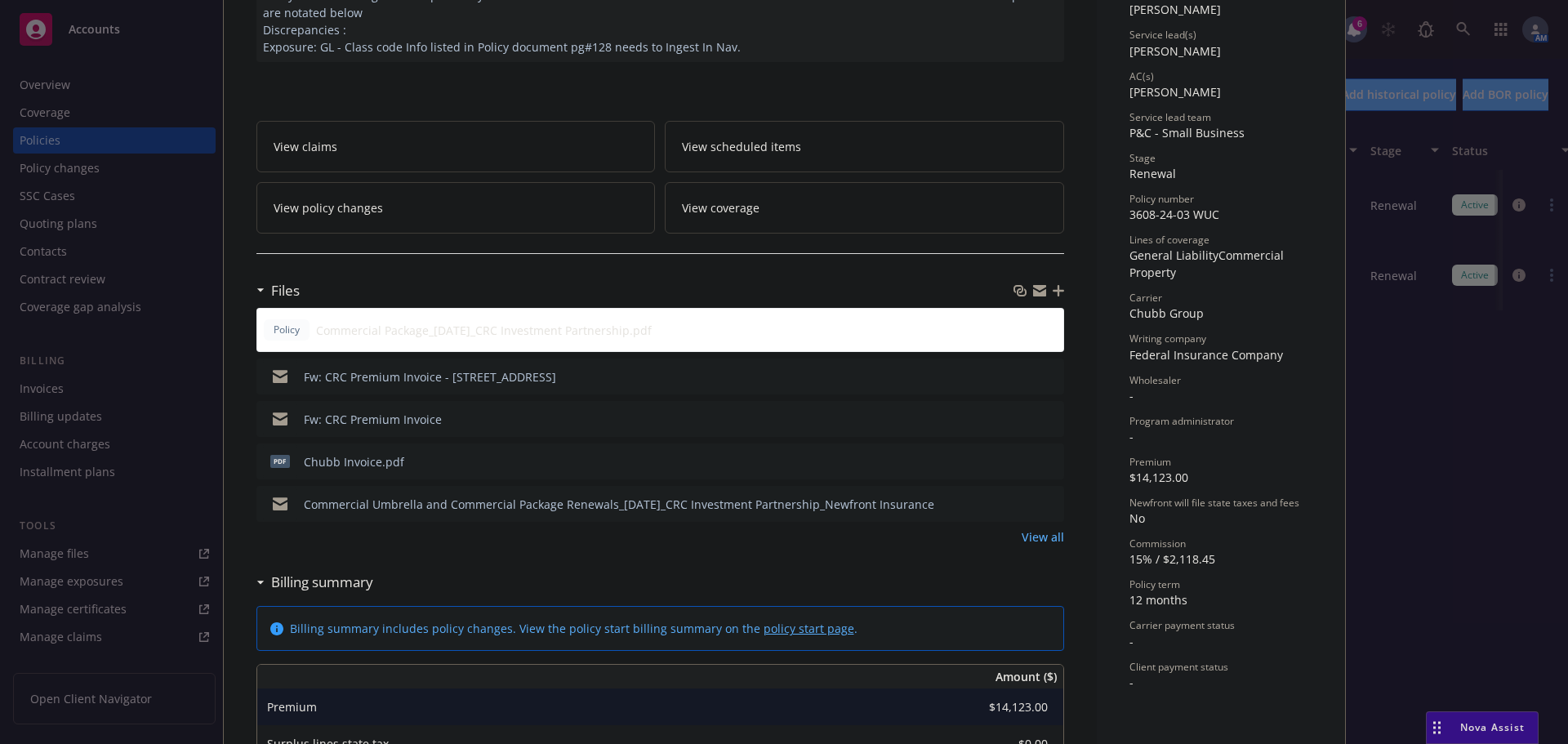
scroll to position [245, 0]
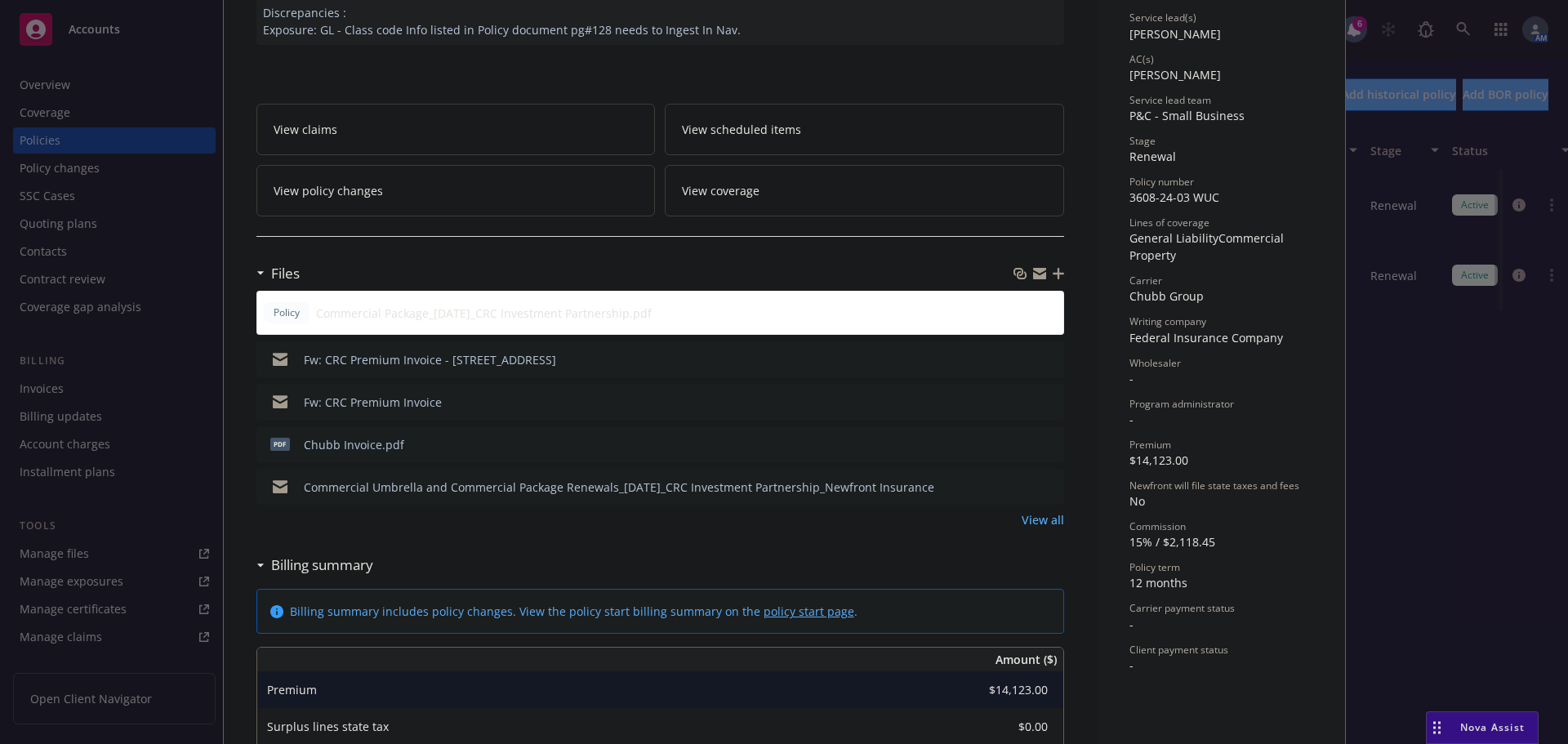
click at [1044, 401] on icon "preview file" at bounding box center [1048, 400] width 15 height 11
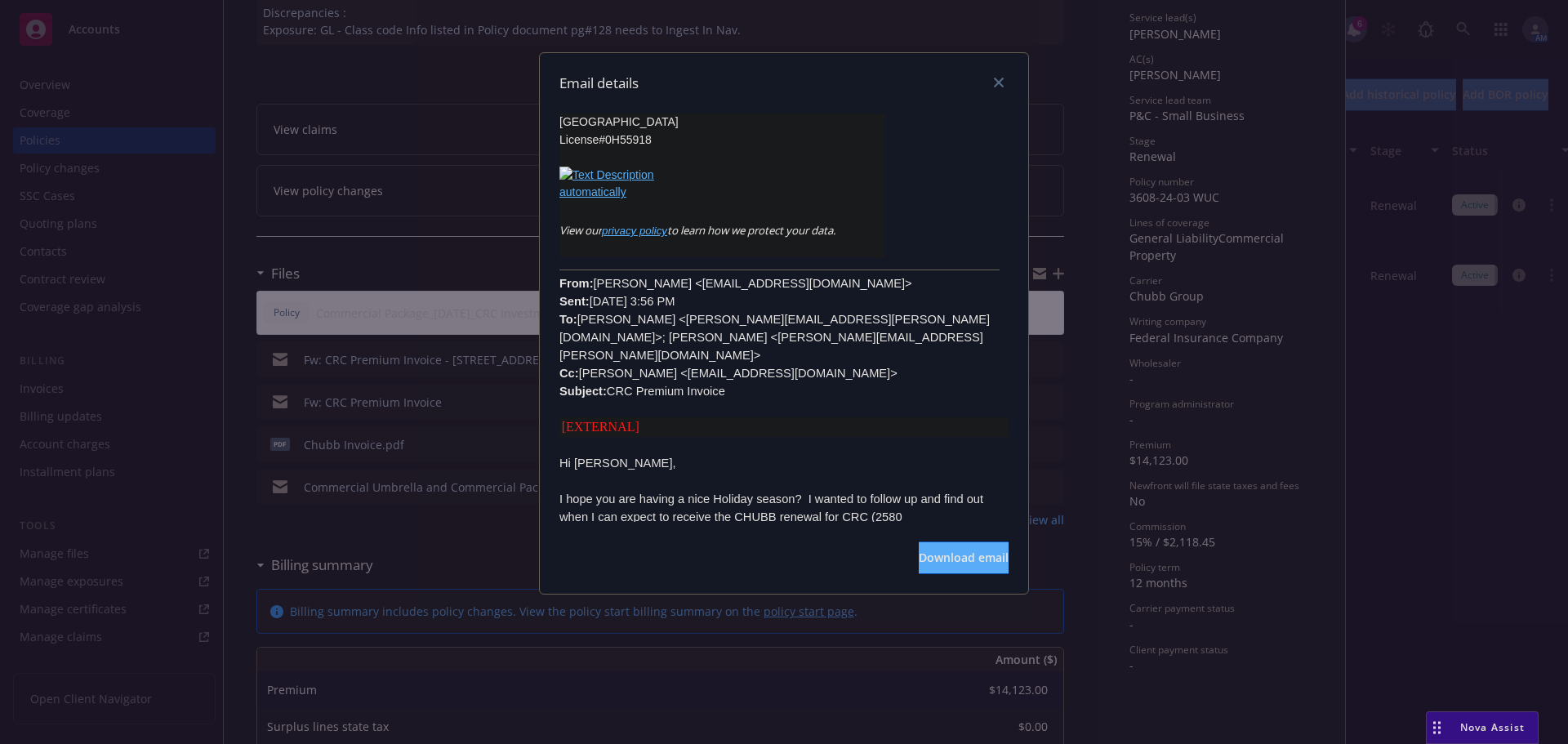
scroll to position [2695, 0]
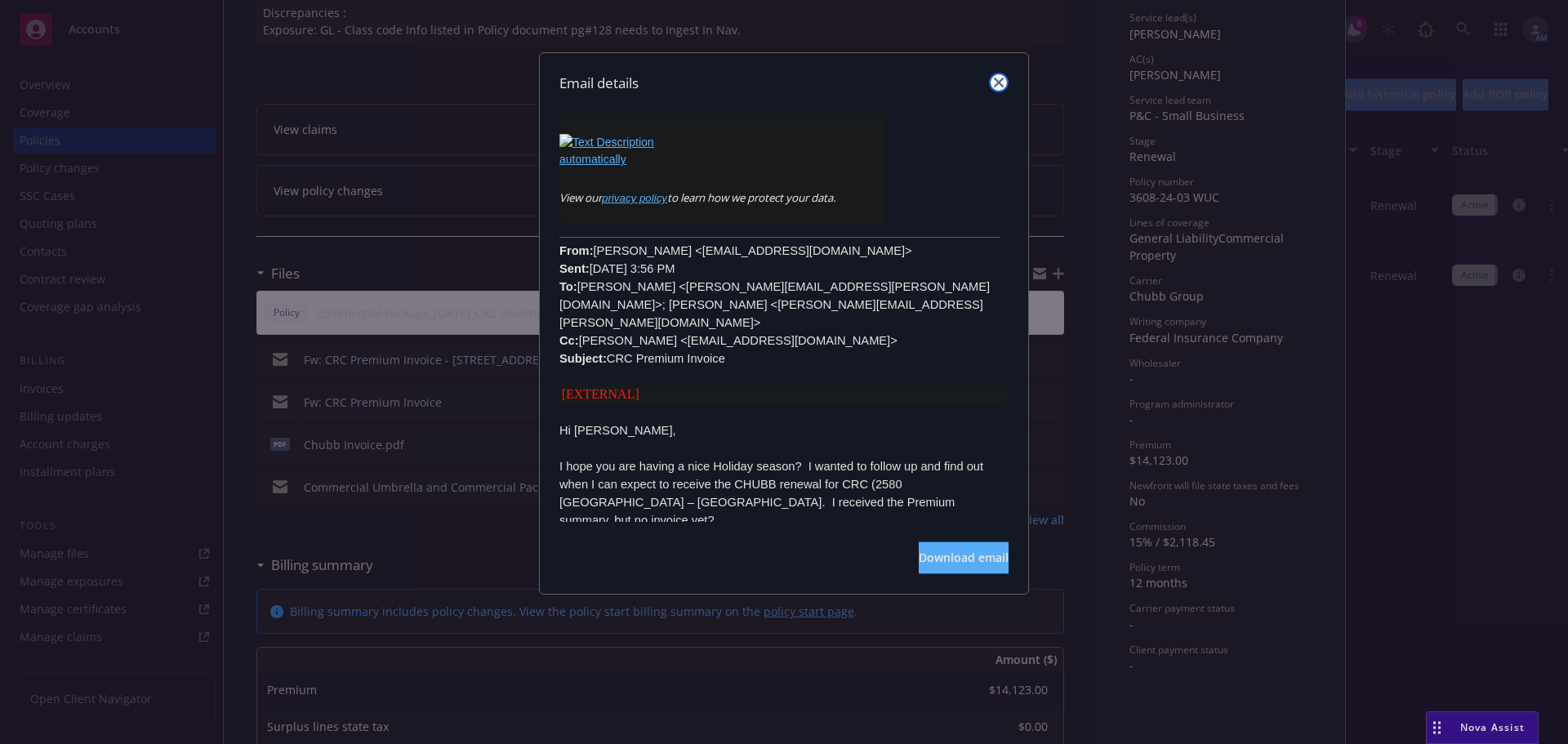
click at [997, 83] on icon "close" at bounding box center [998, 82] width 10 height 10
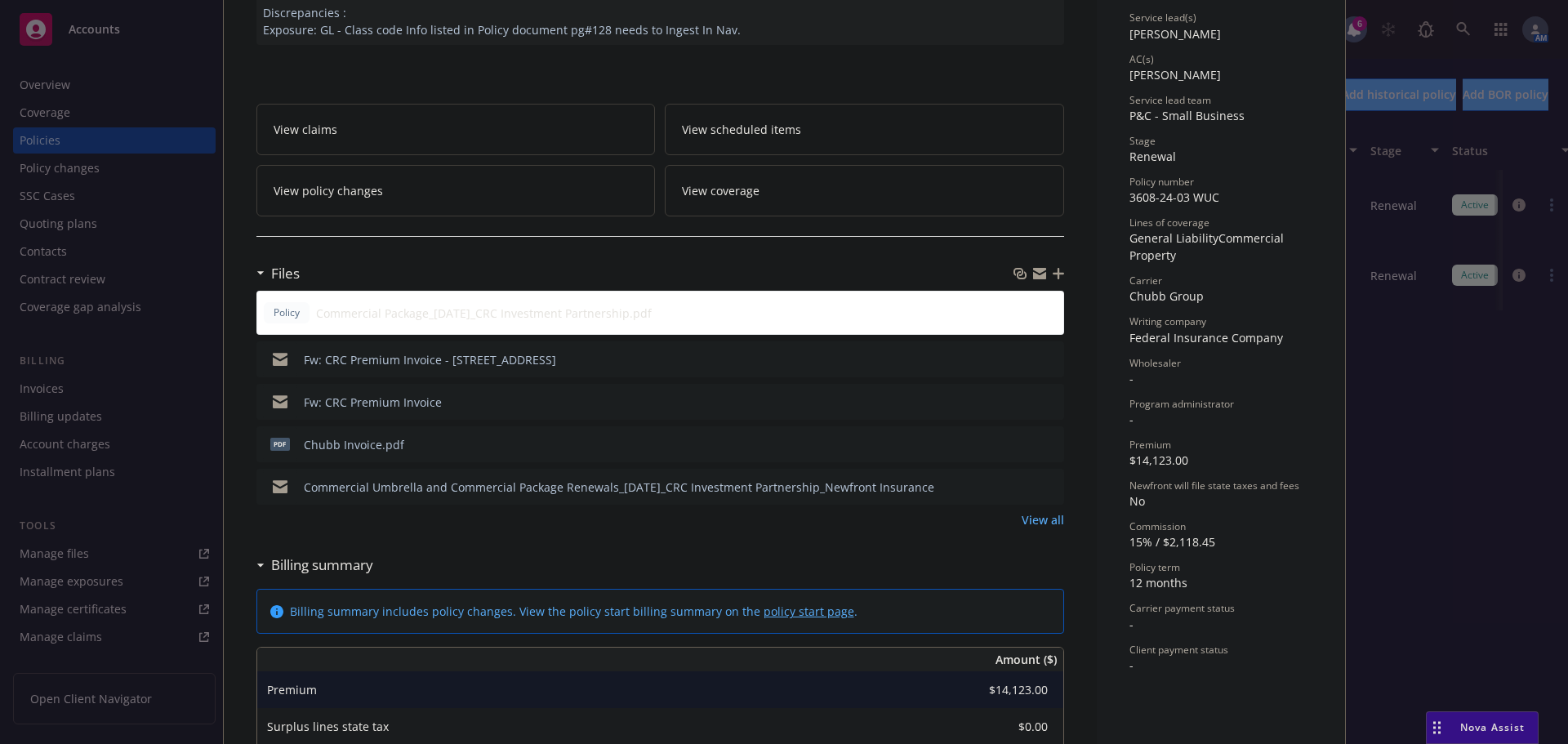
click at [1043, 447] on icon "preview file" at bounding box center [1048, 443] width 15 height 11
click at [1047, 485] on icon "preview file" at bounding box center [1048, 486] width 15 height 11
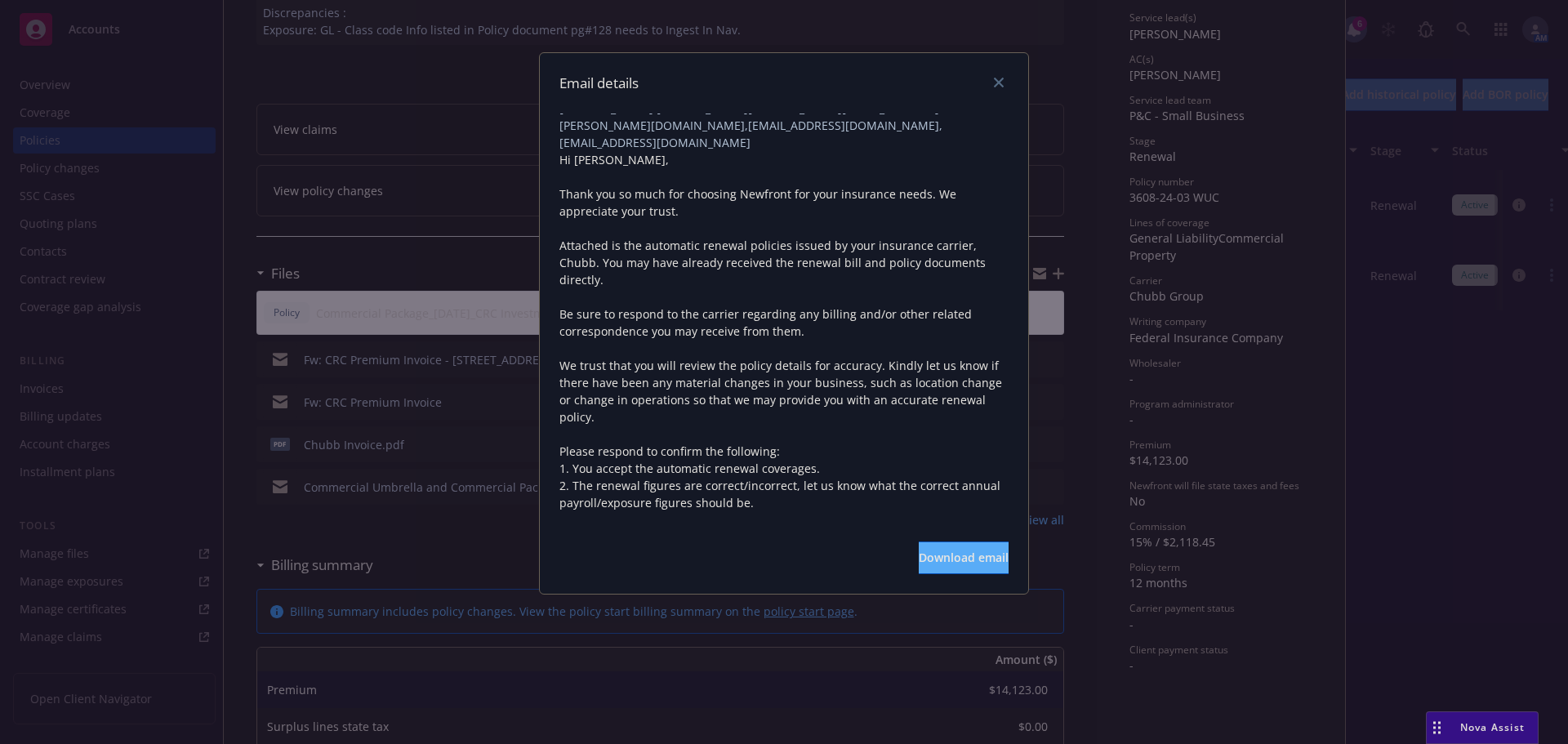
scroll to position [558, 0]
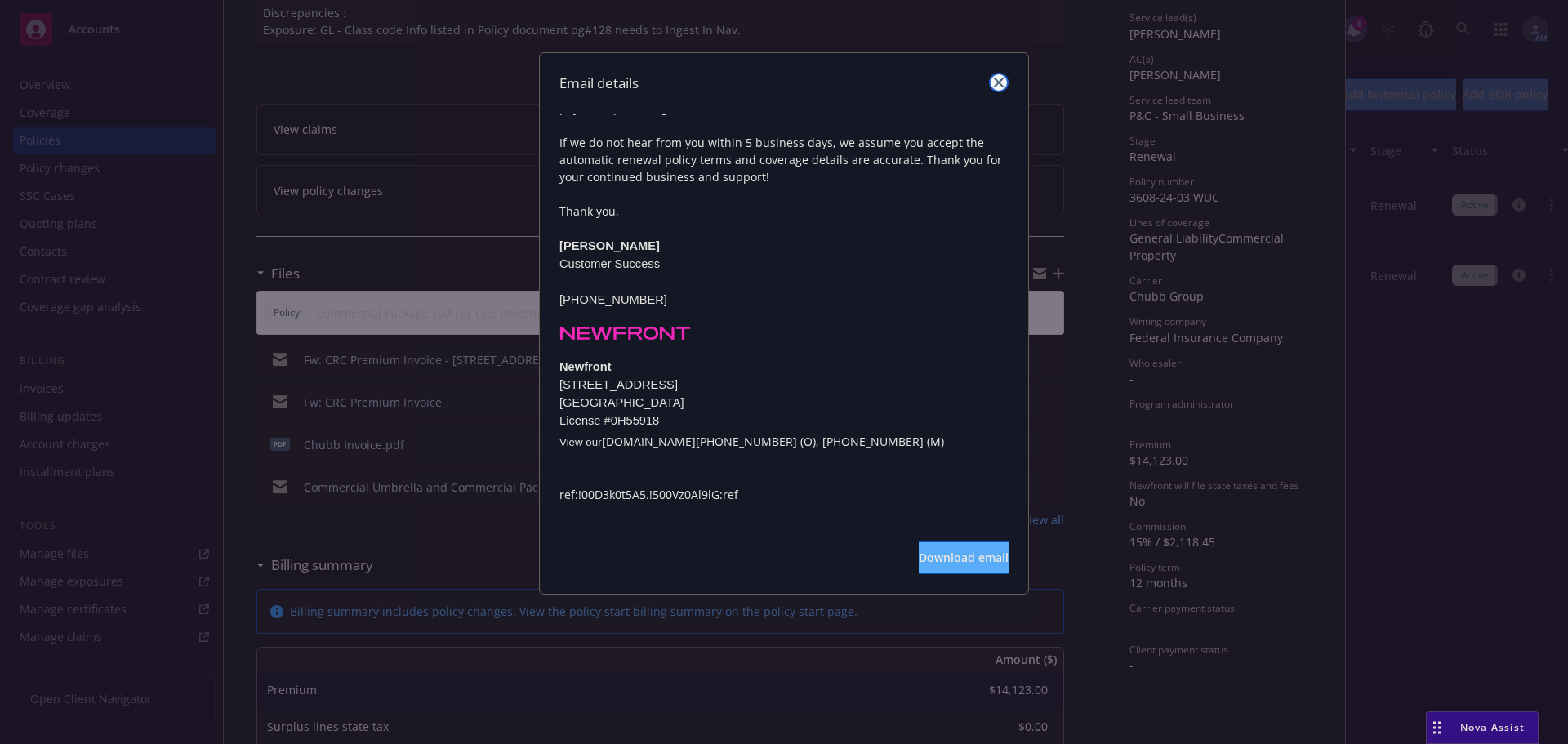
click at [998, 84] on icon "close" at bounding box center [998, 82] width 10 height 10
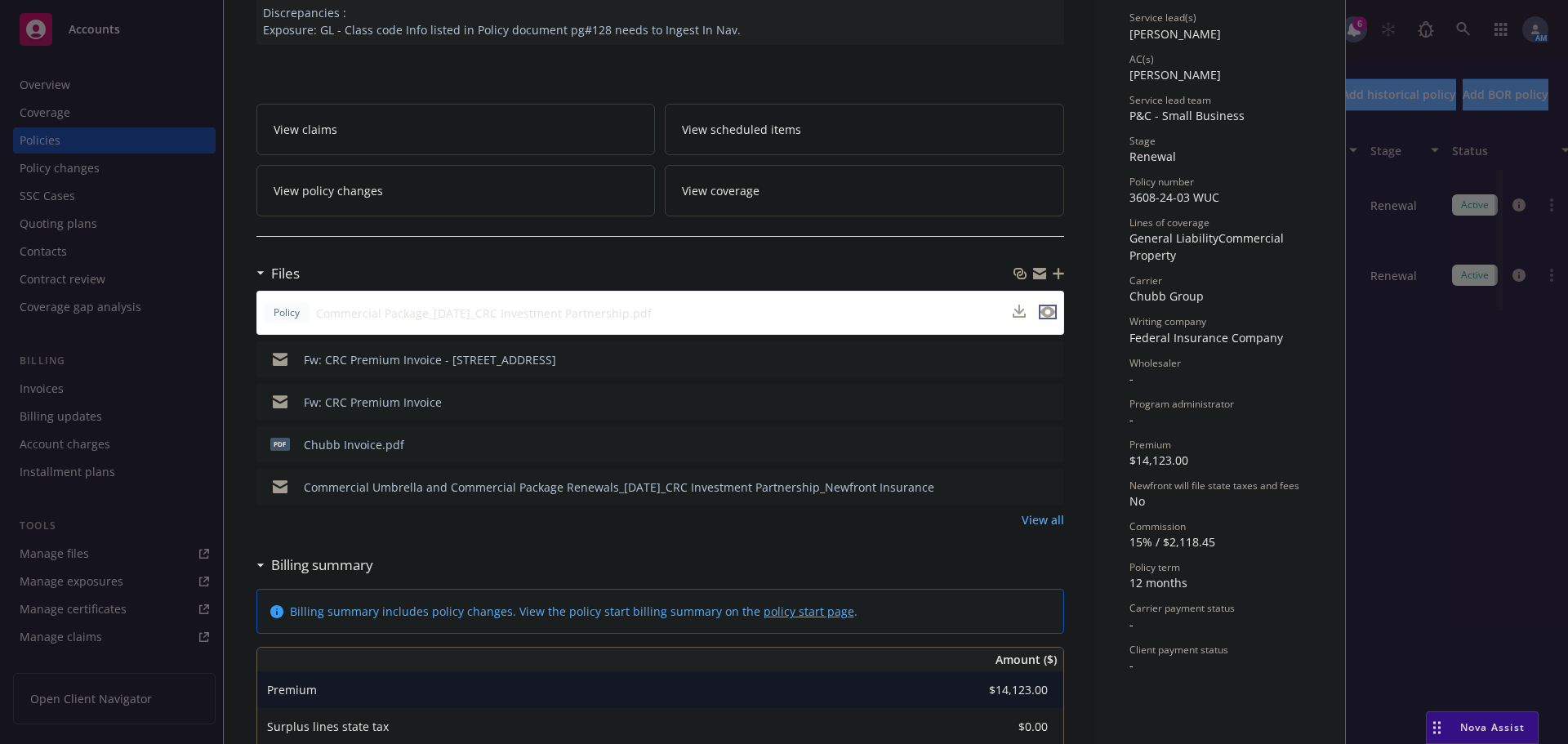
click at [1040, 308] on icon "preview file" at bounding box center [1047, 311] width 15 height 11
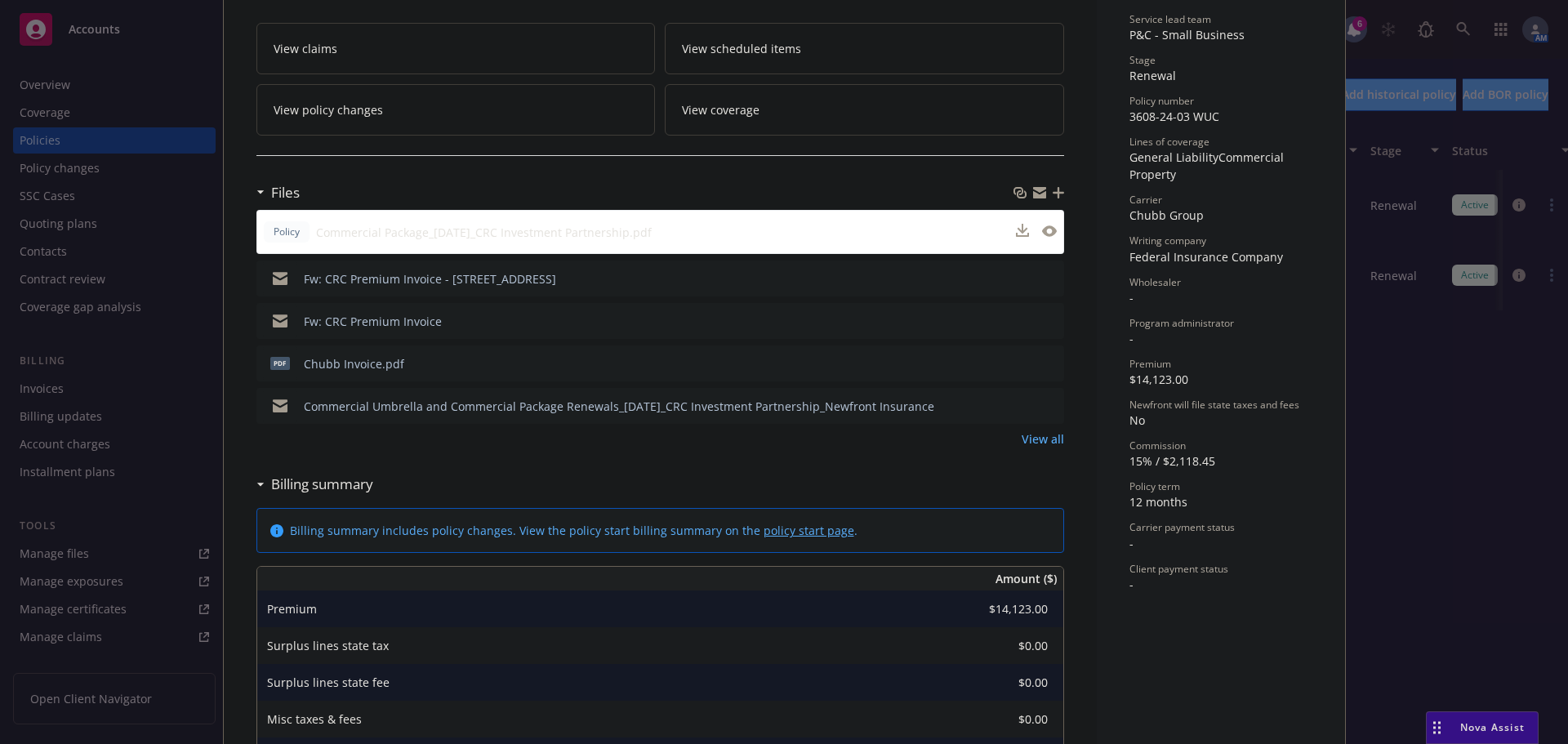
scroll to position [327, 0]
click at [1037, 439] on link "View all" at bounding box center [1042, 438] width 42 height 17
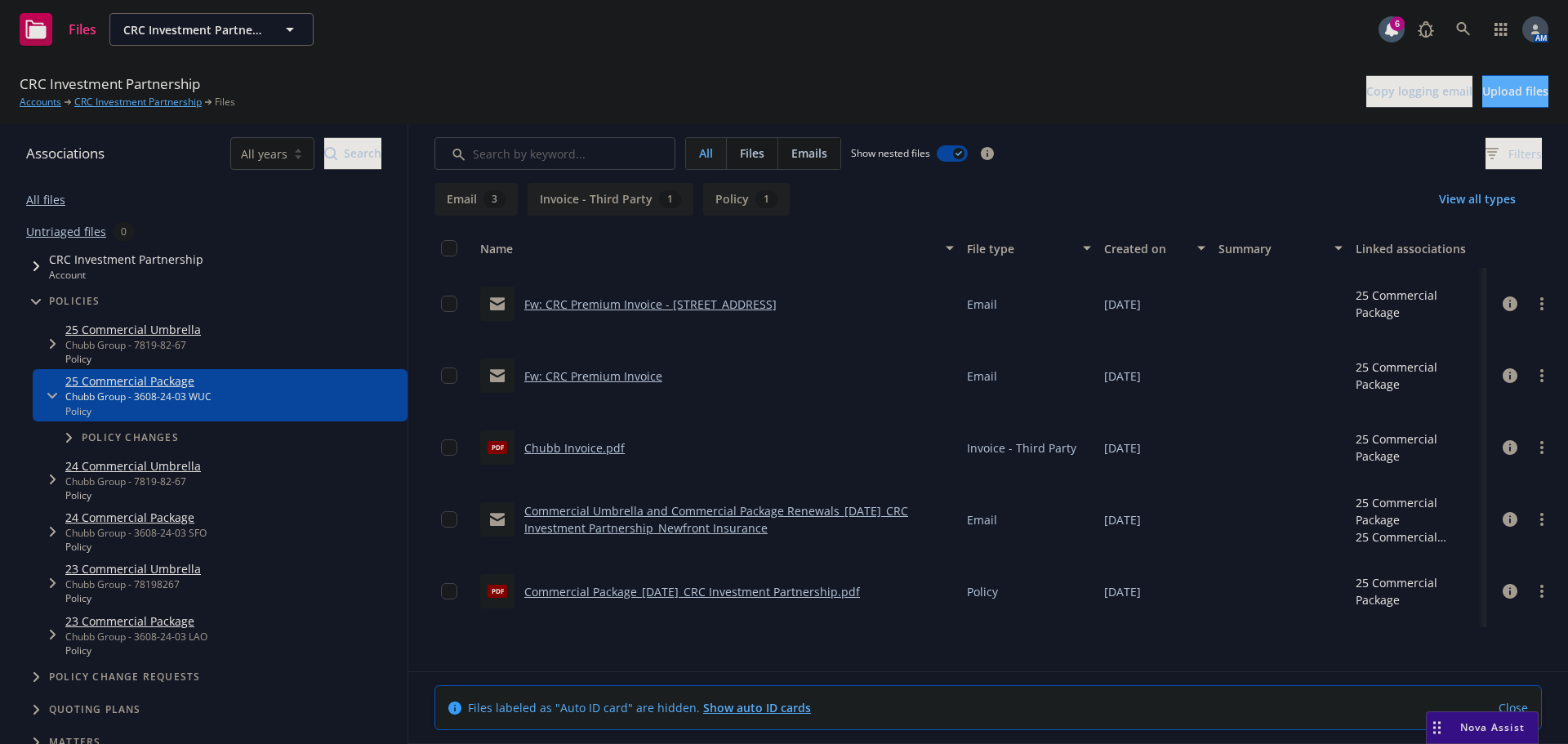
click at [710, 588] on link "Commercial Package_[DATE]_CRC Investment Partnership.pdf" at bounding box center [692, 592] width 335 height 16
click at [687, 513] on link "Commercial Umbrella and Commercial Package Renewals_[DATE]_CRC Investment Partn…" at bounding box center [716, 519] width 384 height 33
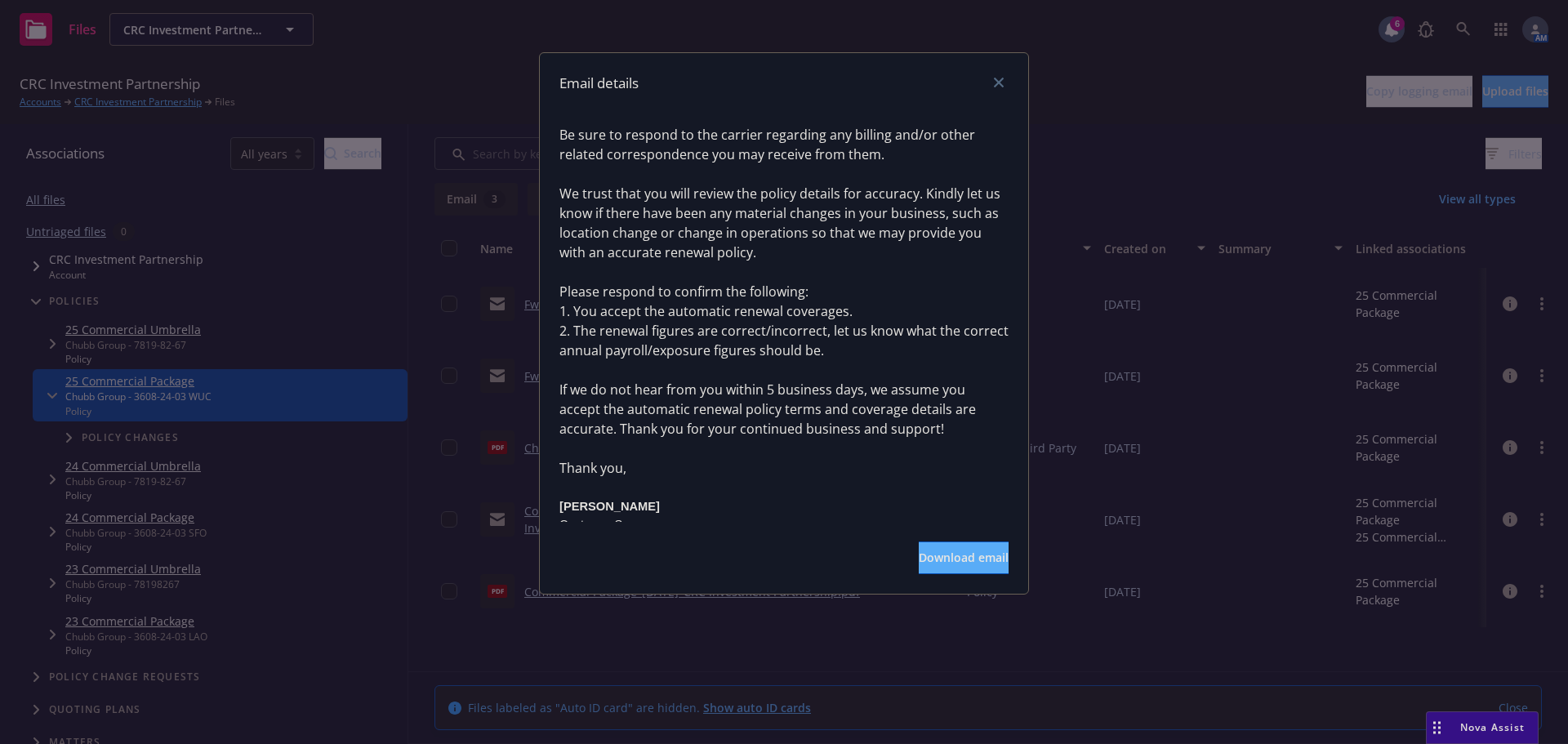
scroll to position [163, 0]
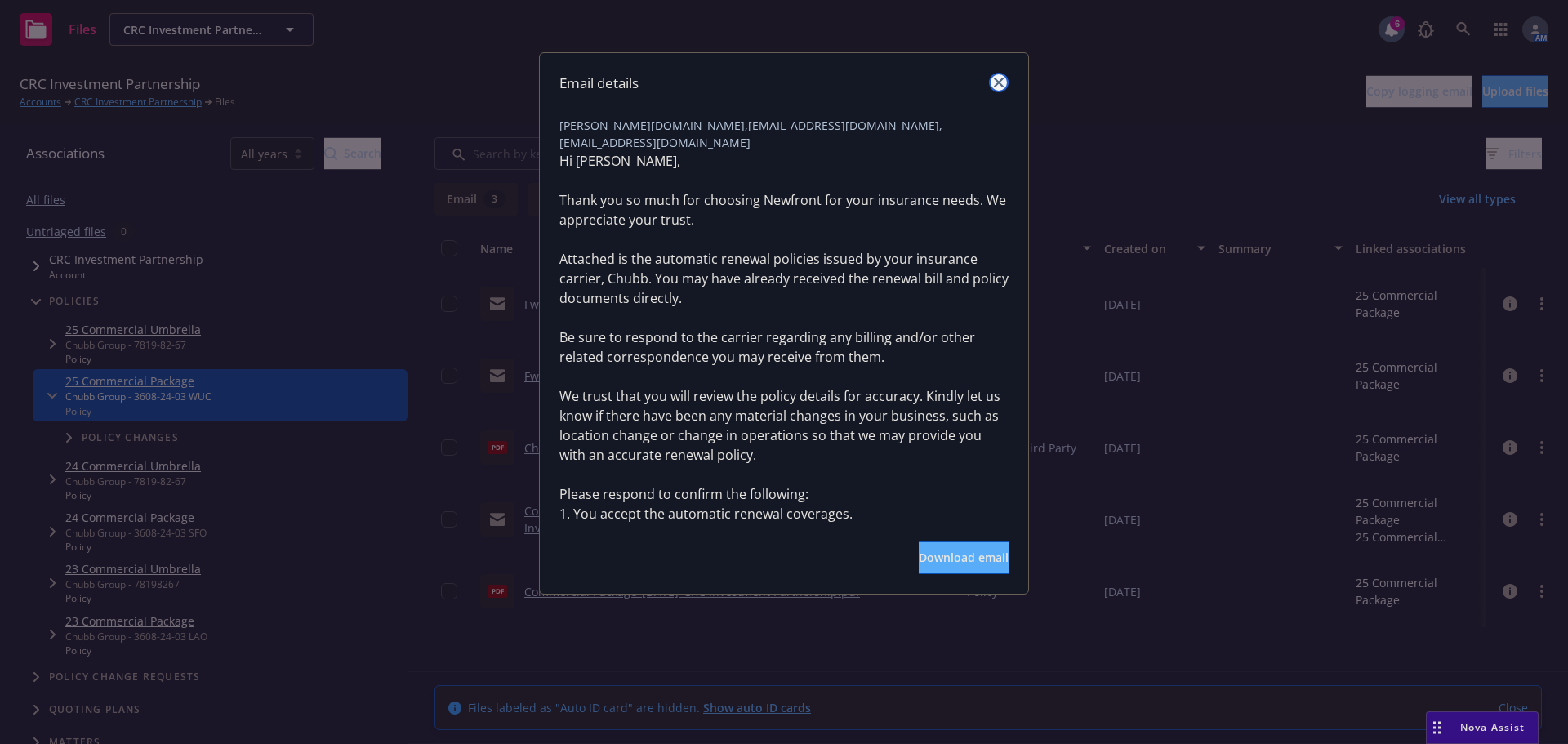
click at [997, 79] on icon "close" at bounding box center [998, 82] width 10 height 10
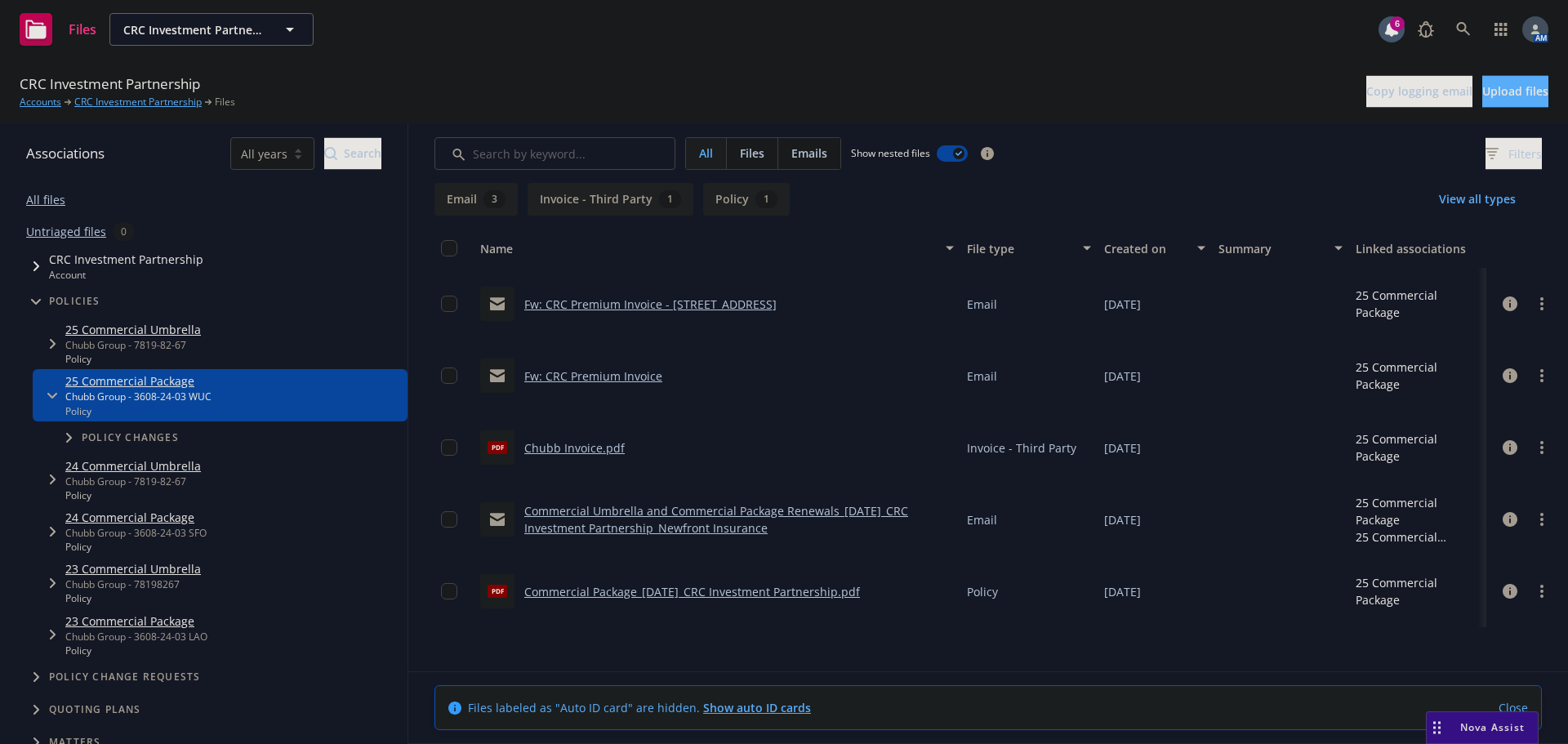
click at [52, 342] on icon "Tree Example" at bounding box center [54, 343] width 7 height 10
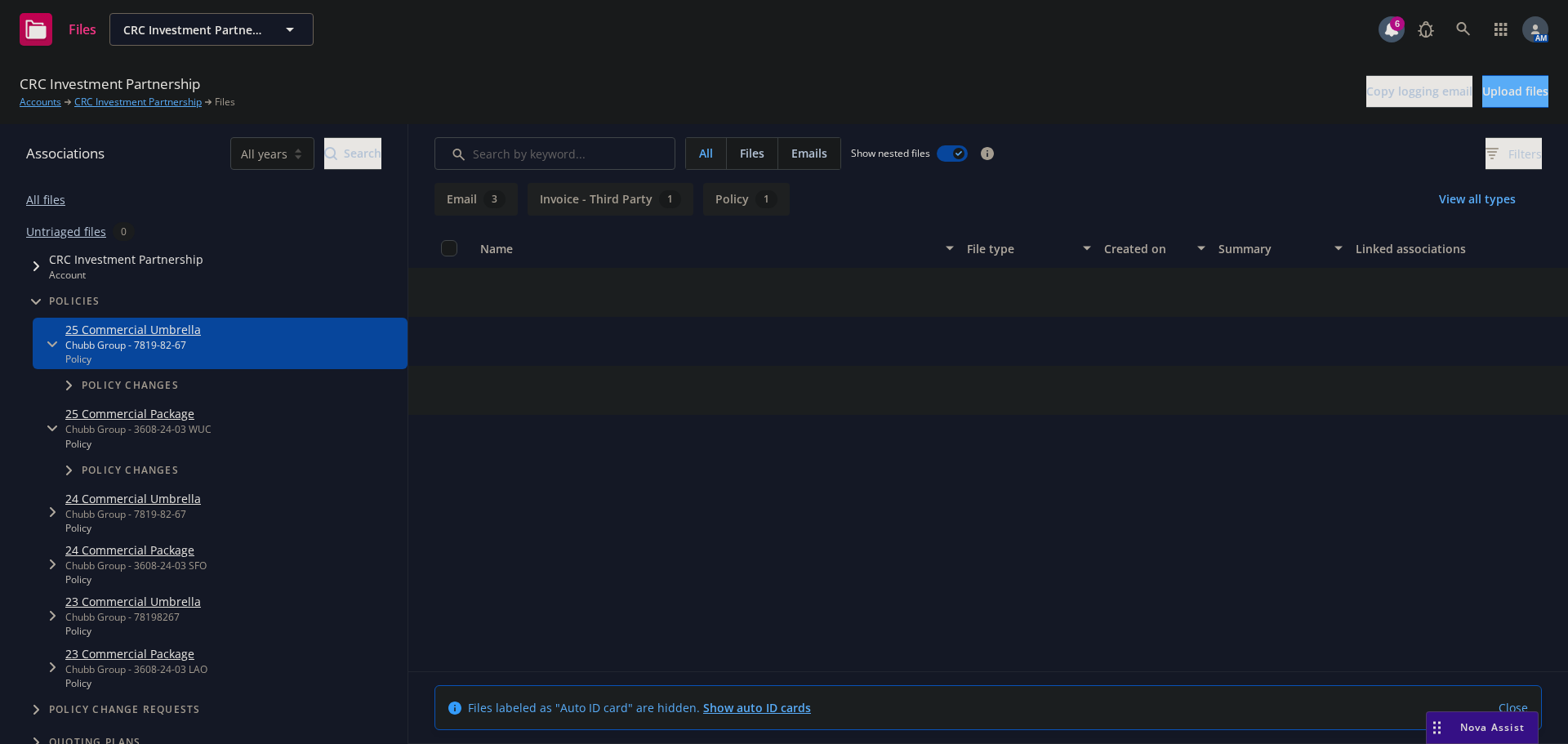
click at [124, 326] on link "25 Commercial Umbrella" at bounding box center [133, 329] width 136 height 17
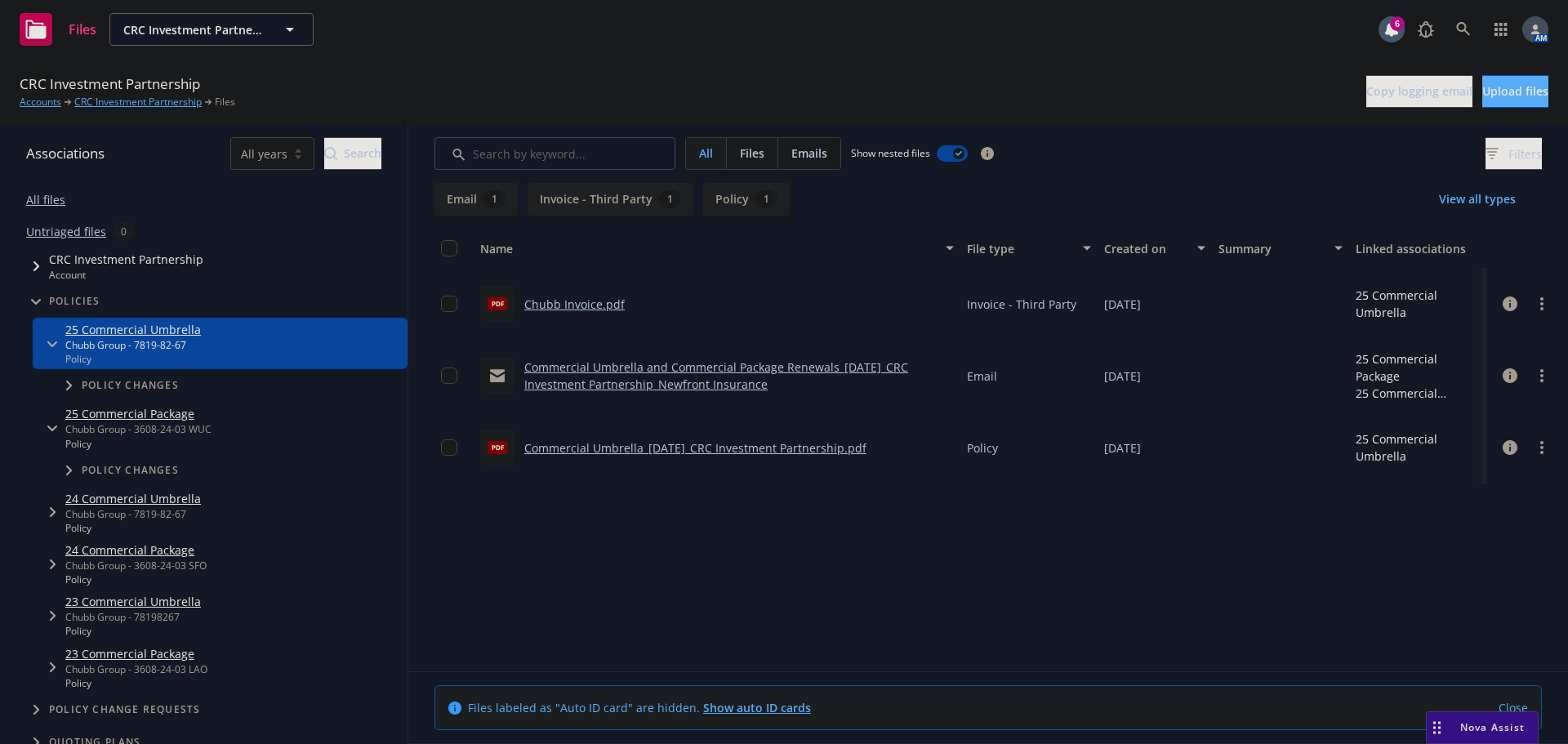
click at [640, 365] on link "Commercial Umbrella and Commercial Package Renewals_01-01-2025_CRC Investment P…" at bounding box center [716, 376] width 384 height 33
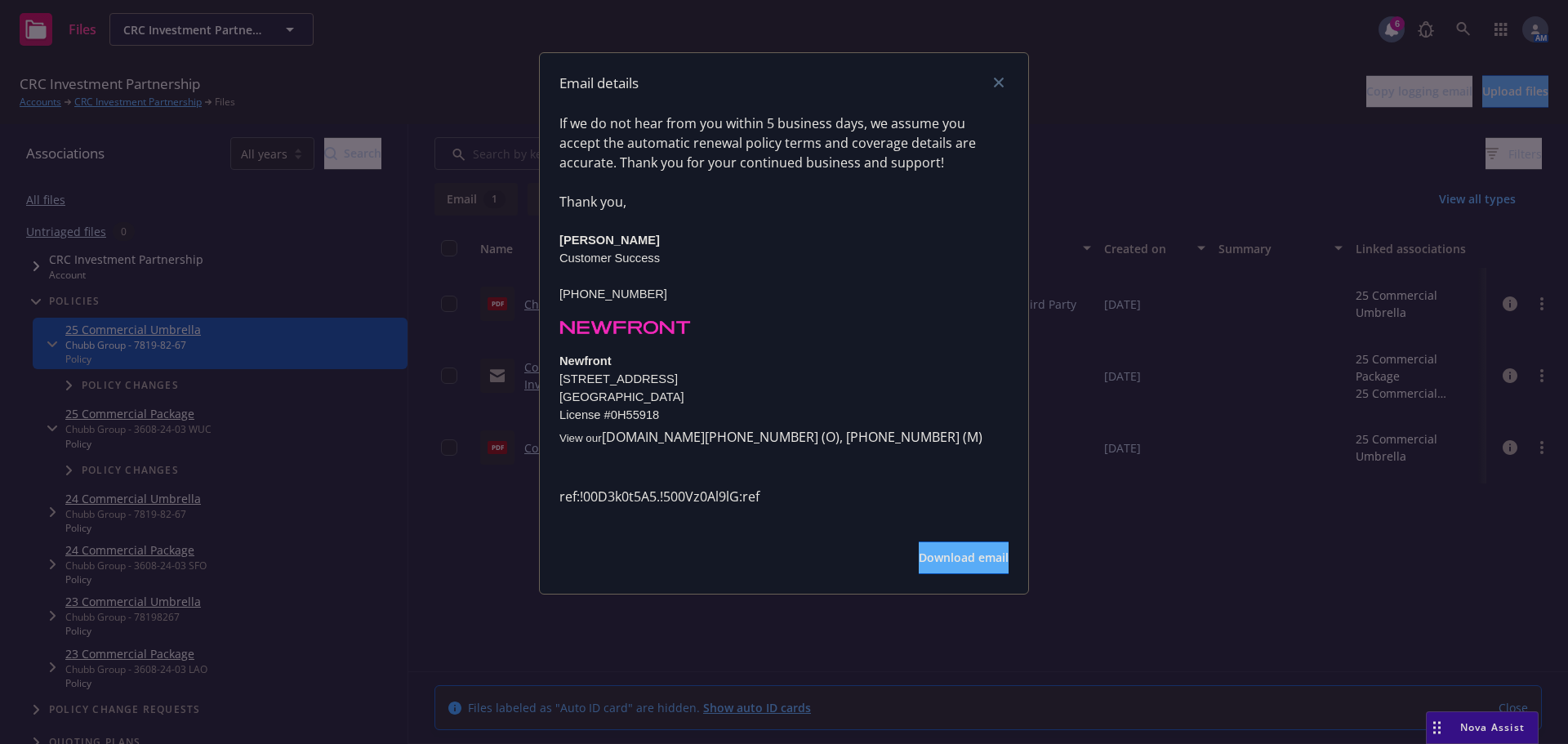
scroll to position [635, 0]
click at [996, 86] on icon "close" at bounding box center [998, 82] width 10 height 10
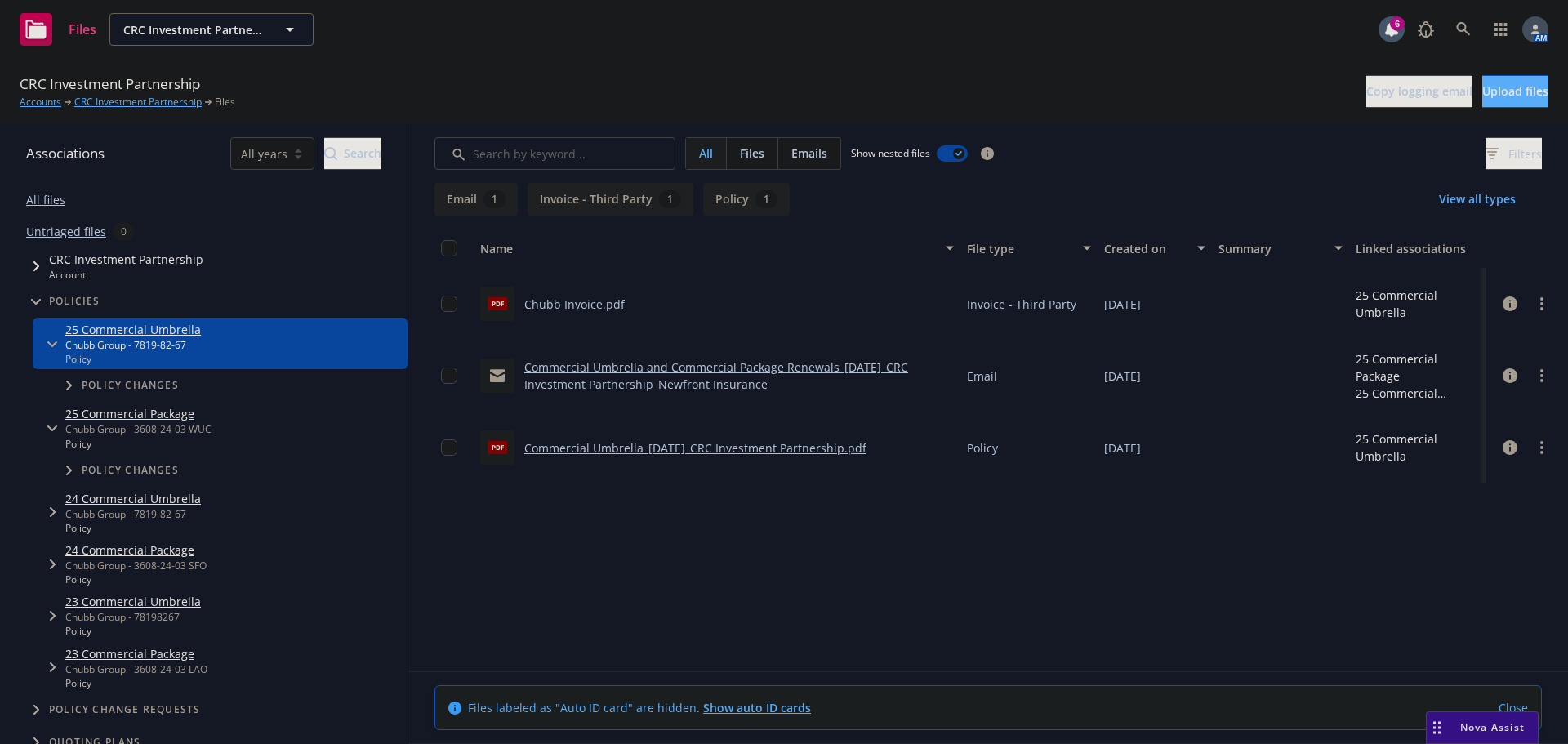
click at [721, 444] on link "Commercial Umbrella_01-01-2025_CRC Investment Partnership.pdf" at bounding box center [695, 448] width 342 height 16
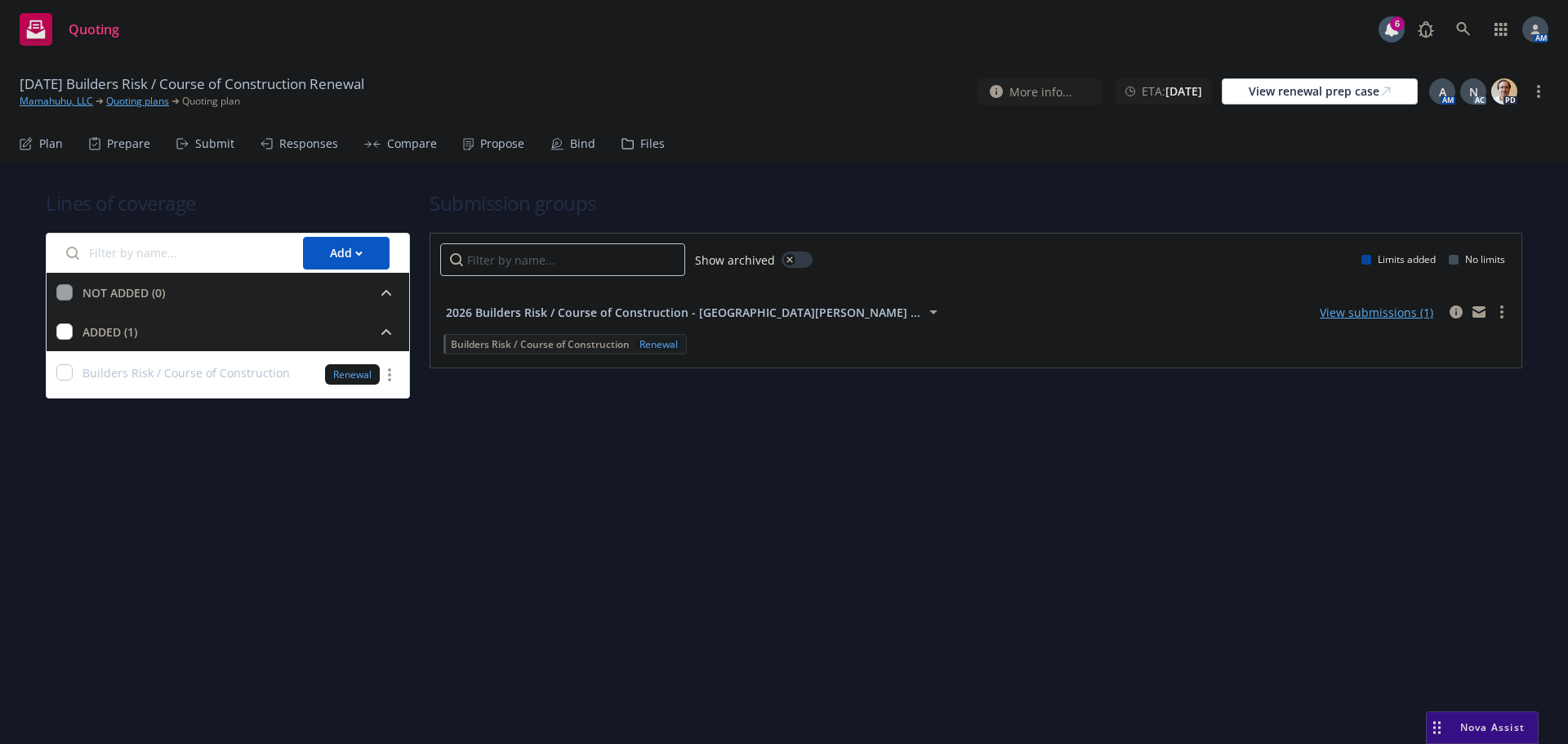
click at [525, 316] on span "2026 Builders Risk / Course of Construction - [GEOGRAPHIC_DATA][PERSON_NAME] ..." at bounding box center [682, 313] width 474 height 17
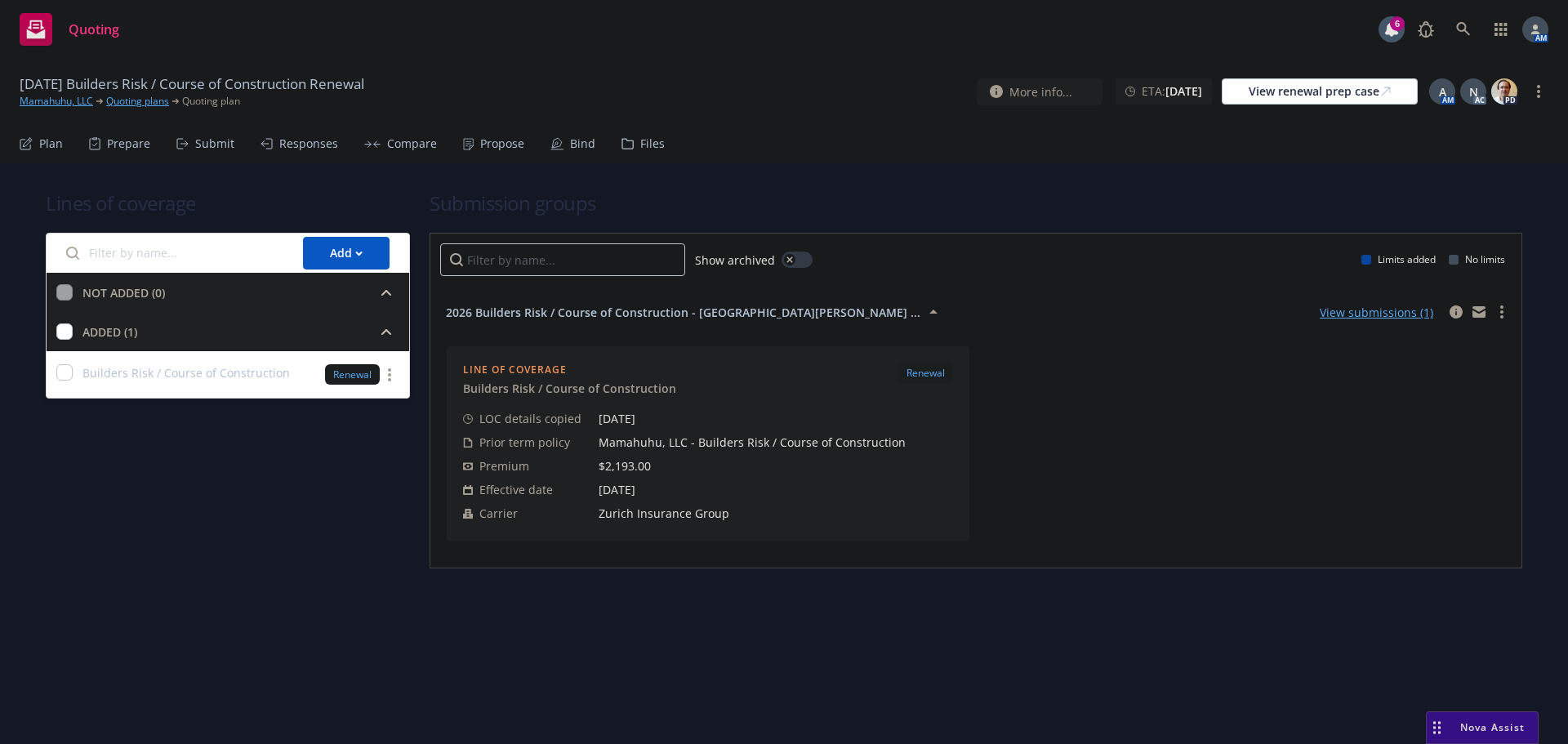
click at [213, 144] on div "Submit" at bounding box center [214, 143] width 39 height 13
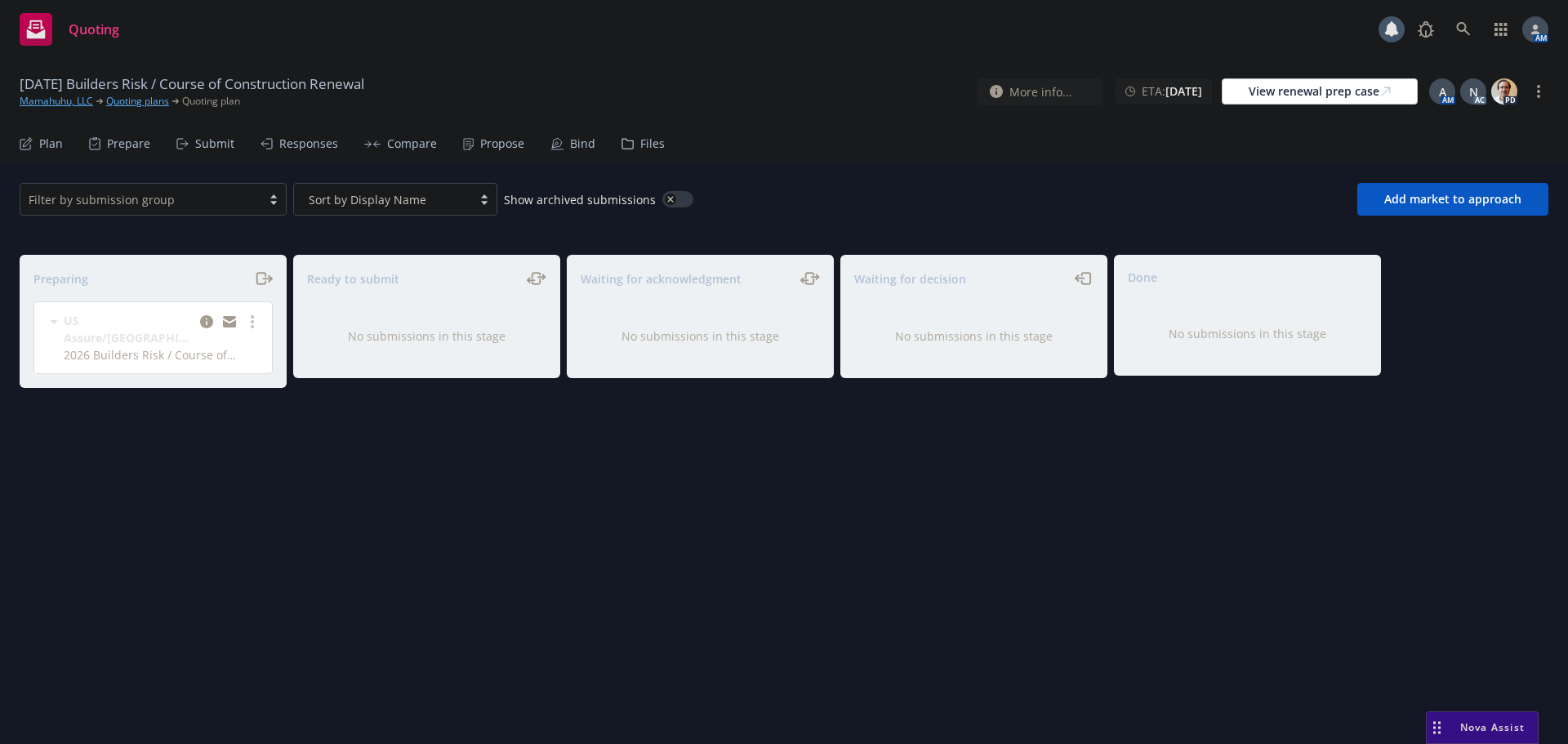
click at [250, 281] on div "Preparing" at bounding box center [153, 278] width 239 height 20
click at [269, 276] on icon "moveRight" at bounding box center [270, 278] width 3 height 6
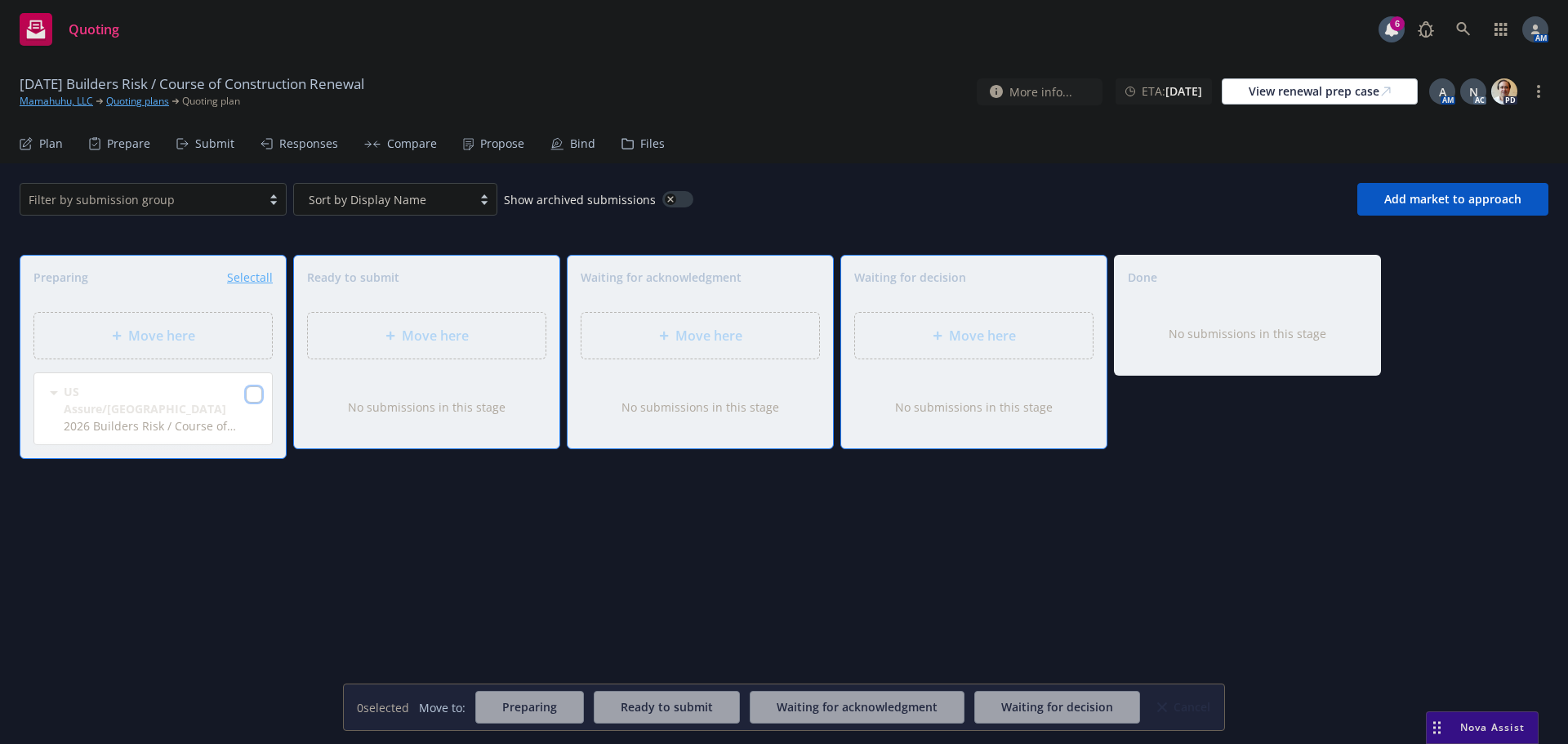
click at [255, 393] on input "checkbox" at bounding box center [253, 394] width 16 height 16
checkbox input "true"
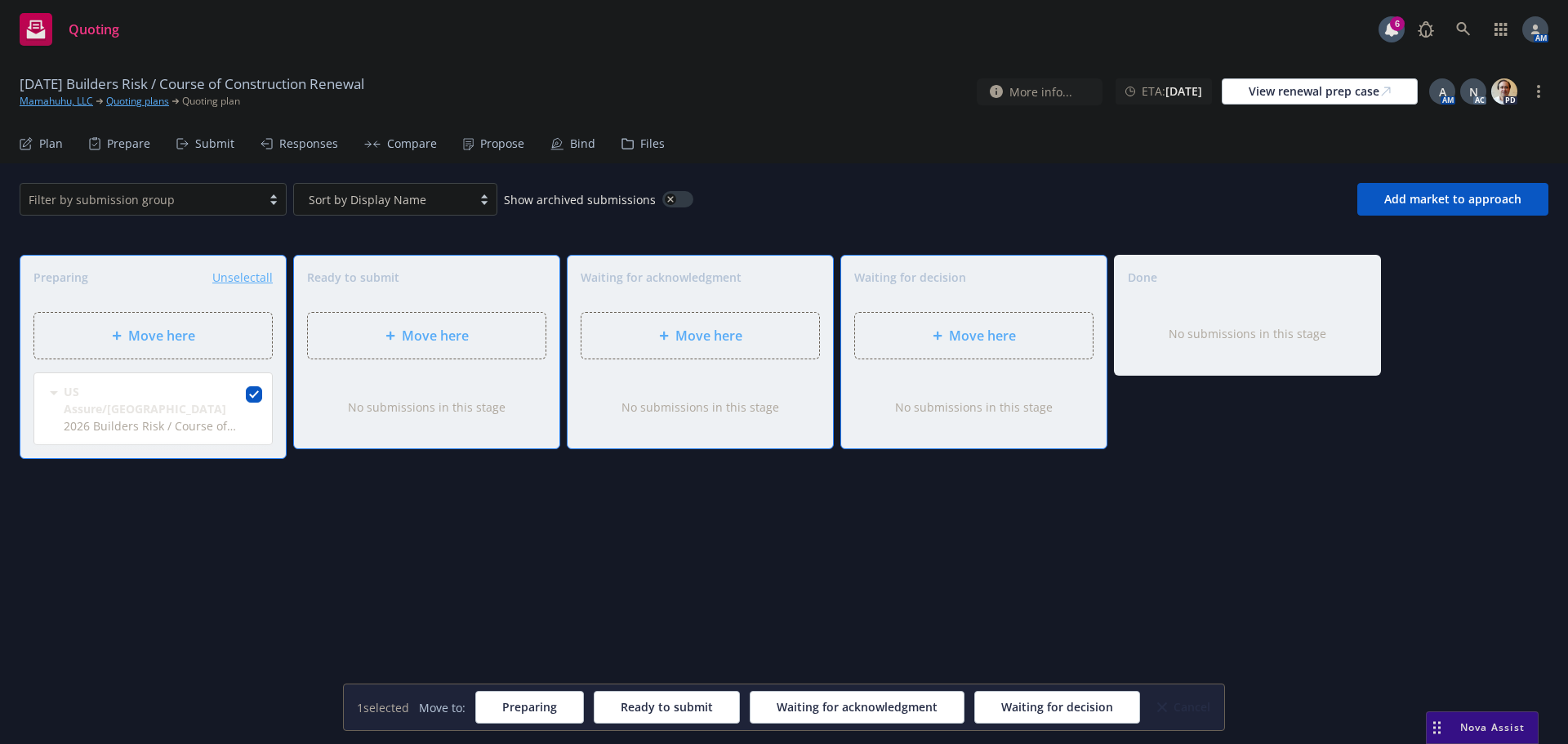
click at [388, 346] on div "Move here" at bounding box center [426, 335] width 238 height 46
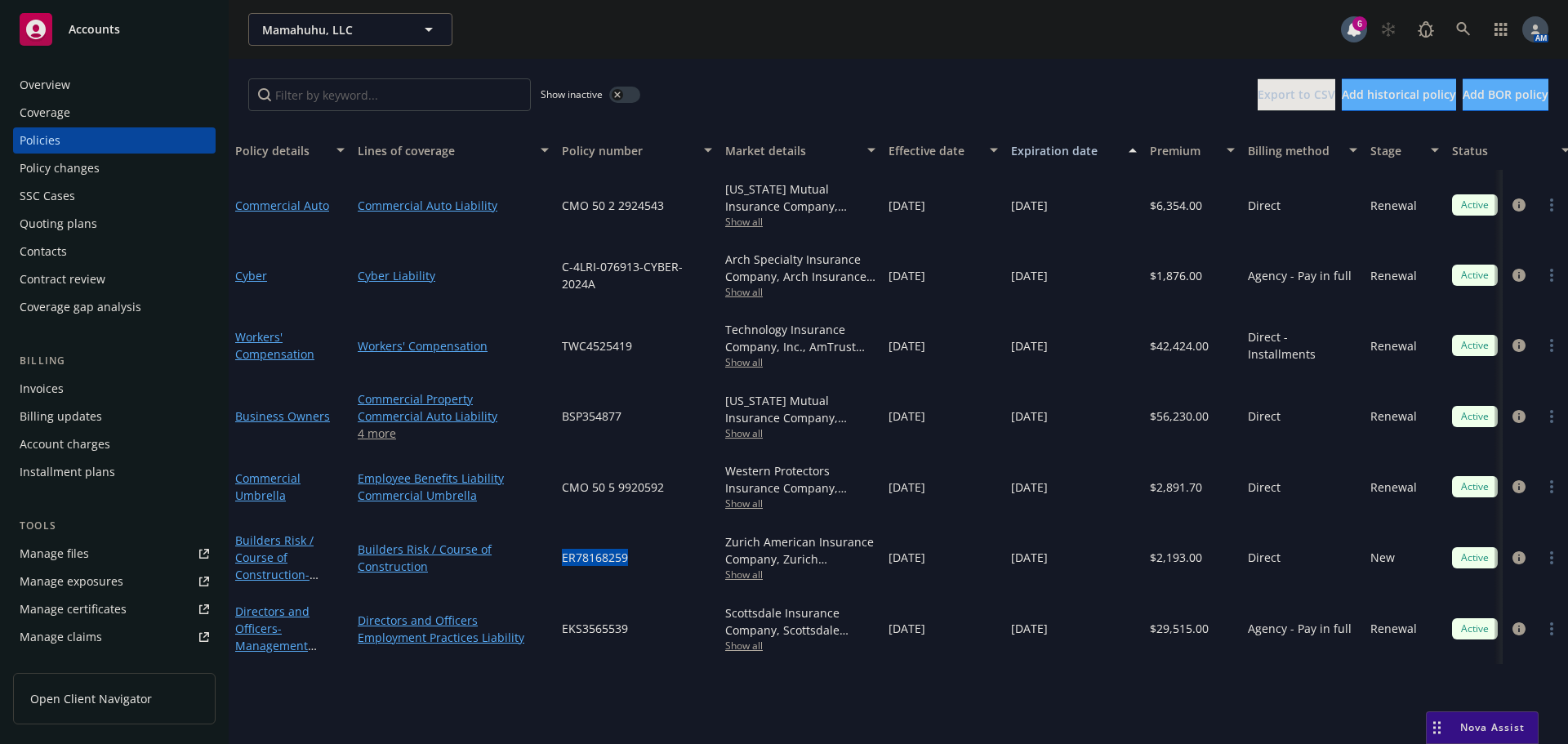
drag, startPoint x: 626, startPoint y: 556, endPoint x: 535, endPoint y: 562, distance: 91.2
click at [535, 562] on div "Builders Risk / Course of Construction - [GEOGRAPHIC_DATA], LLC Builders Risk /…" at bounding box center [1017, 557] width 1576 height 71
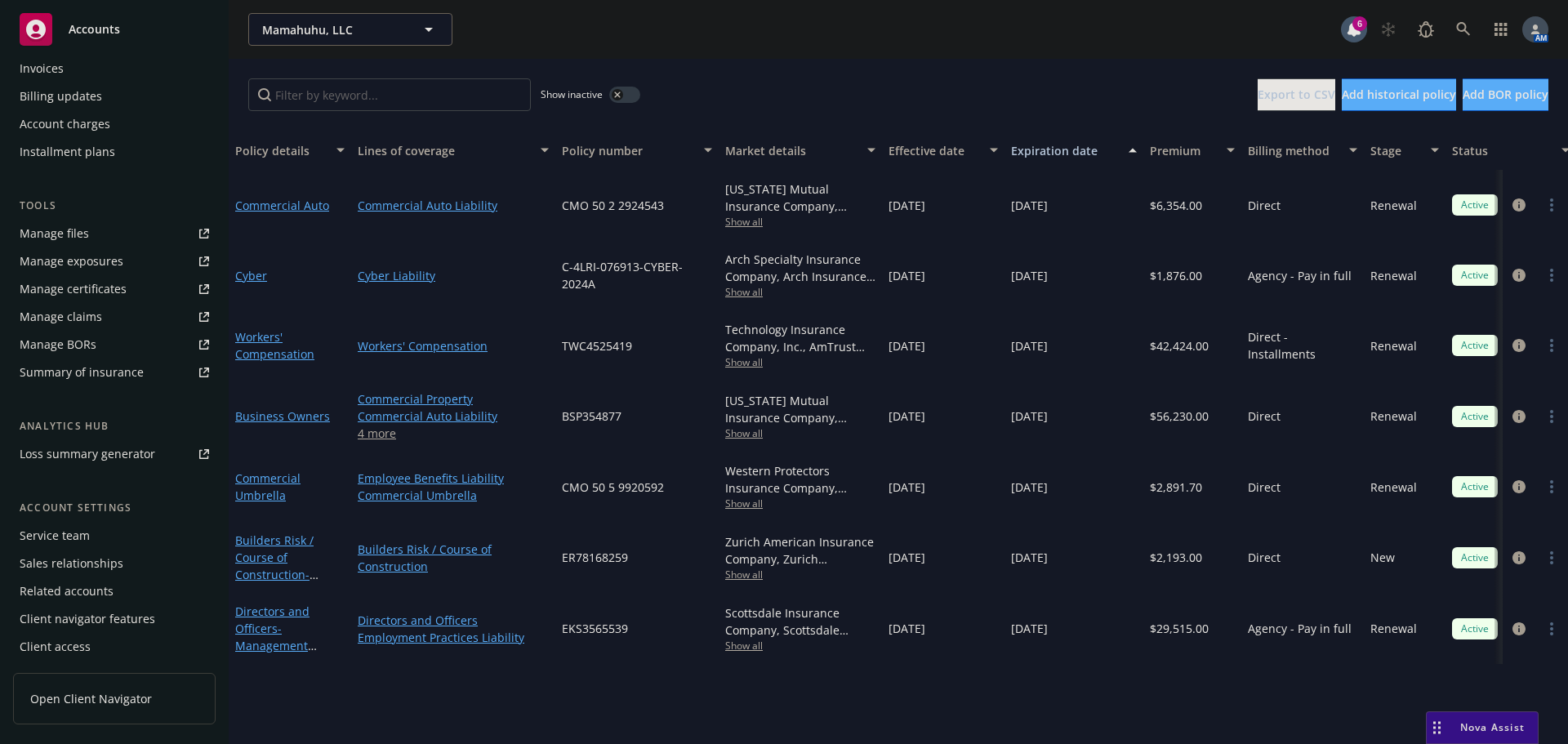
click at [71, 521] on div "Account settings Service team Sales relationships Related accounts Client navig…" at bounding box center [114, 579] width 202 height 160
click at [65, 534] on div "Service team" at bounding box center [54, 536] width 70 height 26
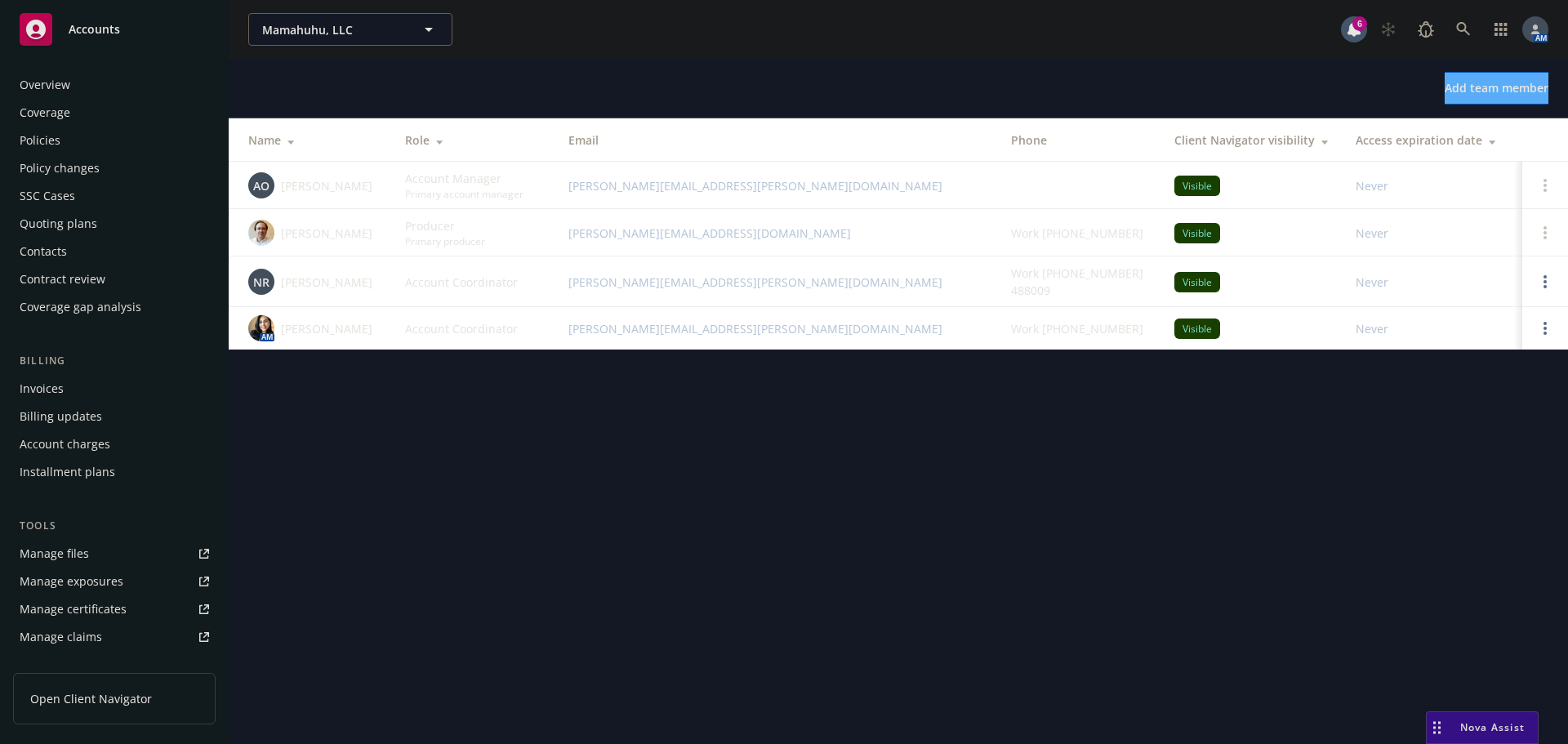
click at [42, 139] on div "Policies" at bounding box center [40, 140] width 41 height 26
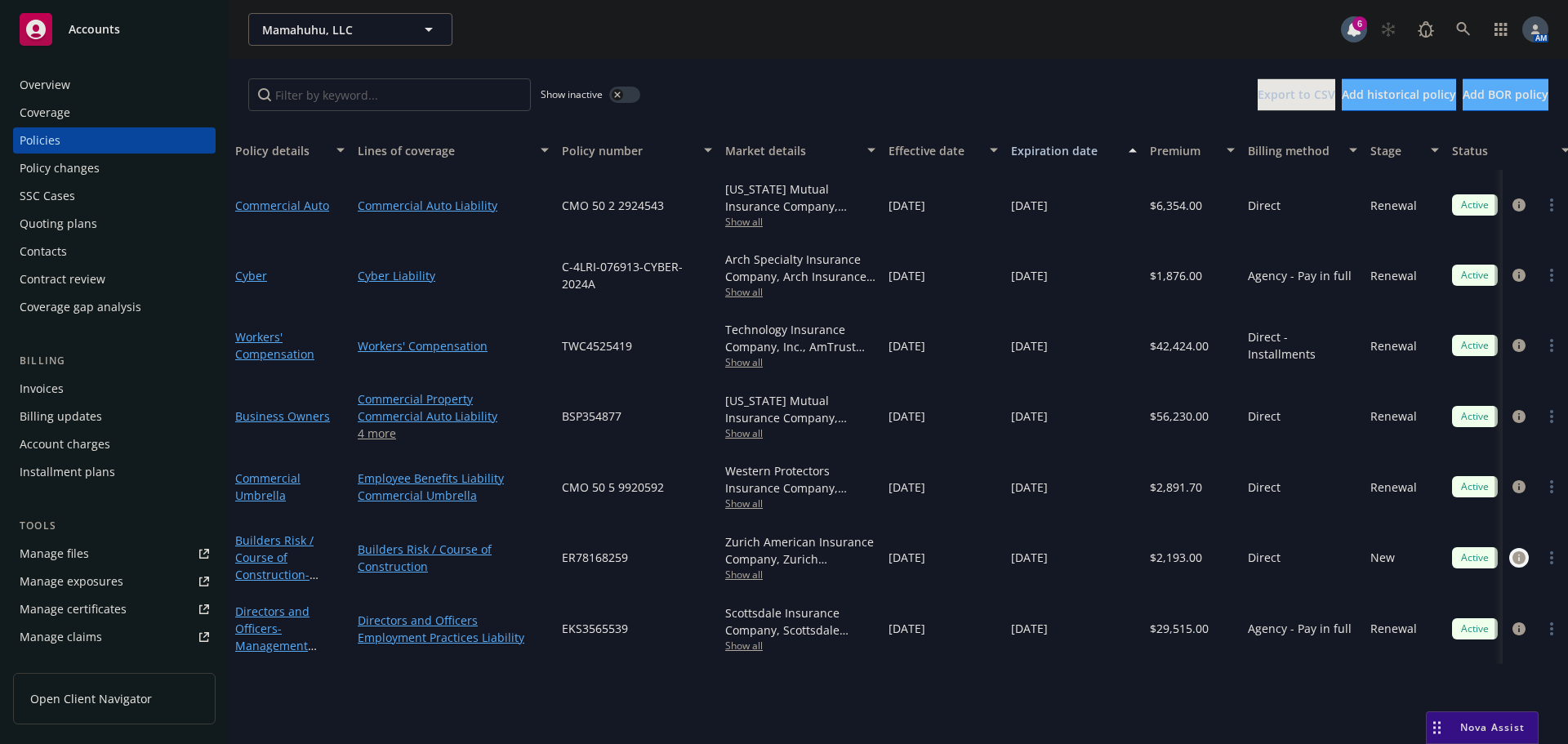
click at [1513, 557] on icon "circleInformation" at bounding box center [1518, 557] width 13 height 13
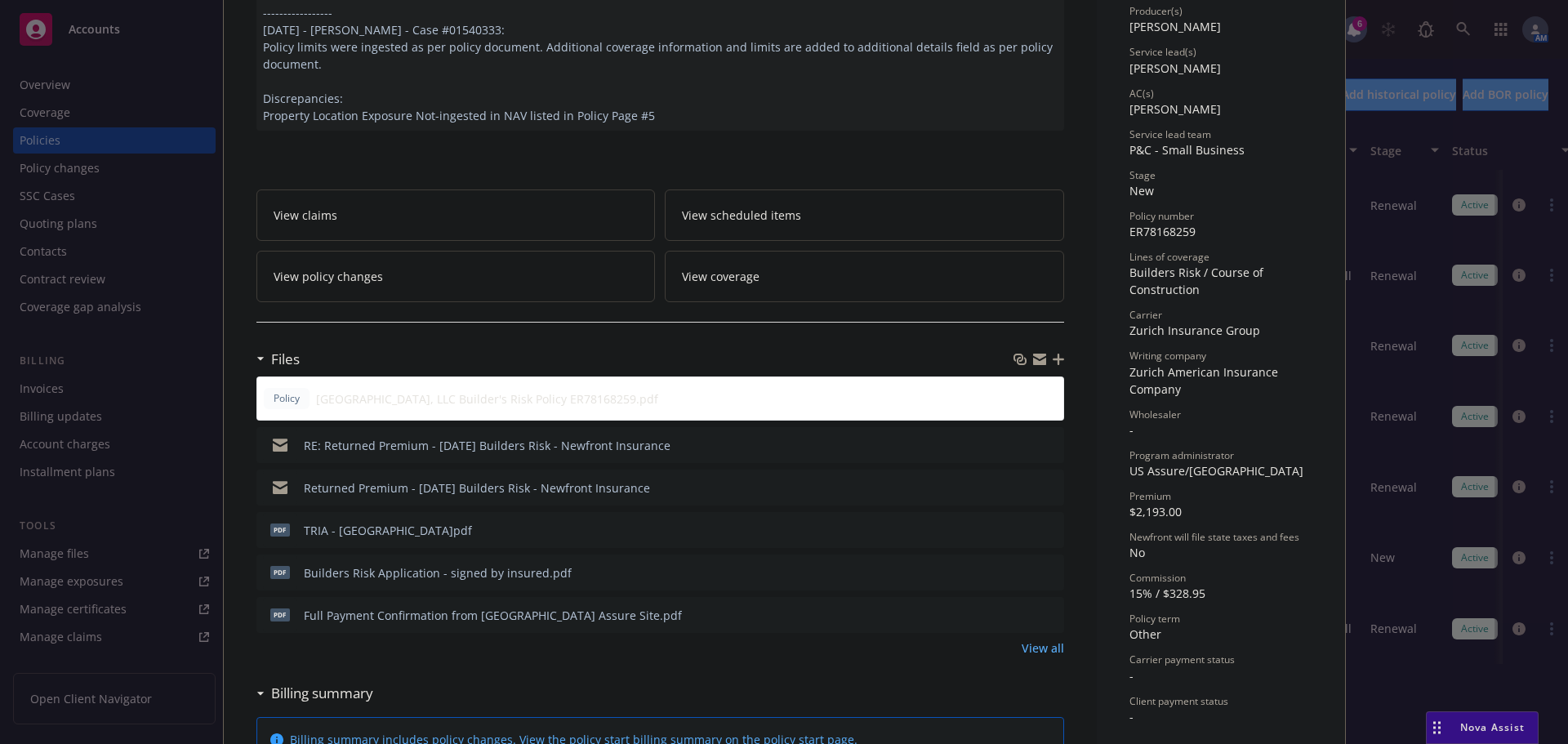
scroll to position [245, 0]
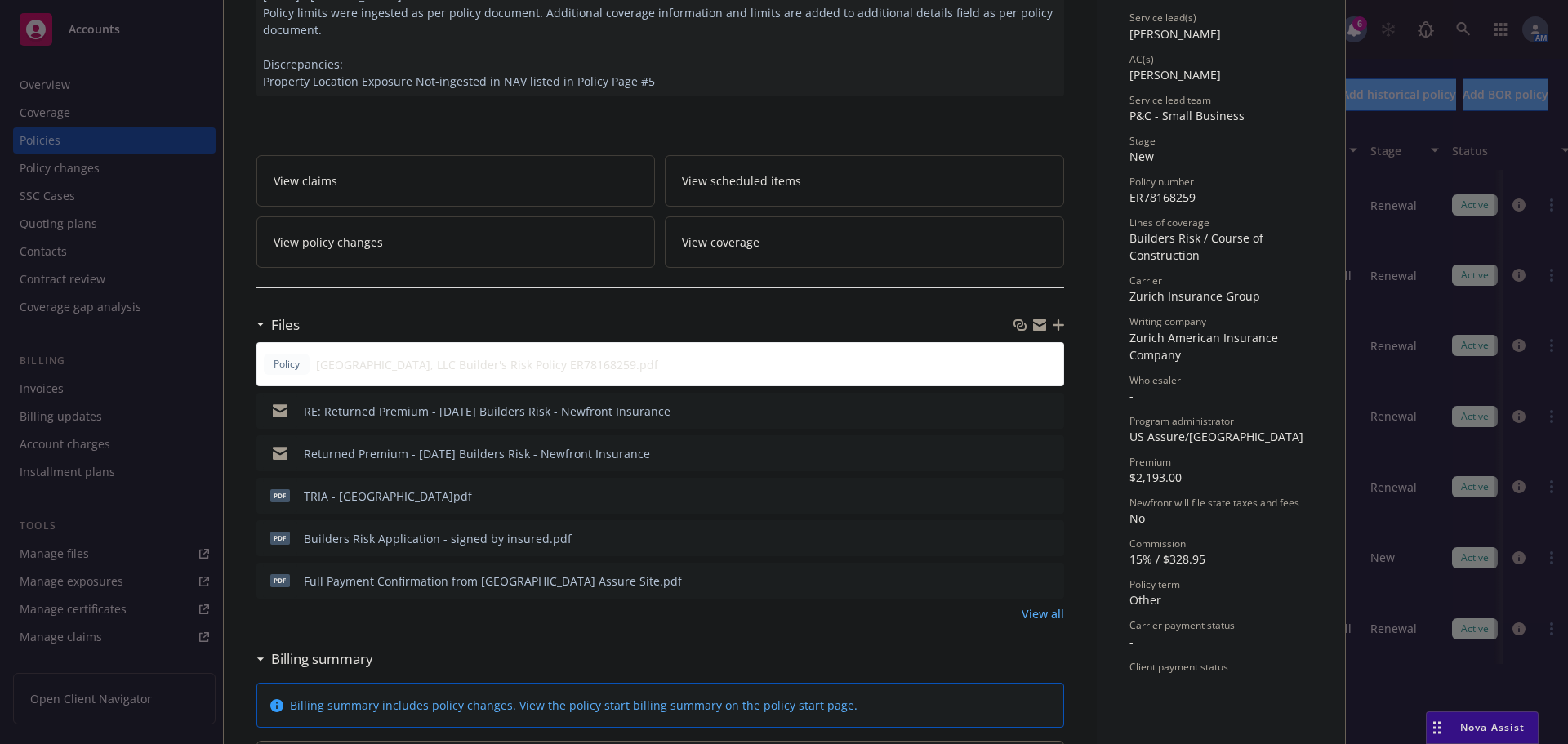
click at [1045, 404] on icon "preview file" at bounding box center [1048, 410] width 15 height 11
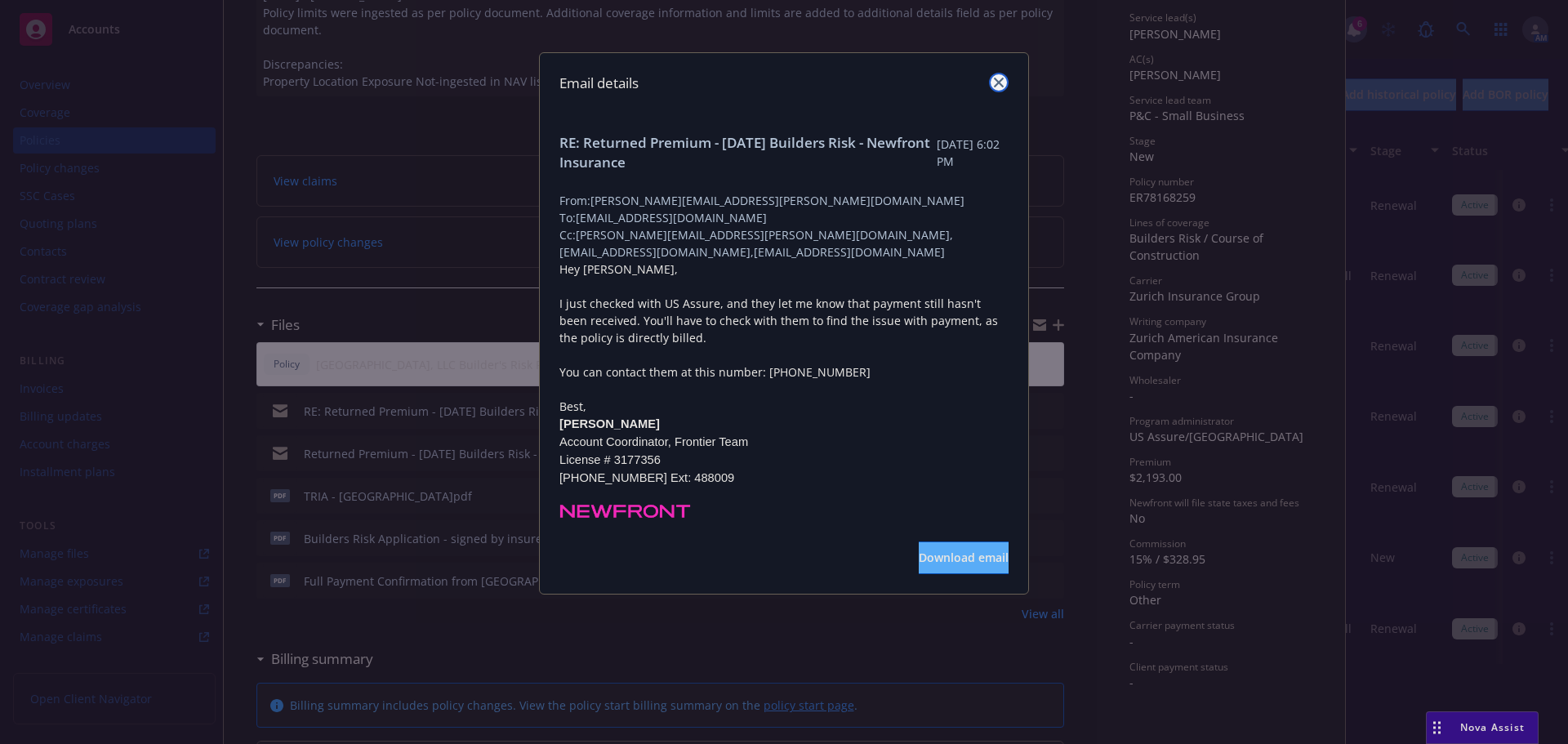
click at [998, 78] on icon "close" at bounding box center [998, 82] width 10 height 10
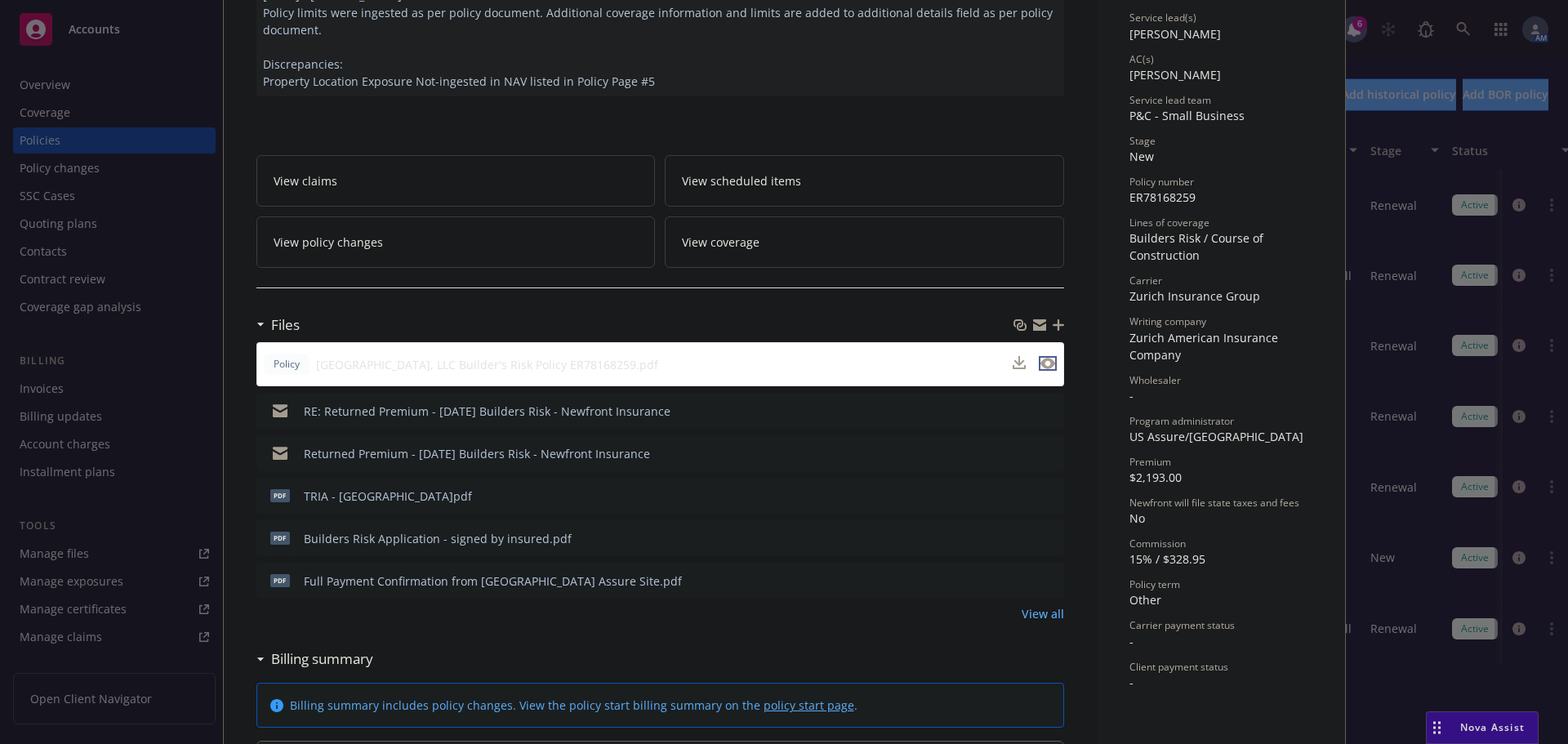
click at [1042, 358] on icon "preview file" at bounding box center [1047, 363] width 15 height 11
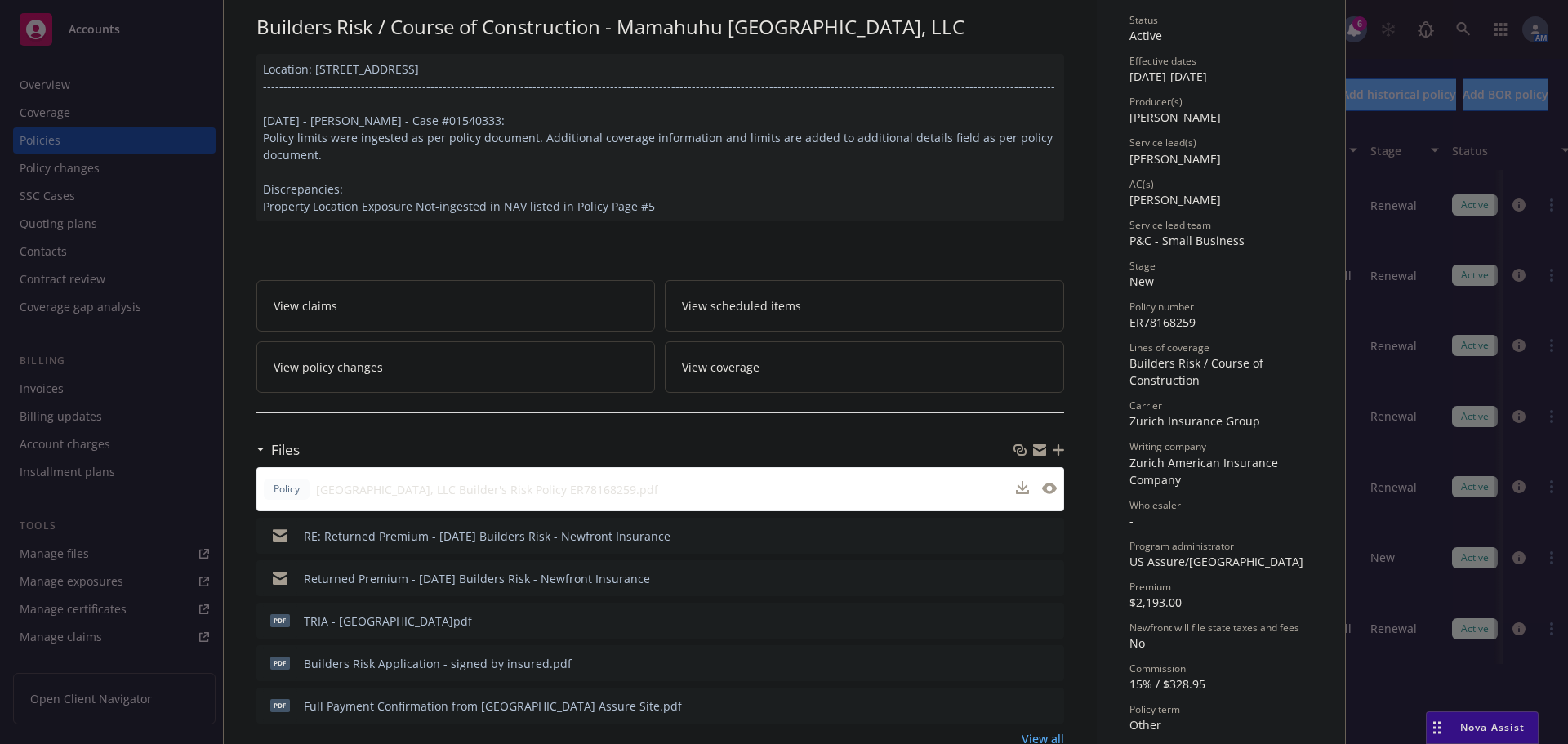
scroll to position [0, 0]
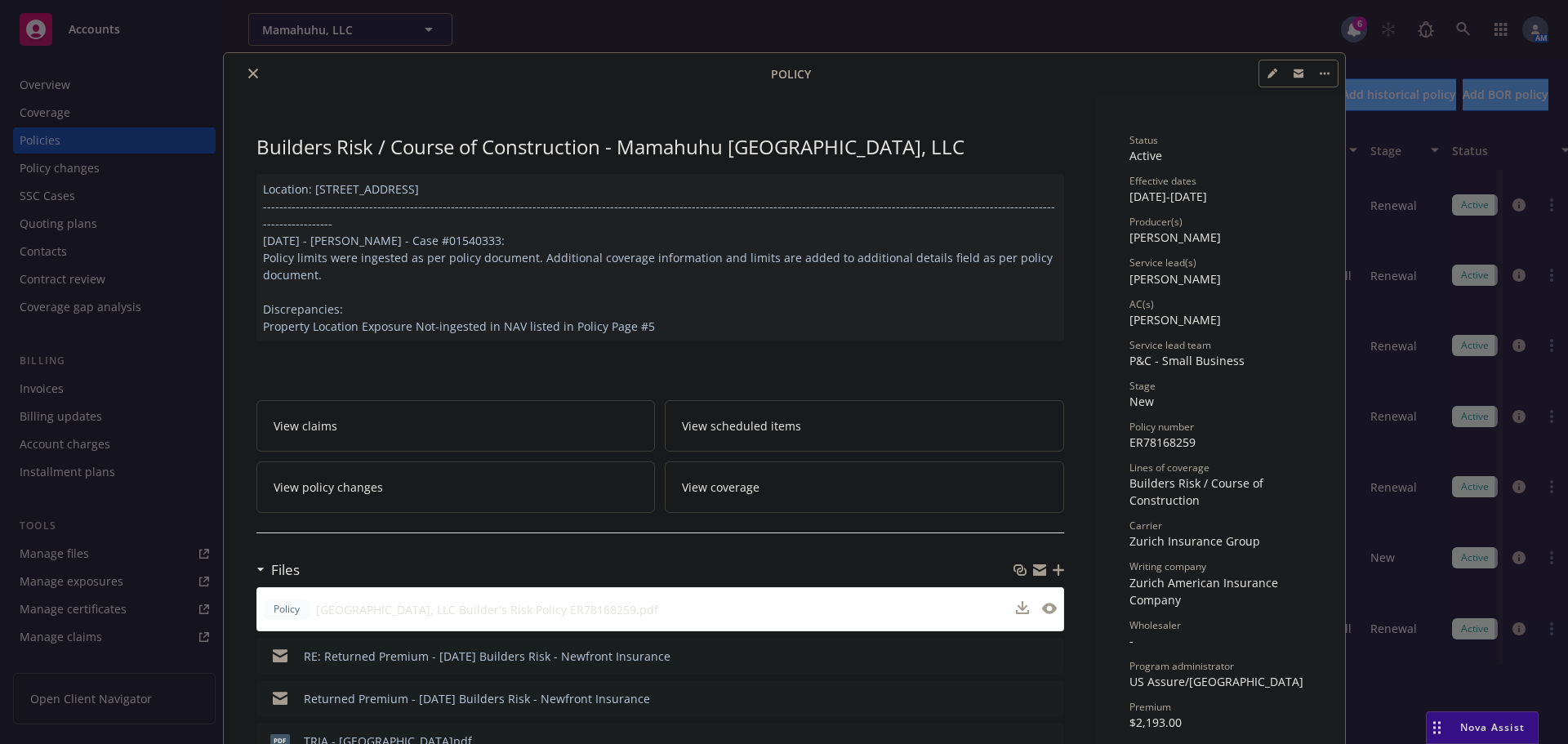
click at [244, 78] on button "close" at bounding box center [253, 73] width 20 height 20
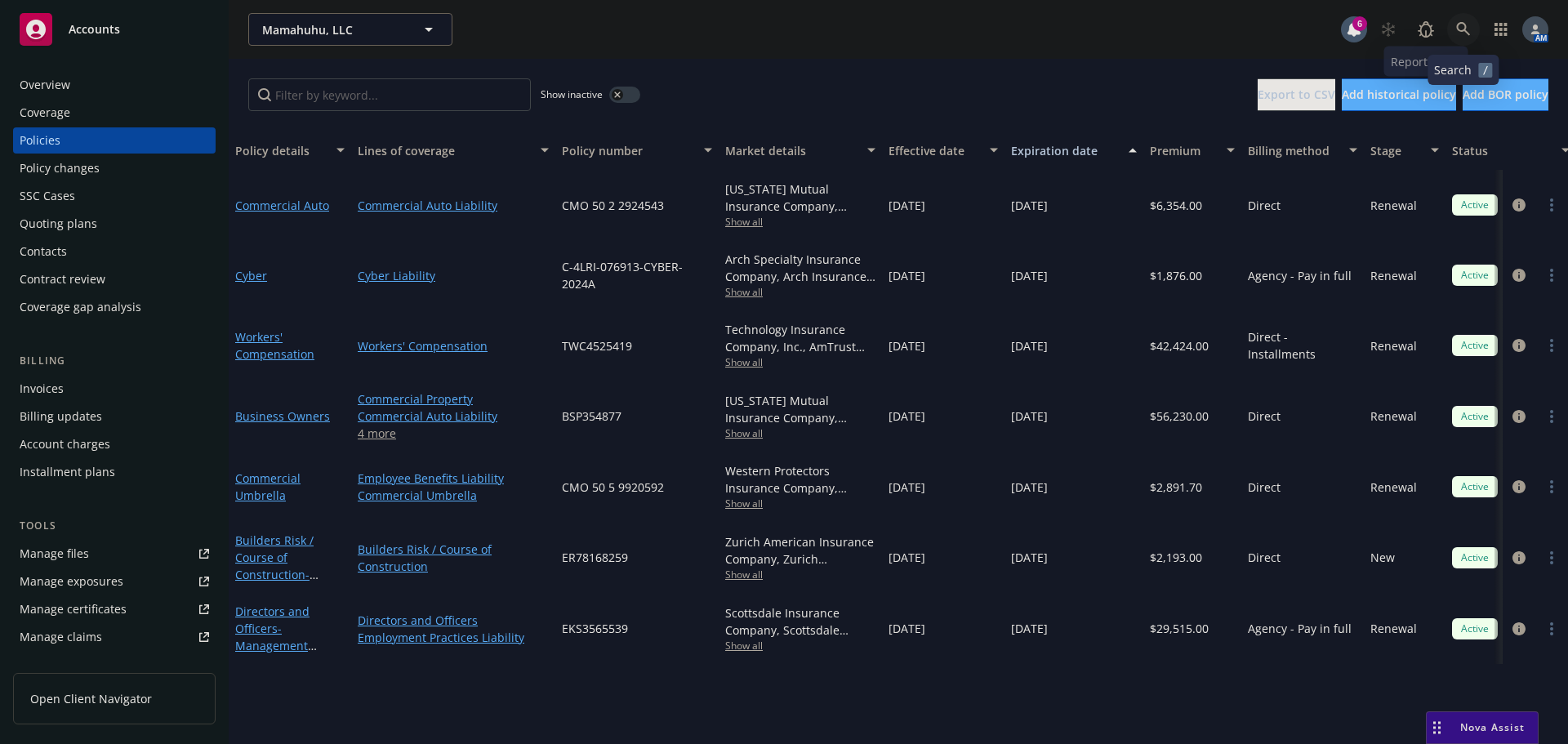
click at [1464, 37] on link at bounding box center [1463, 29] width 33 height 33
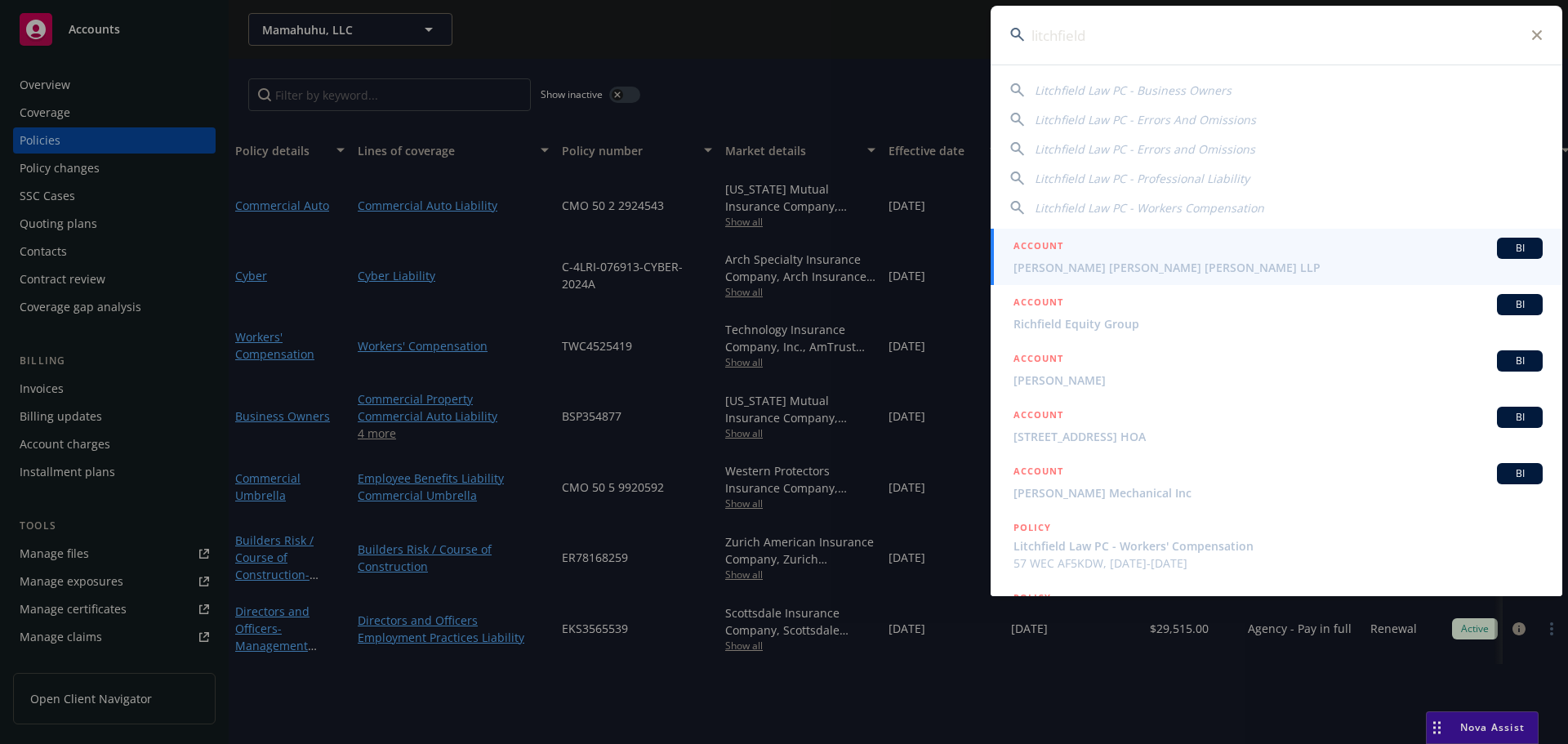
type input "litchfield"
click at [1107, 252] on div "ACCOUNT BI" at bounding box center [1278, 248] width 529 height 22
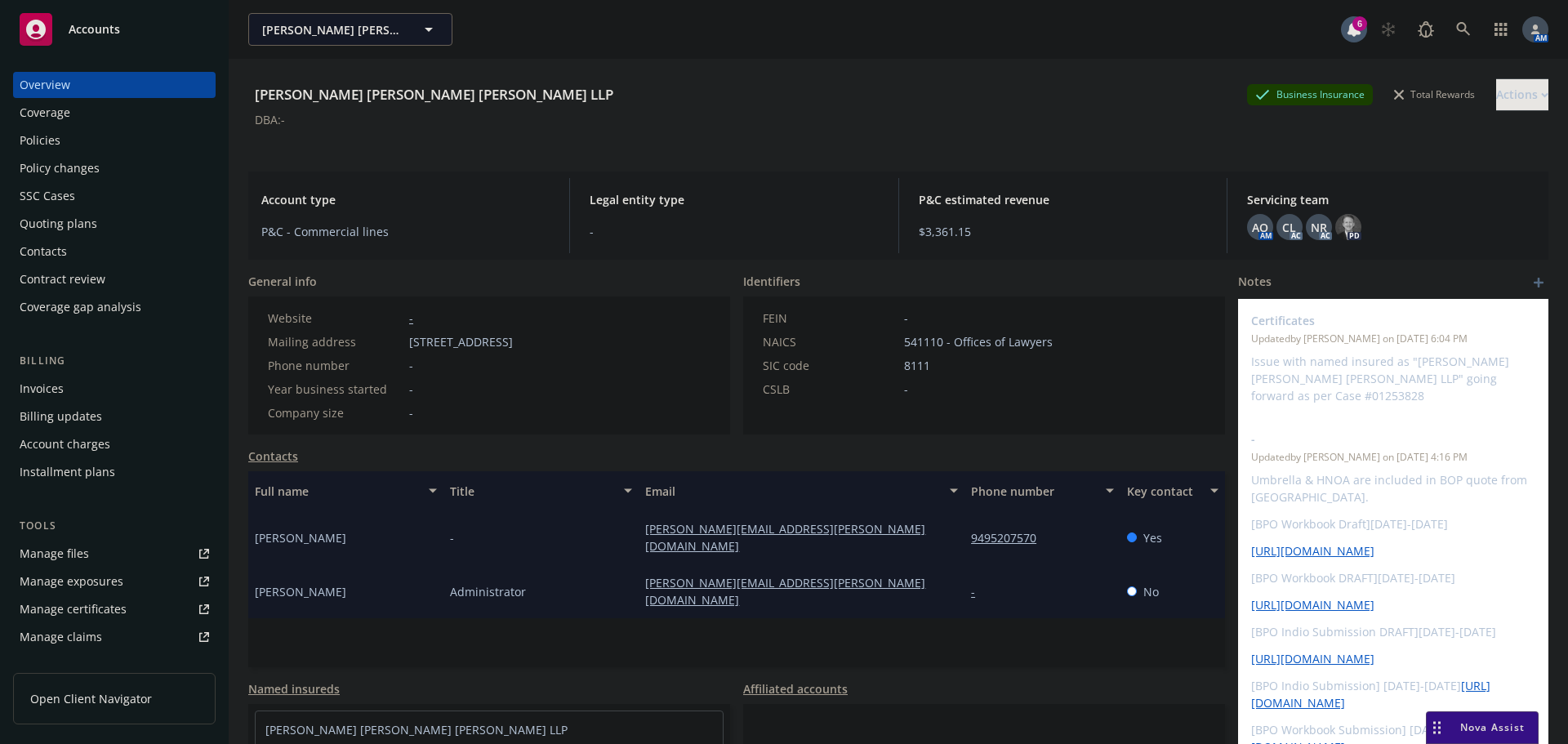
click at [52, 130] on div "Policies" at bounding box center [40, 140] width 41 height 26
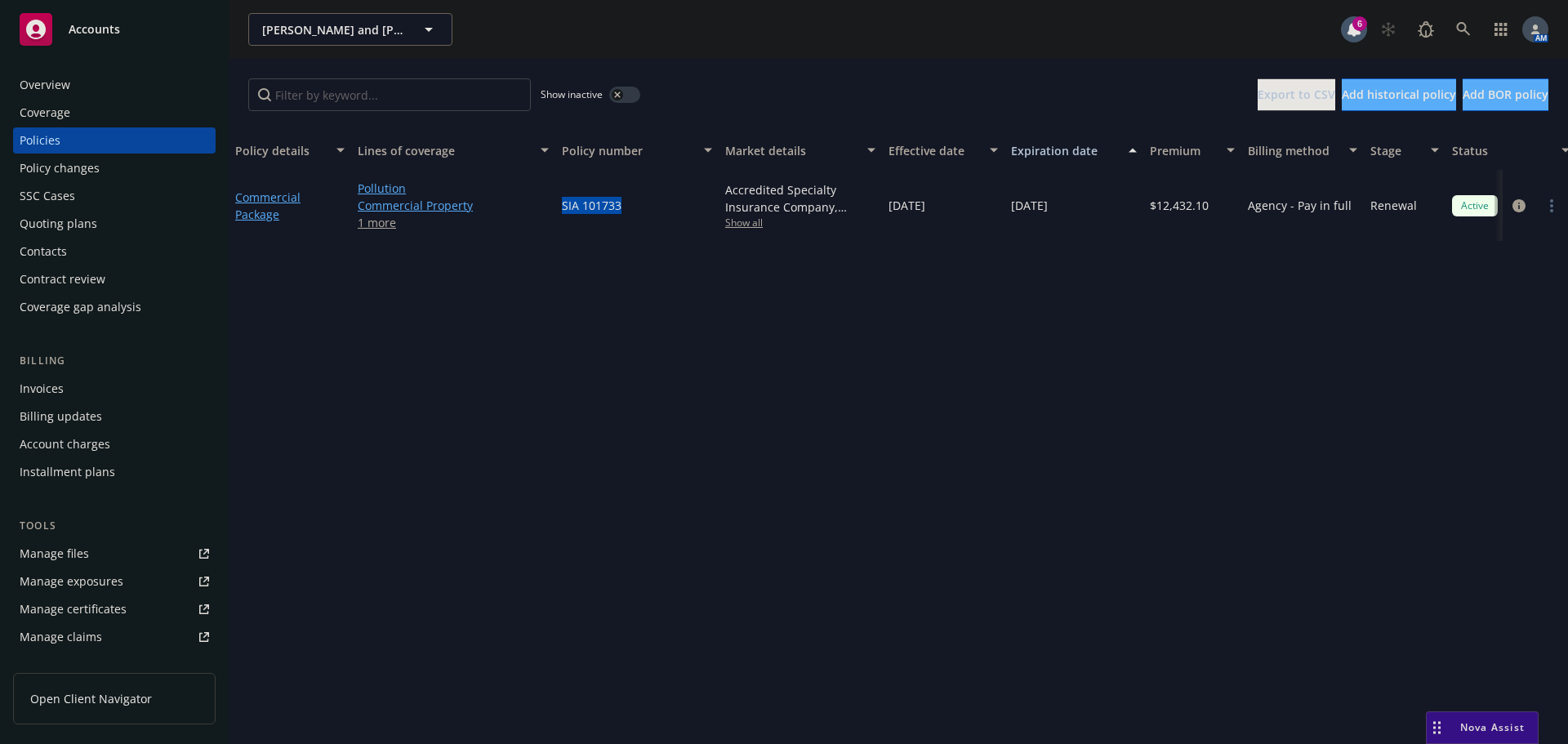
drag, startPoint x: 606, startPoint y: 205, endPoint x: 559, endPoint y: 204, distance: 47.0
click at [559, 204] on div "SIA 101733" at bounding box center [637, 206] width 163 height 71
